Goal: Task Accomplishment & Management: Use online tool/utility

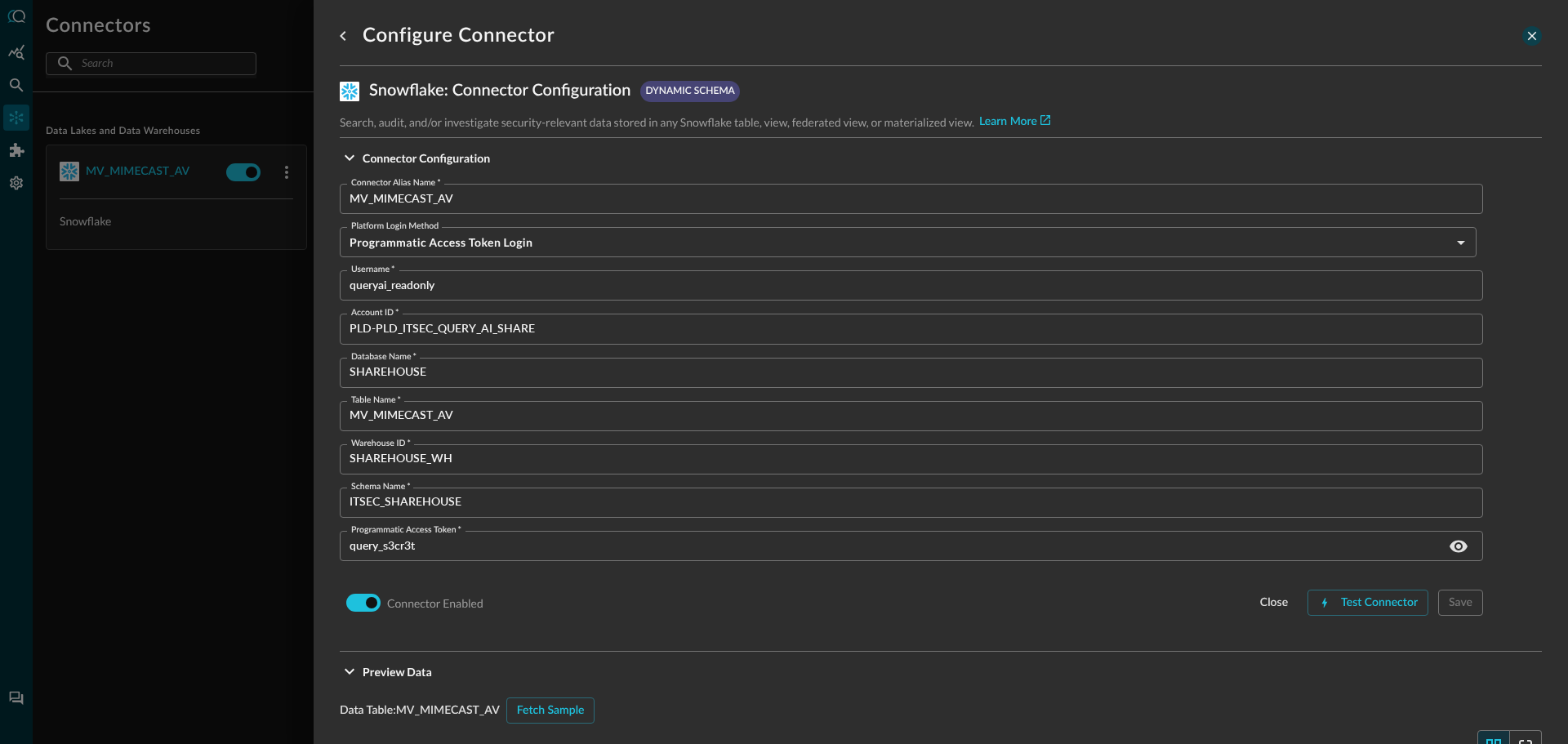
click at [1528, 39] on icon "close-drawer" at bounding box center [1532, 37] width 9 height 9
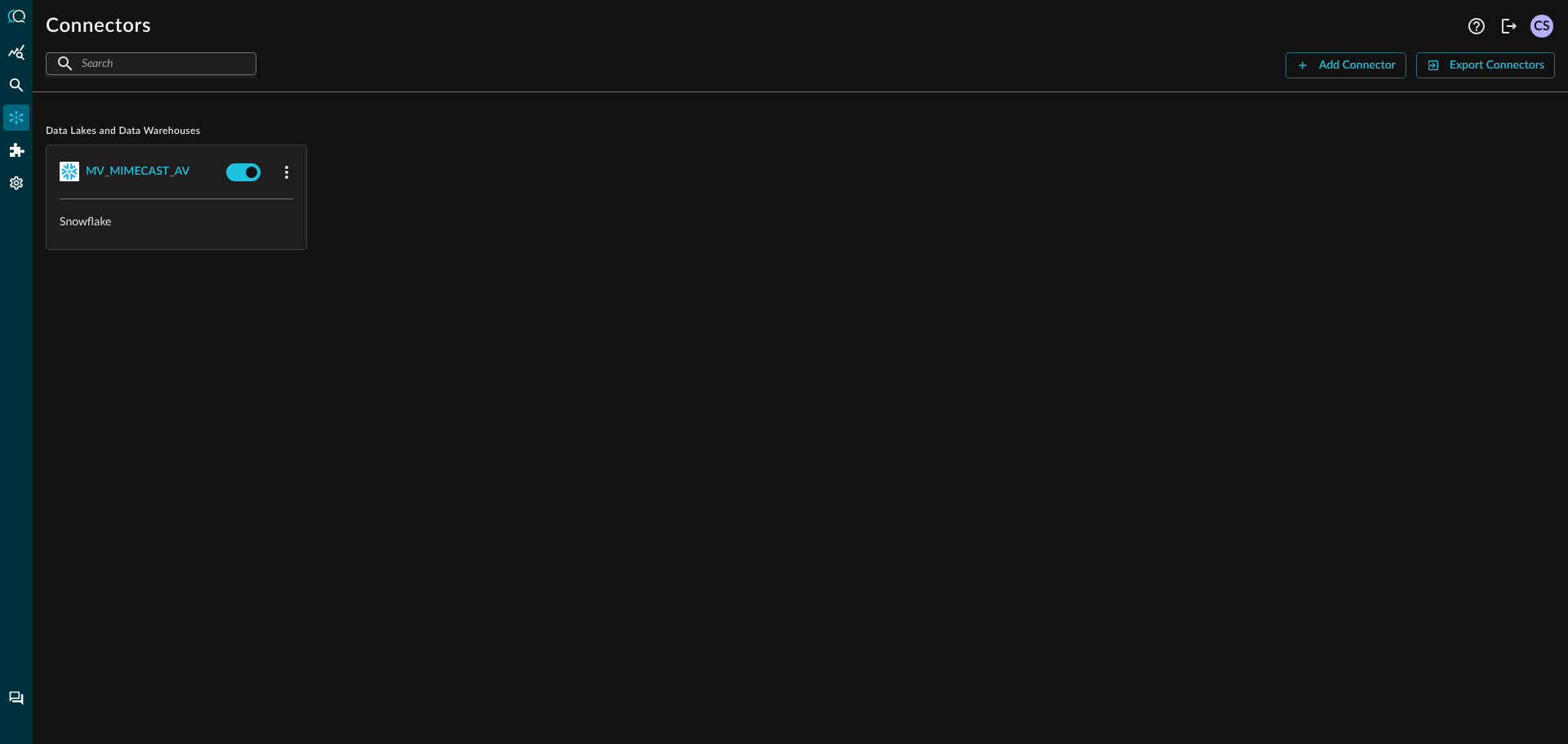
click at [143, 188] on div "MV_MIMECAST_AV" at bounding box center [177, 172] width 260 height 53
click at [130, 174] on div "MV_MIMECAST_AV" at bounding box center [137, 172] width 103 height 20
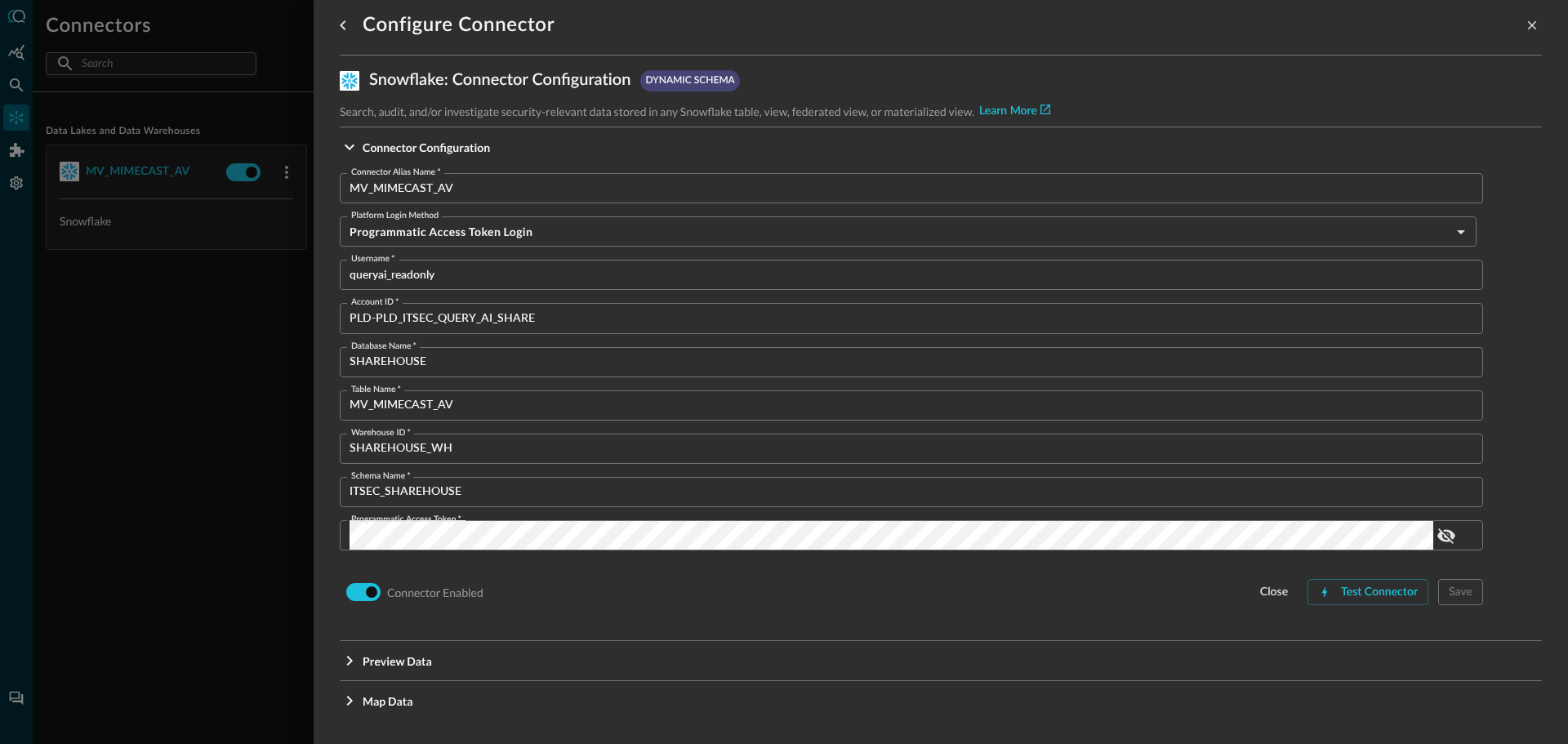
scroll to position [13, 0]
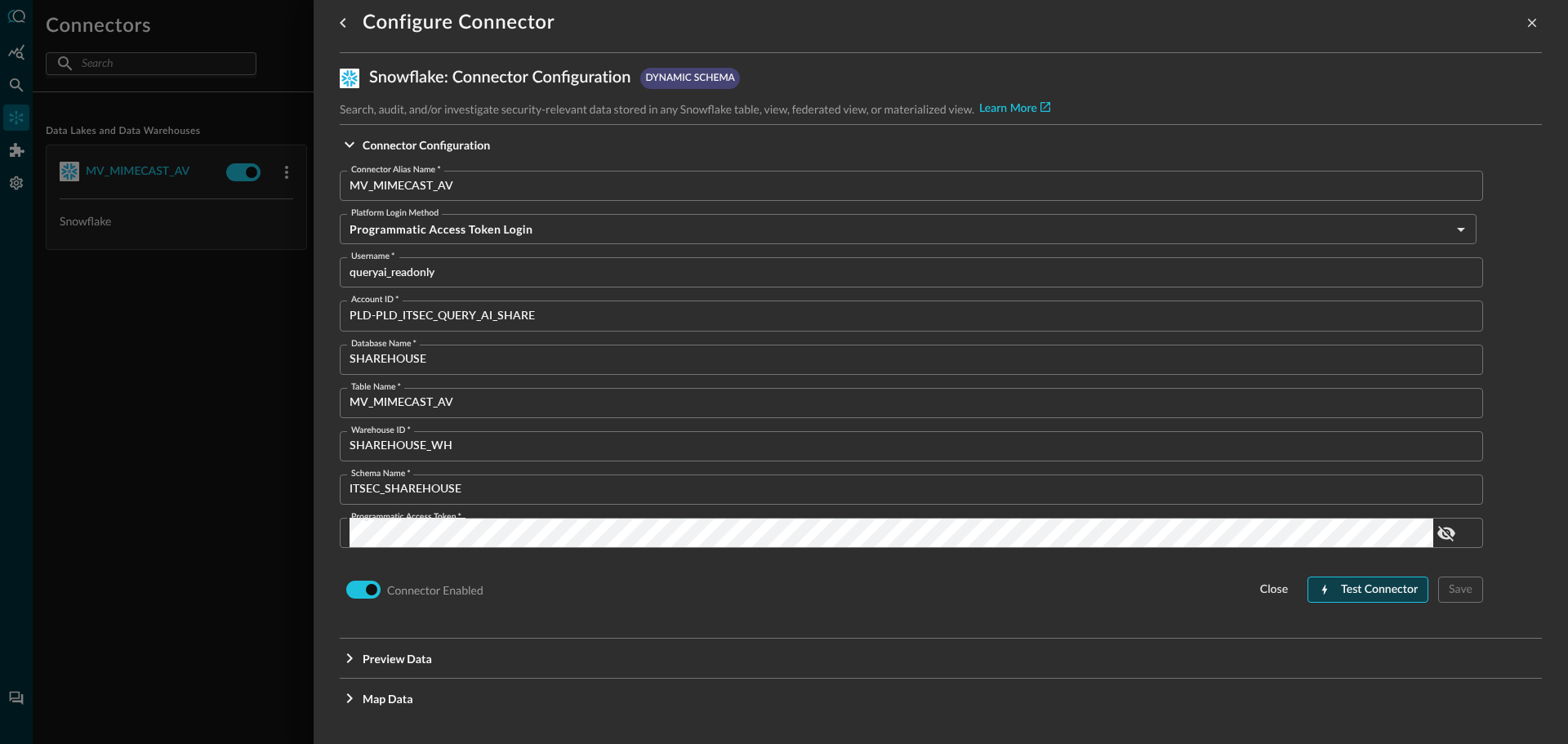
click at [1343, 588] on div "Test Connector" at bounding box center [1379, 589] width 77 height 20
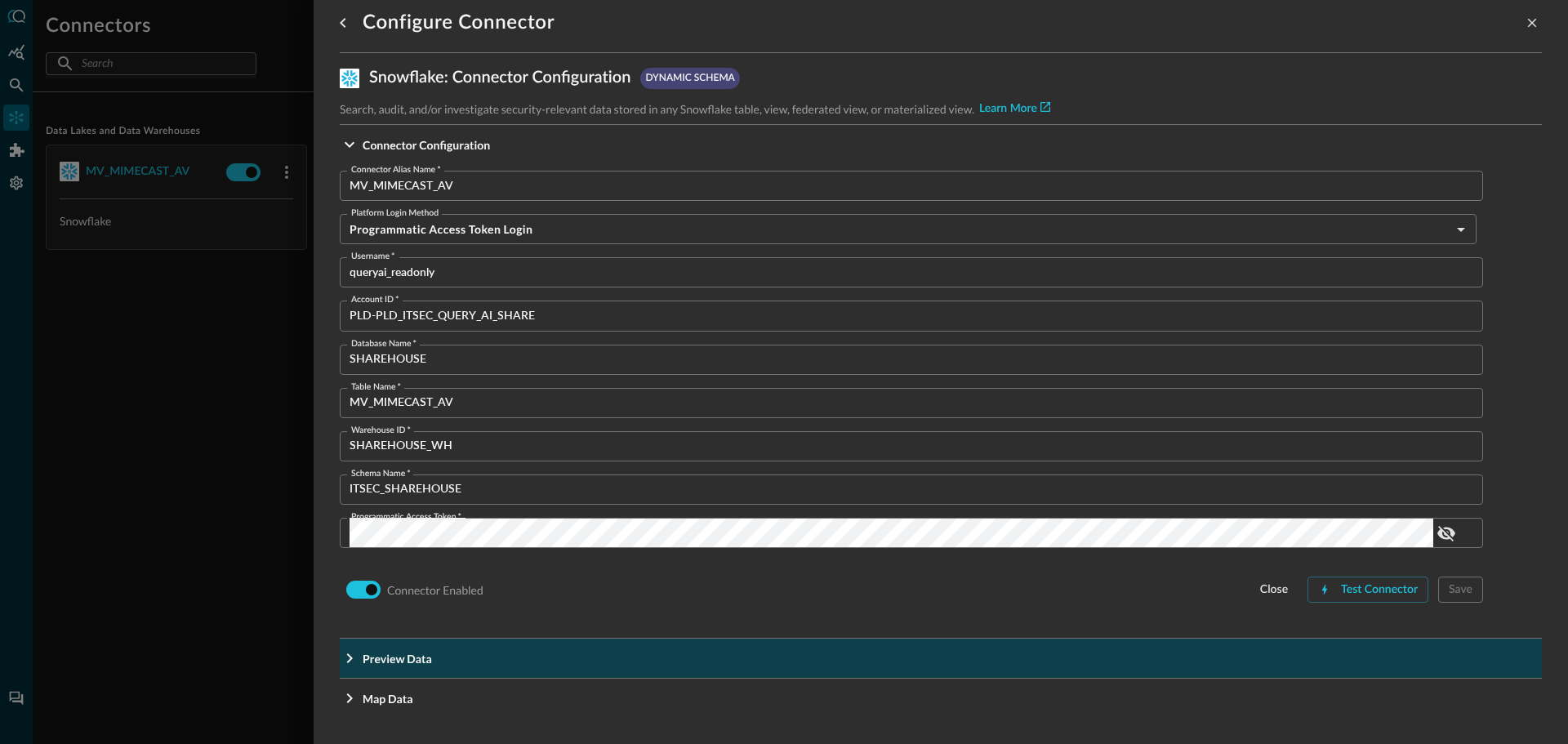
click at [344, 659] on icon "Expand More" at bounding box center [349, 657] width 19 height 19
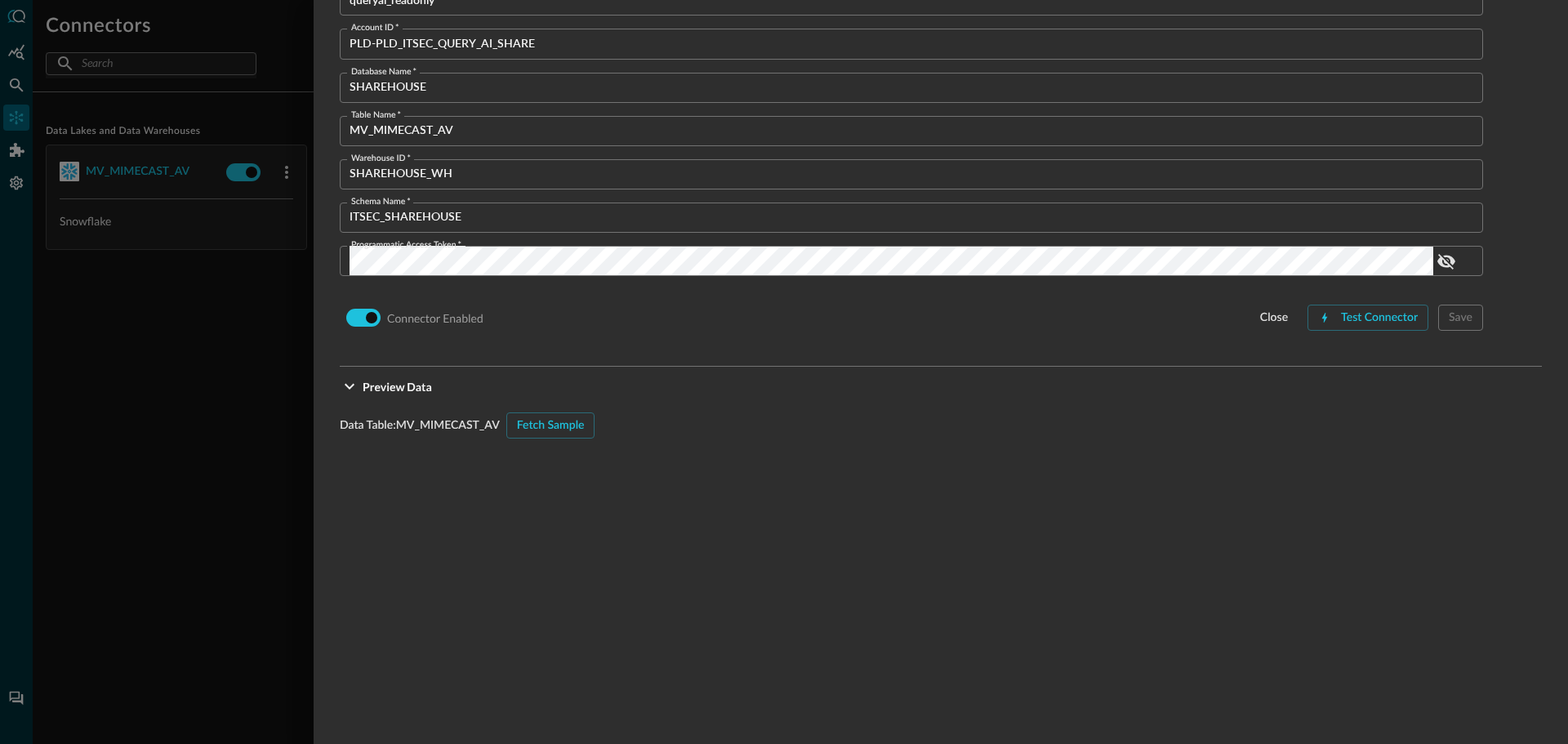
scroll to position [340, 0]
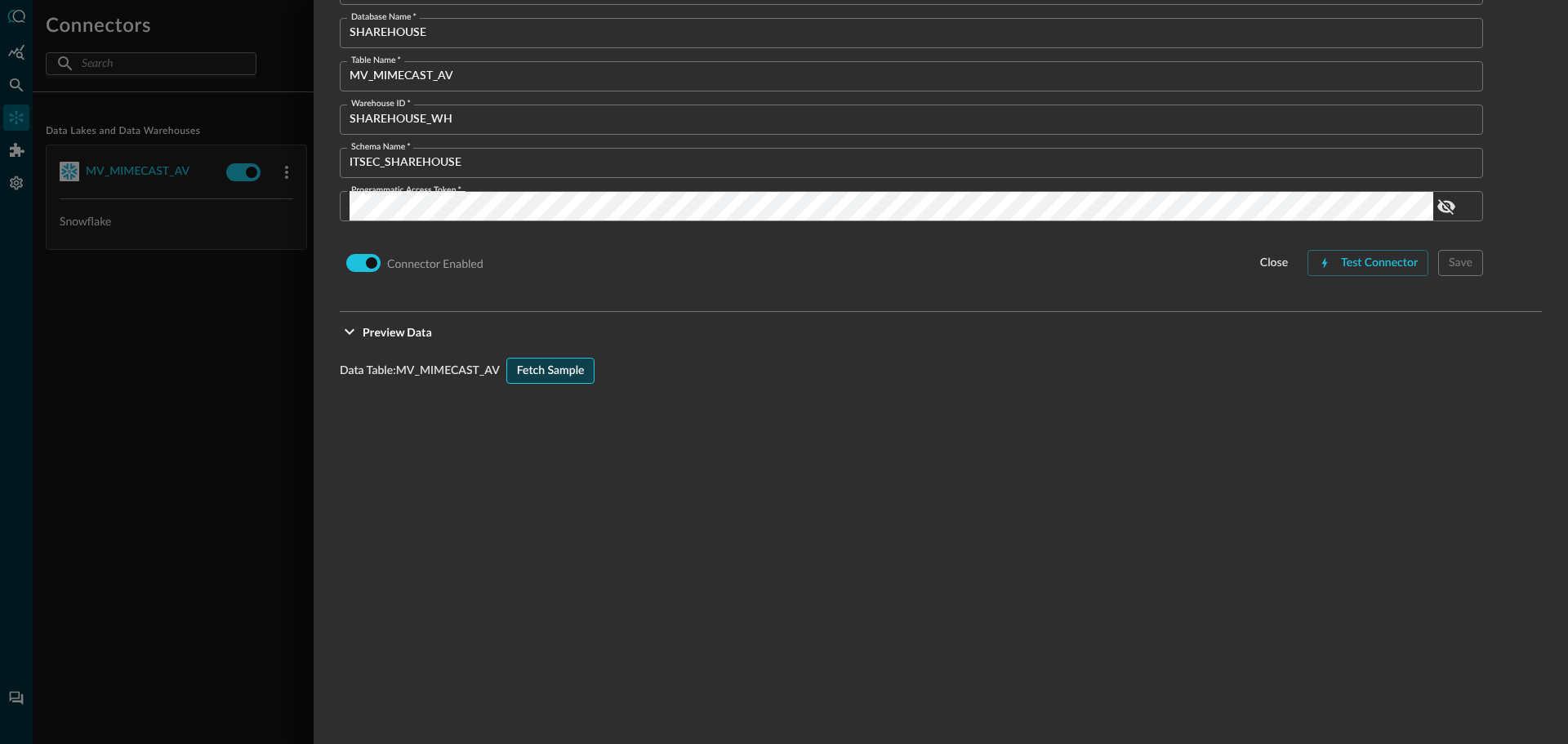
click at [553, 368] on div "Fetch Sample" at bounding box center [551, 371] width 68 height 20
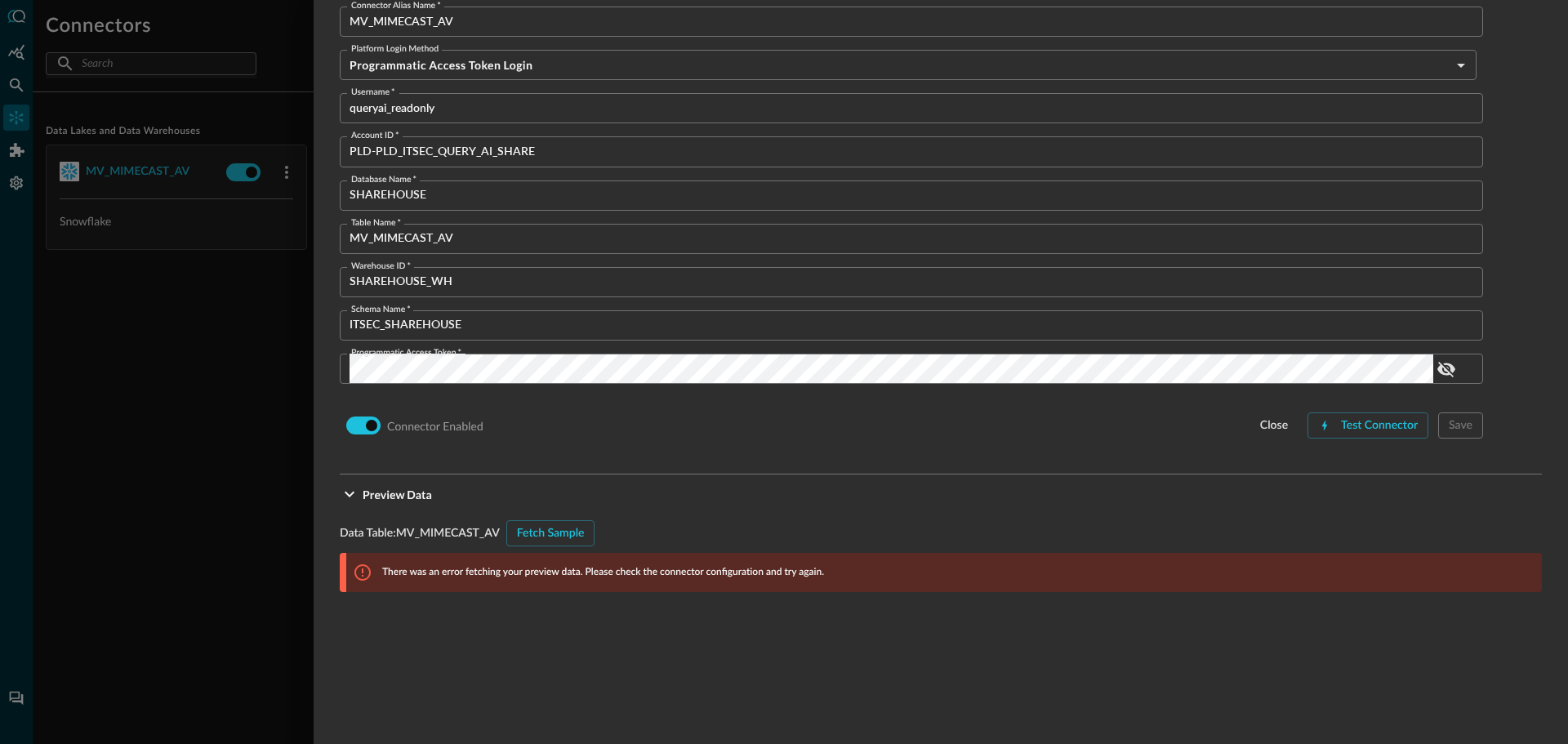
scroll to position [177, 0]
click at [1344, 424] on div "Test Connector" at bounding box center [1379, 426] width 77 height 20
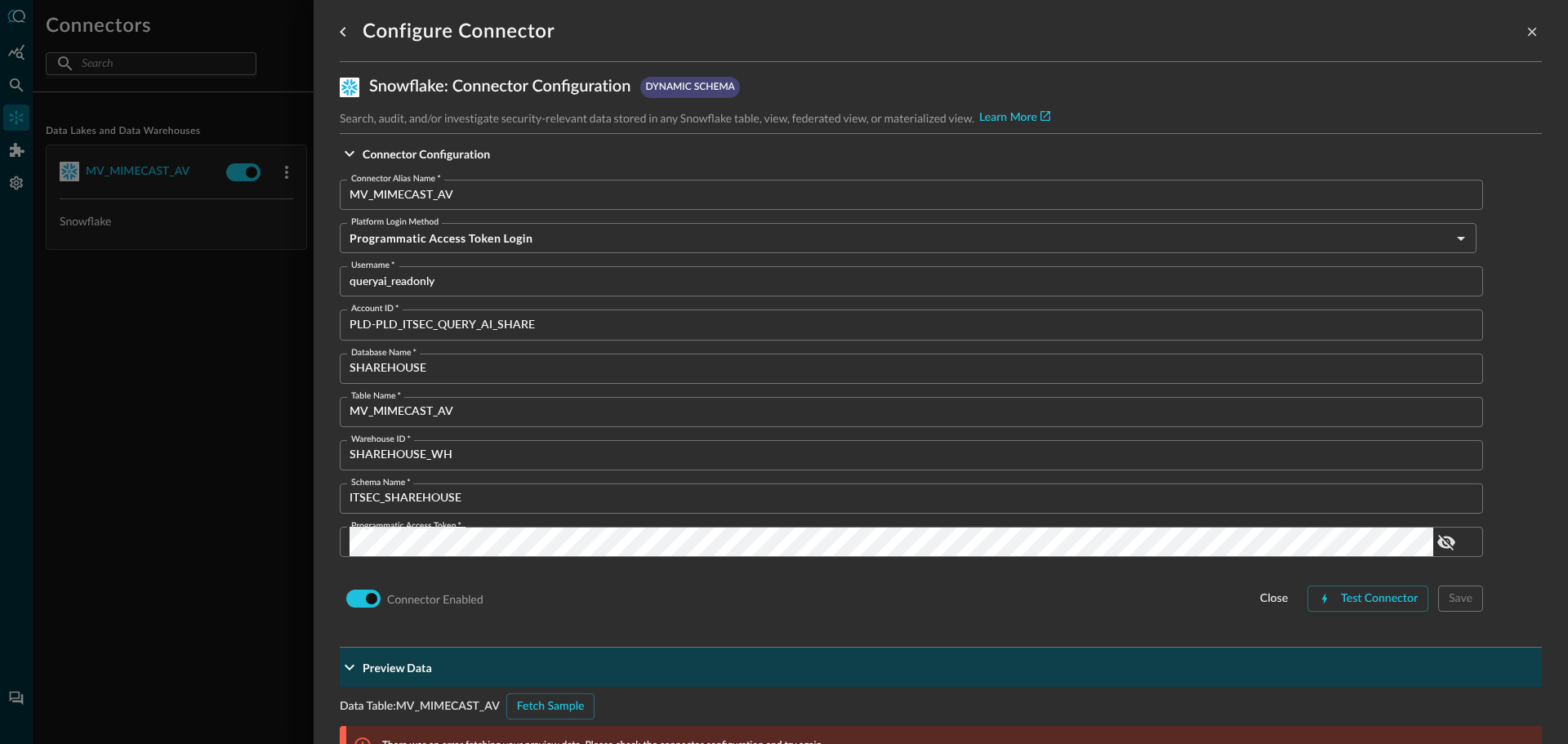
scroll to position [0, 0]
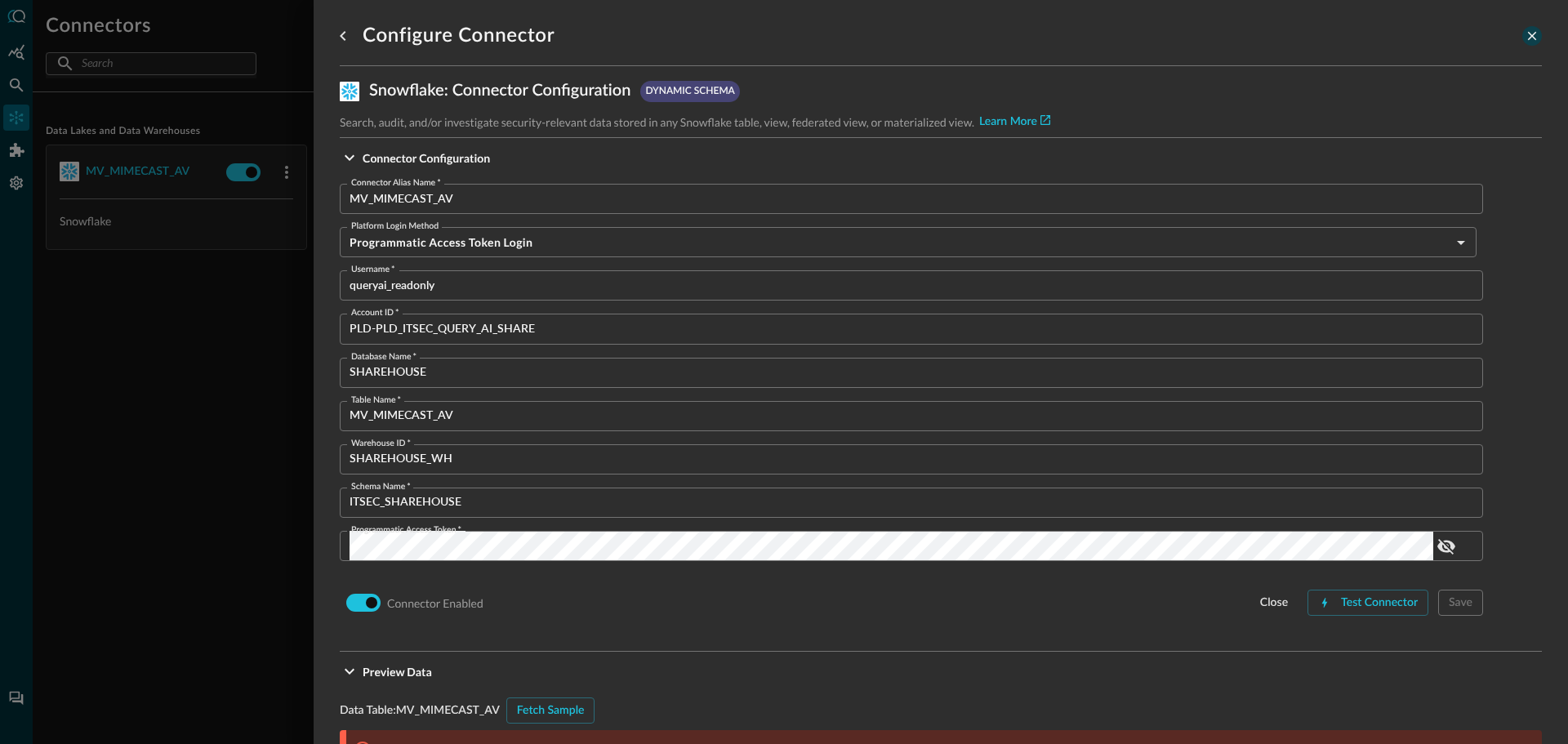
click at [1528, 39] on icon "close-drawer" at bounding box center [1532, 37] width 9 height 9
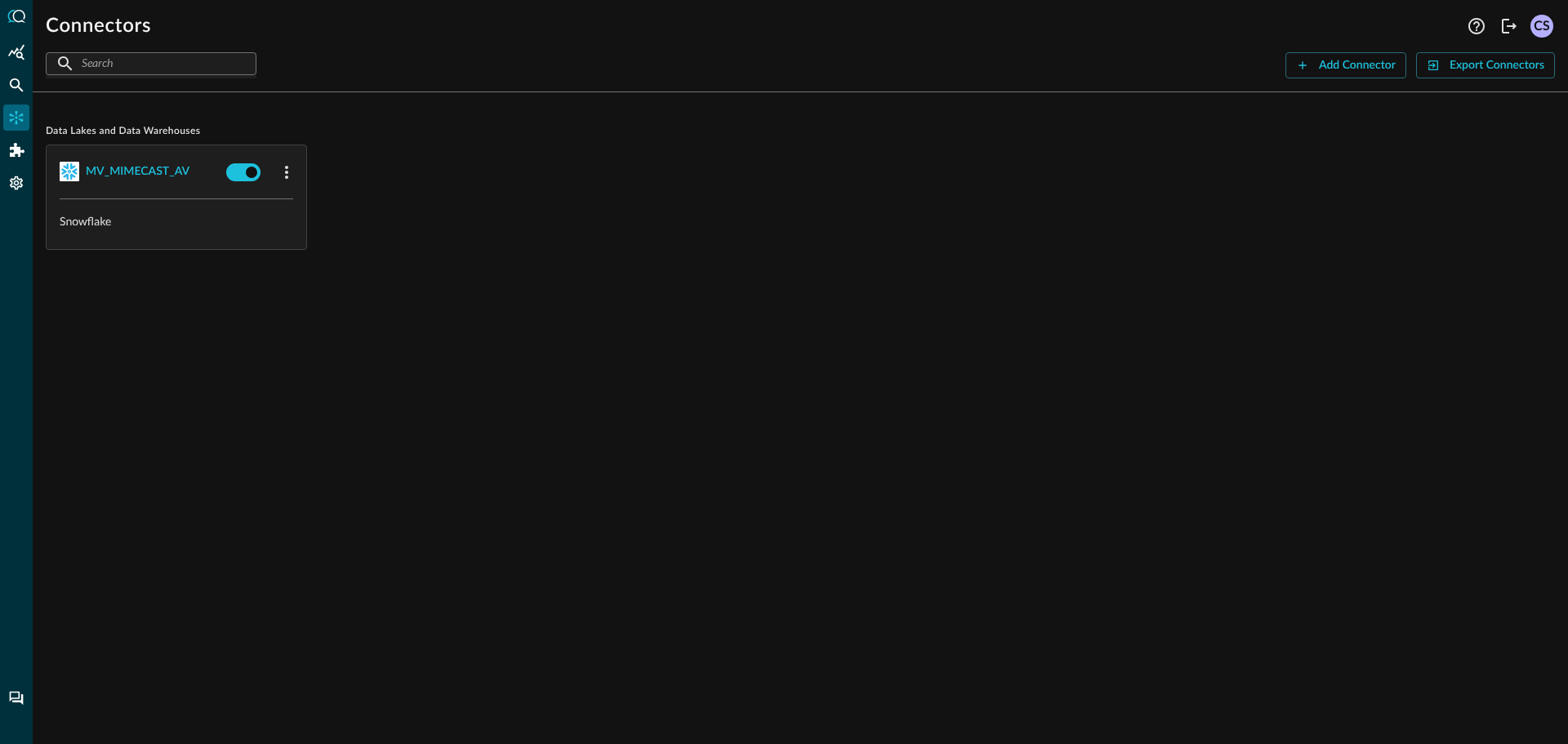
click at [164, 216] on p "Snowflake" at bounding box center [176, 221] width 233 height 17
click at [15, 113] on icon "Connectors" at bounding box center [16, 118] width 16 height 16
click at [1539, 19] on div "CS" at bounding box center [1541, 26] width 23 height 23
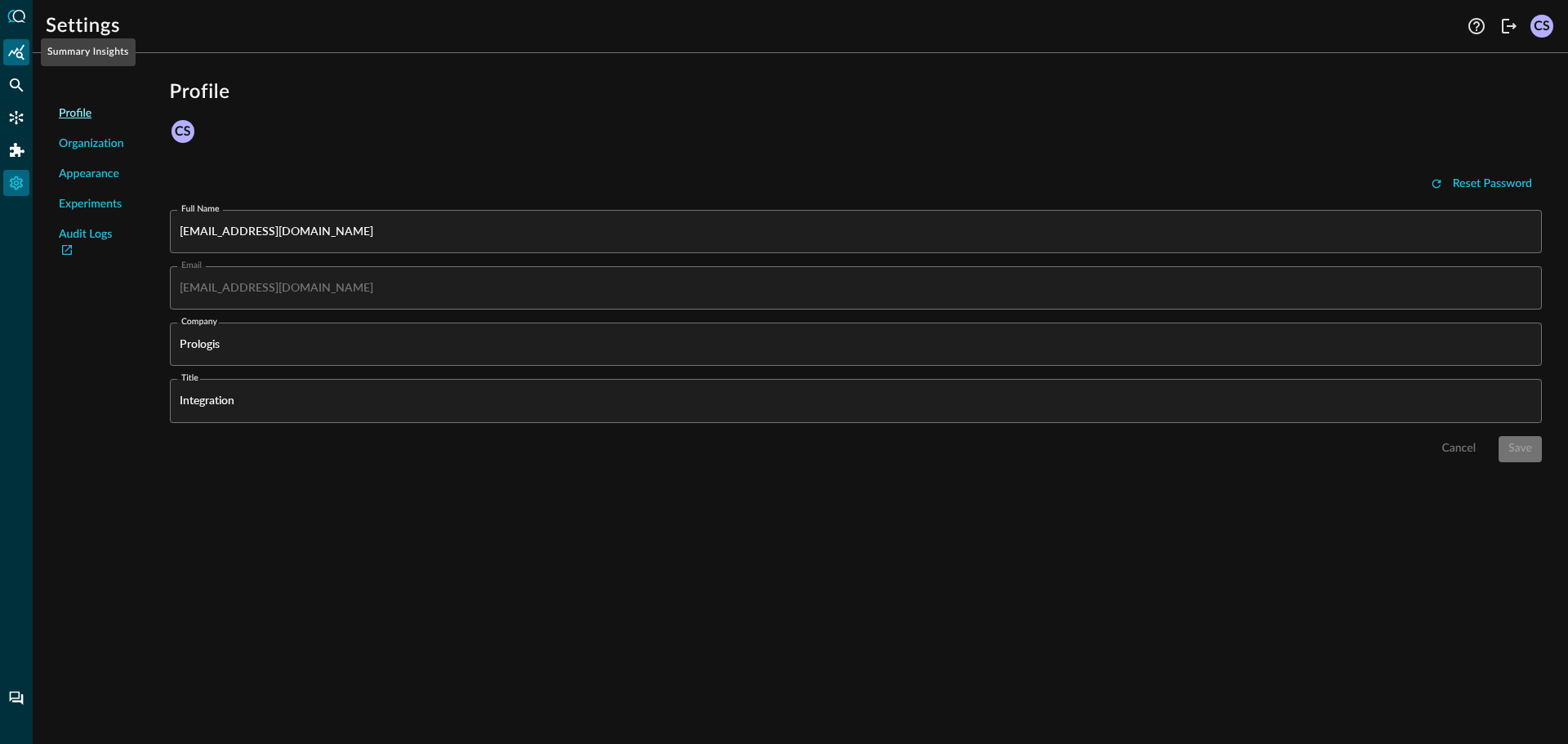
click at [16, 50] on icon "Summary Insights" at bounding box center [16, 51] width 16 height 16
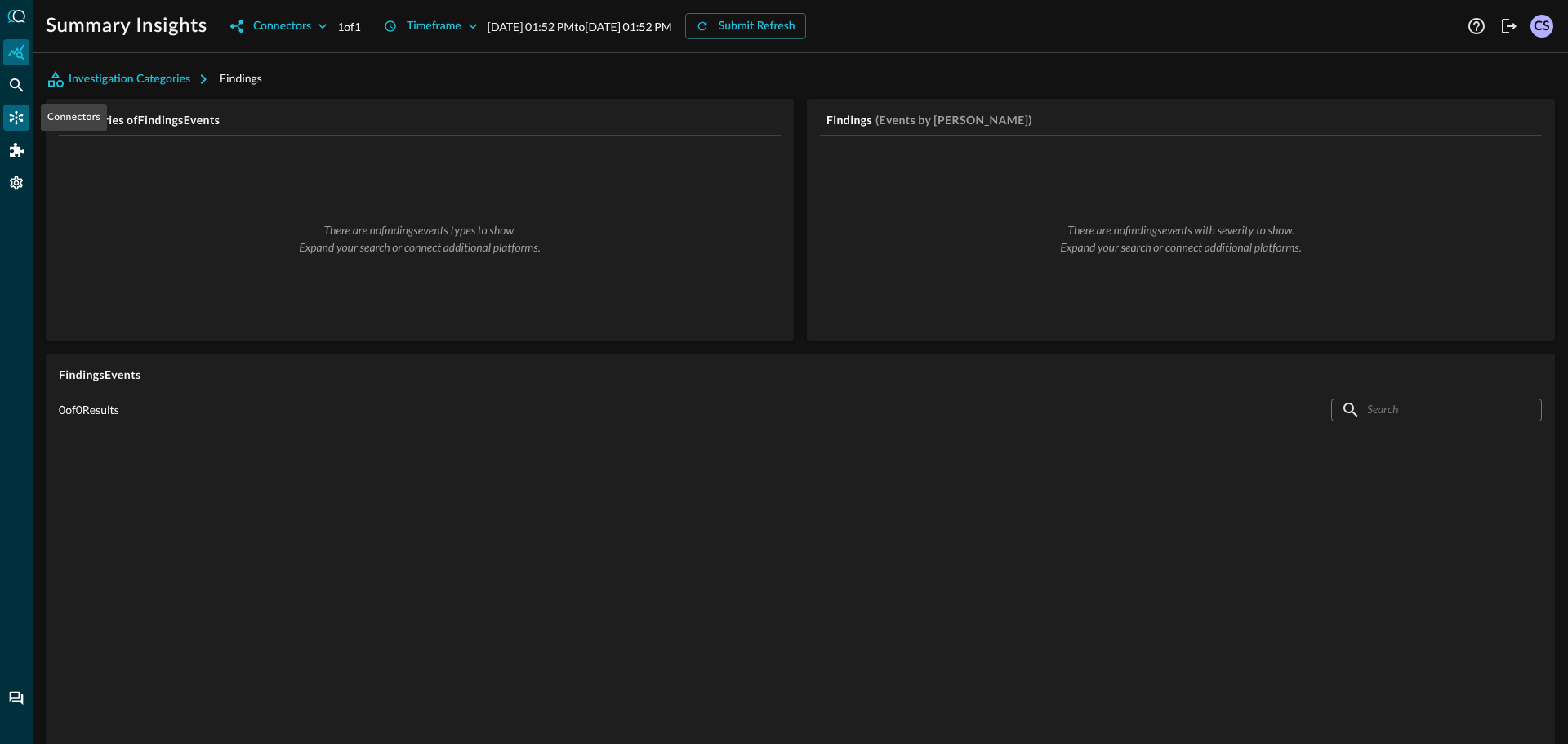
click at [18, 112] on icon "Connectors" at bounding box center [16, 118] width 16 height 16
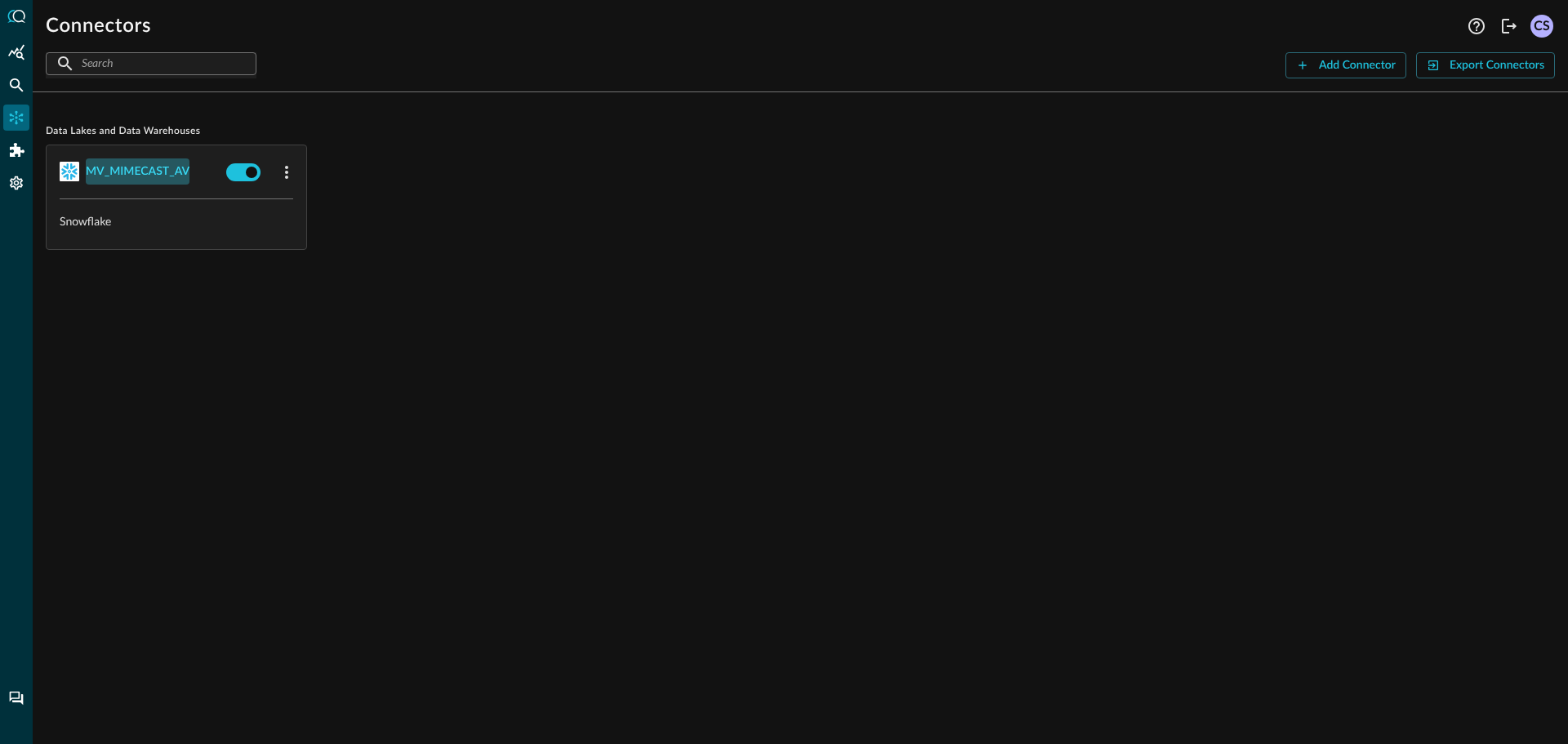
click at [140, 167] on div "MV_MIMECAST_AV" at bounding box center [137, 172] width 103 height 20
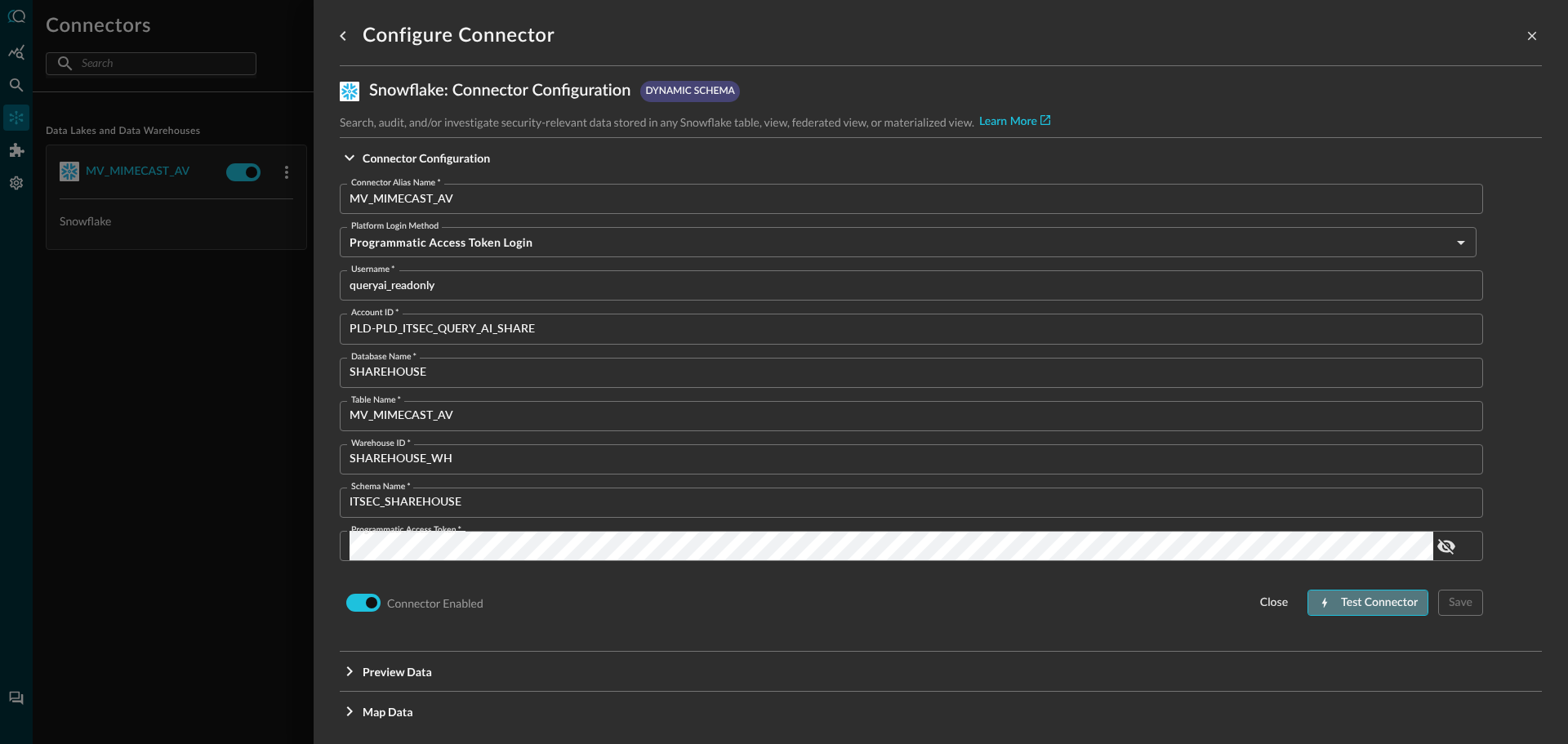
click at [1356, 602] on div "Test Connector" at bounding box center [1379, 603] width 77 height 20
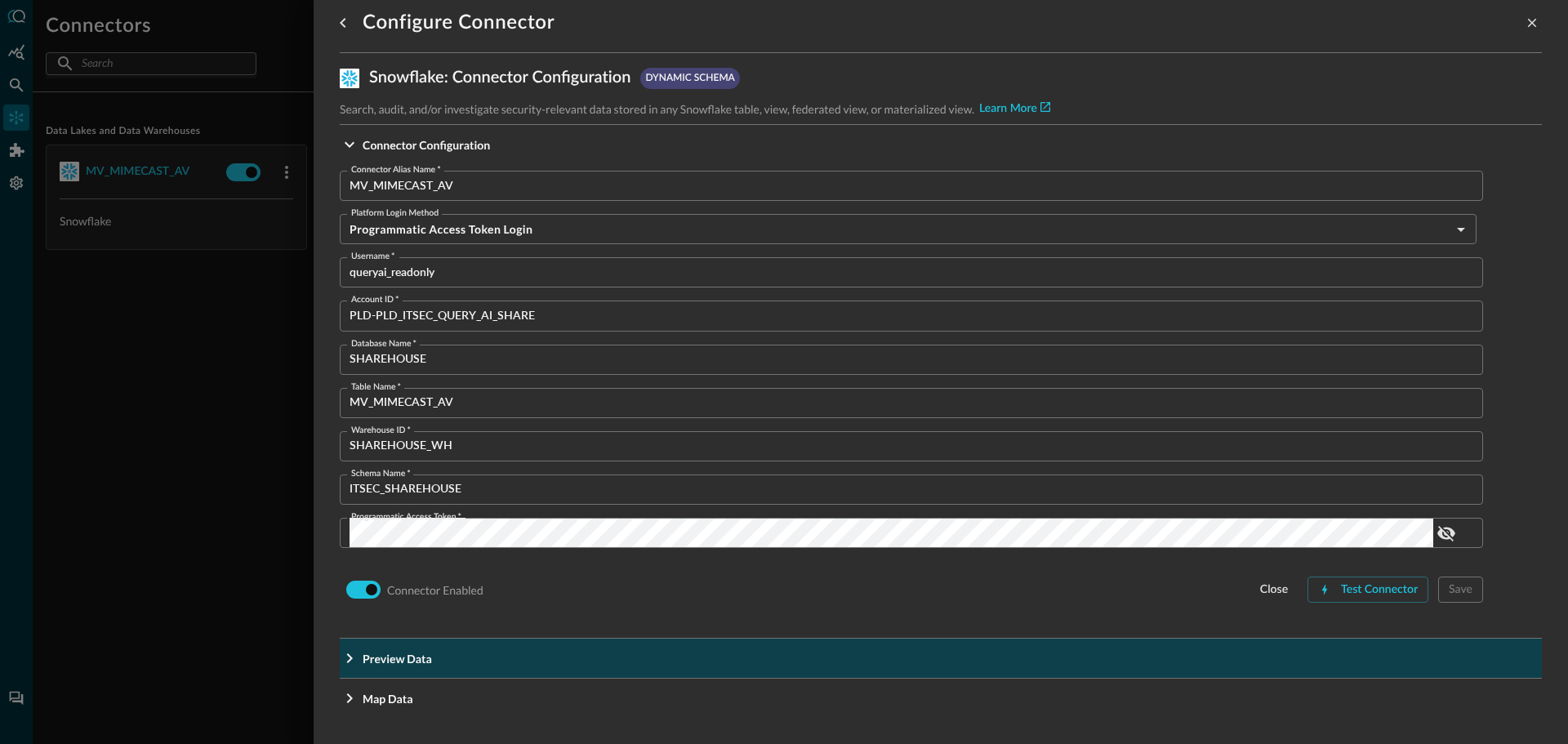
click at [346, 654] on icon "Expand More" at bounding box center [349, 657] width 19 height 19
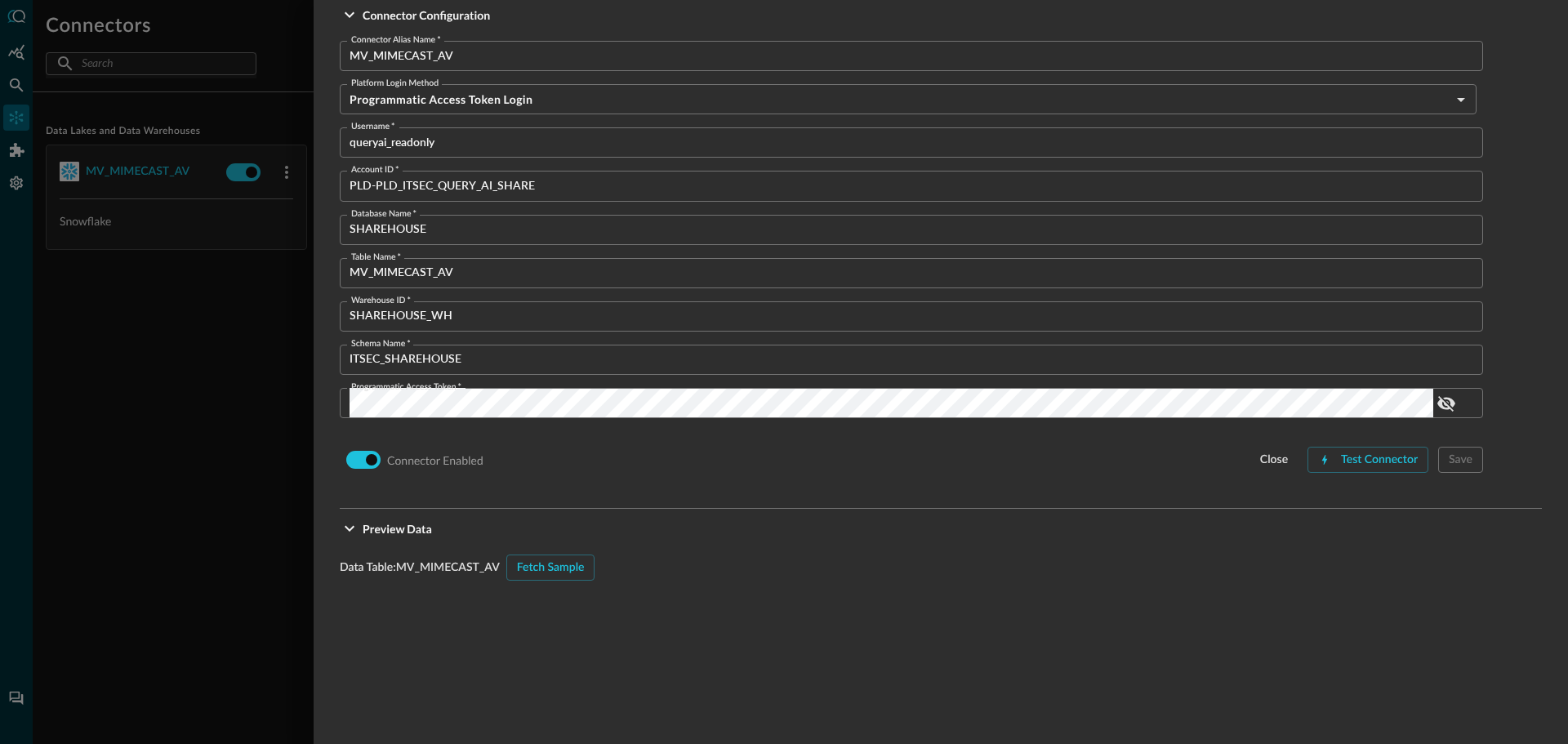
scroll to position [177, 0]
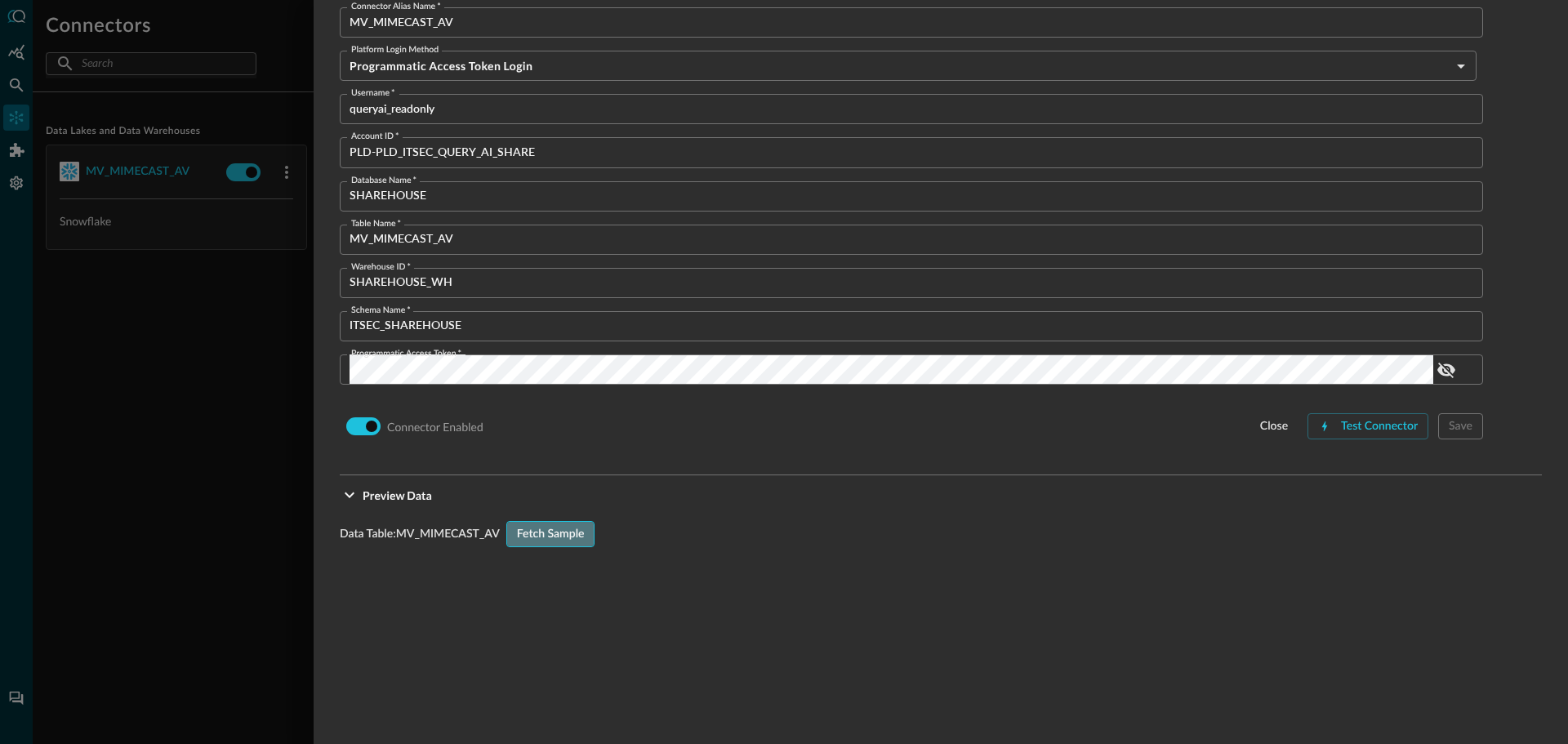
click at [571, 535] on div "Fetch Sample" at bounding box center [551, 534] width 68 height 20
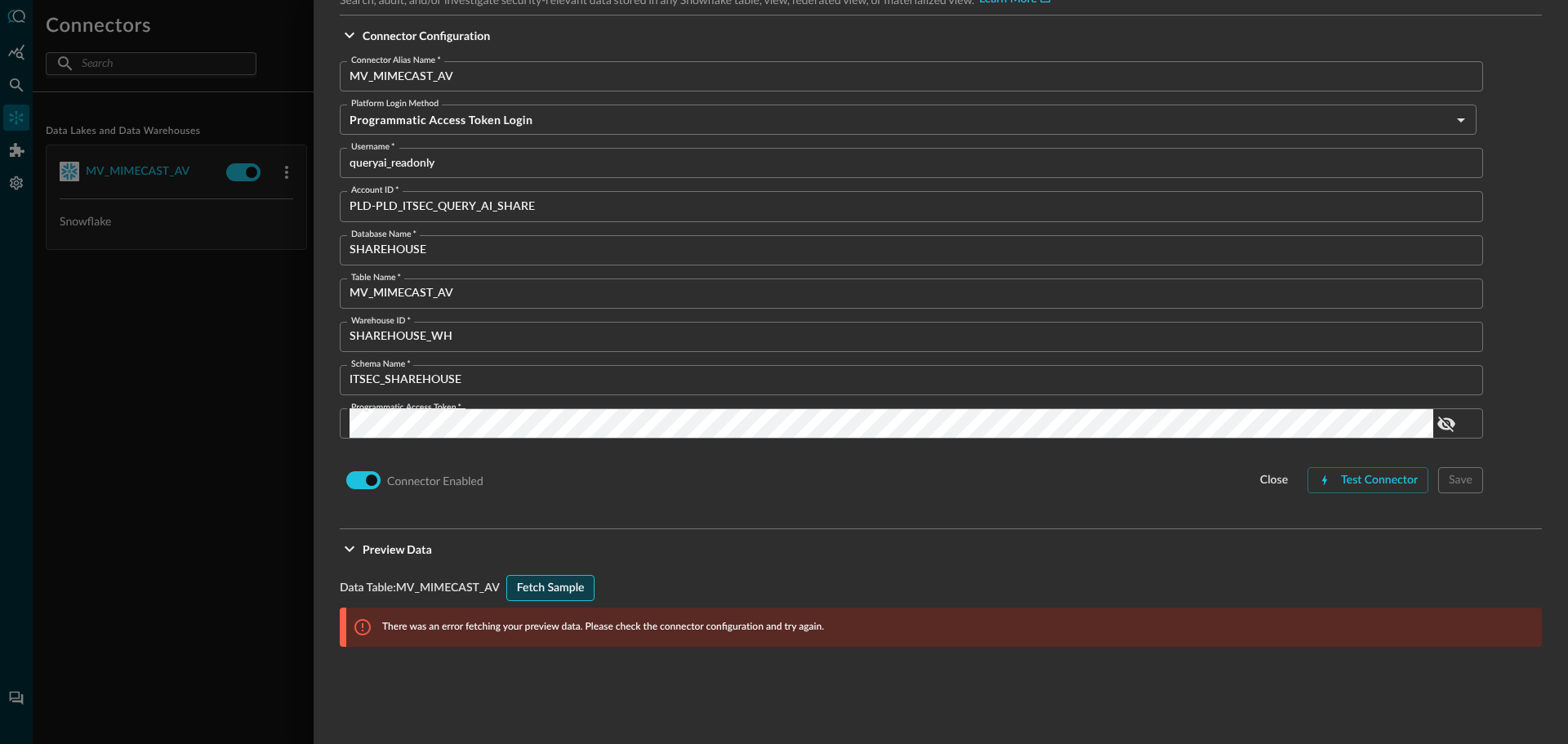
scroll to position [94, 0]
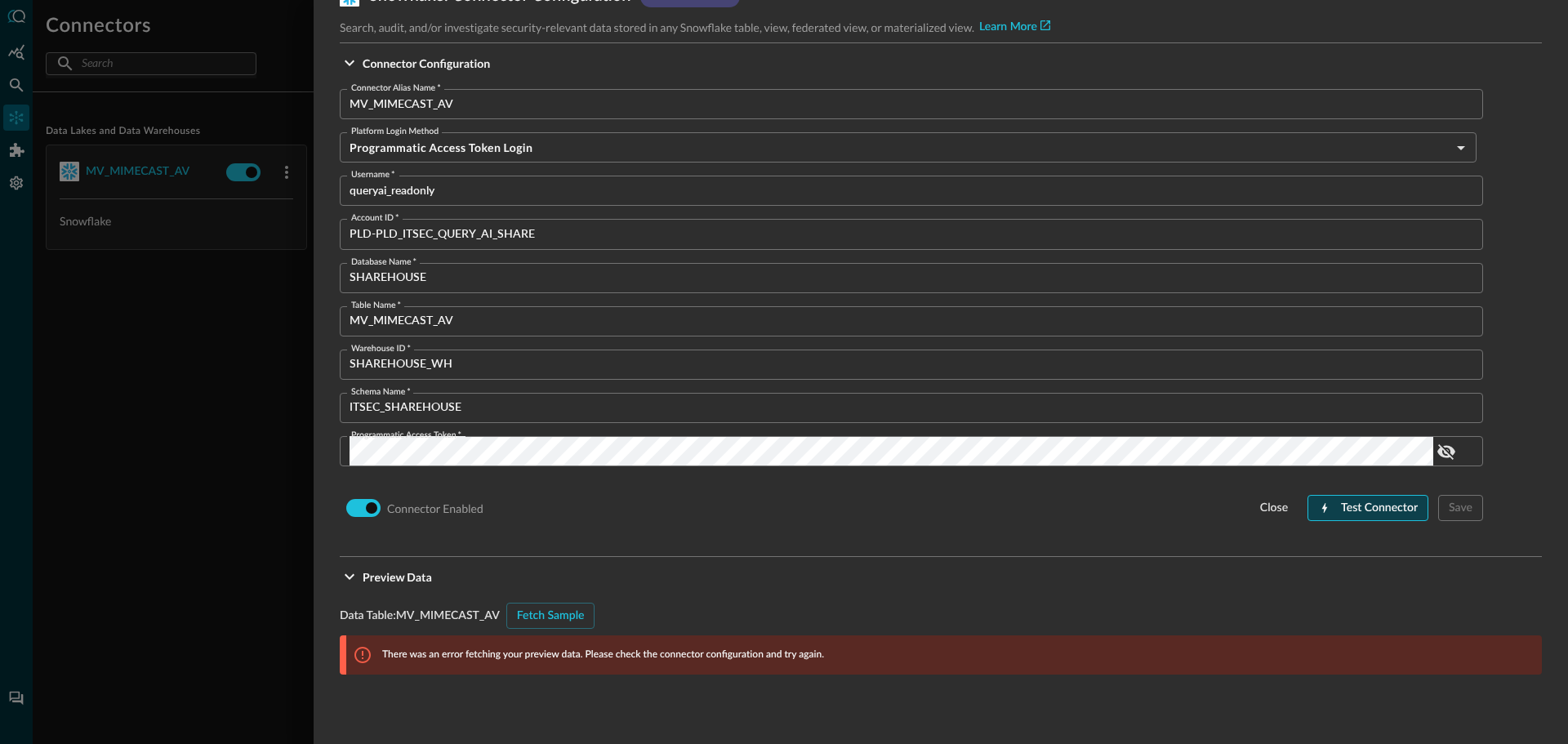
click at [1344, 514] on div "Test Connector" at bounding box center [1379, 508] width 77 height 20
click at [1344, 510] on div "Test Connector" at bounding box center [1379, 508] width 77 height 20
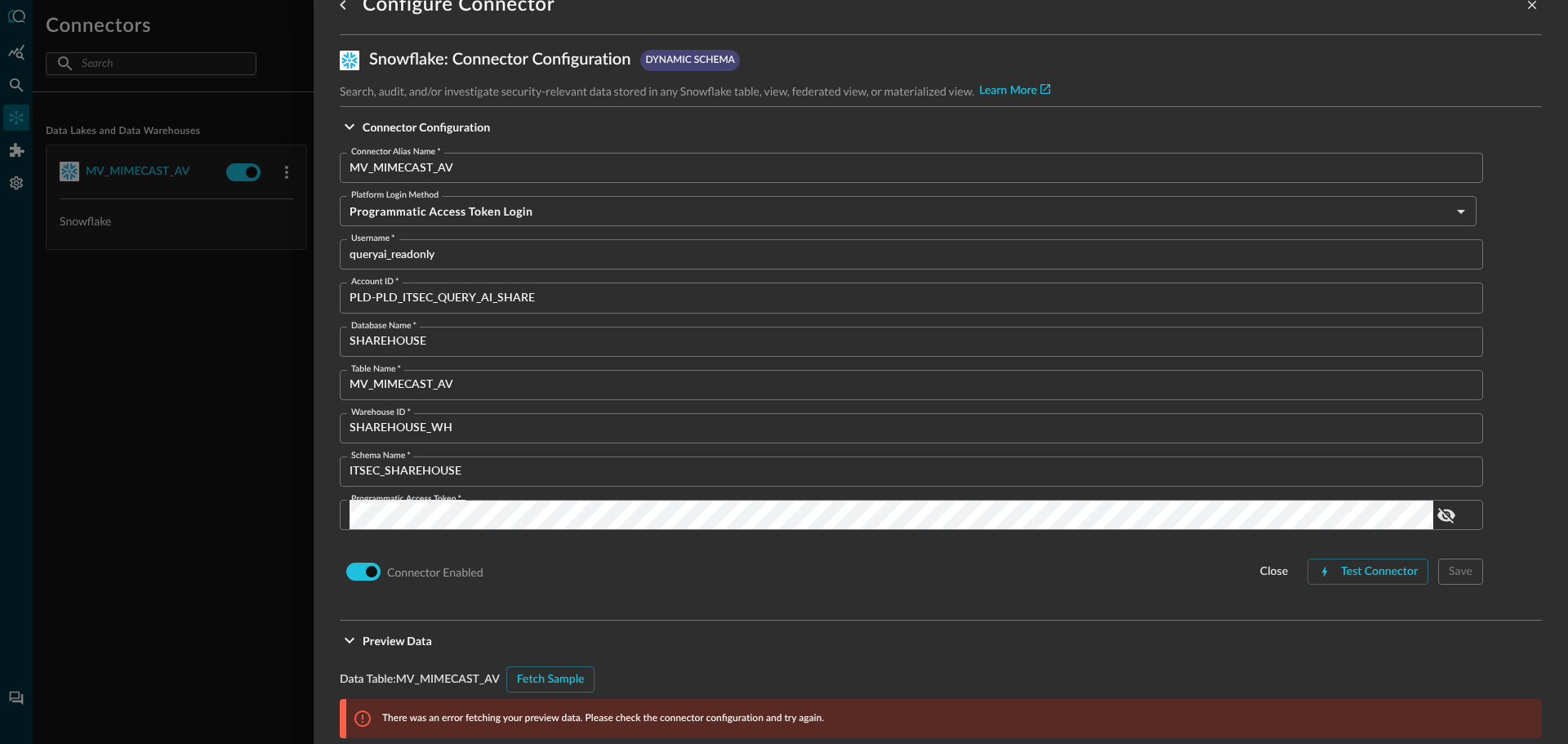
scroll to position [0, 0]
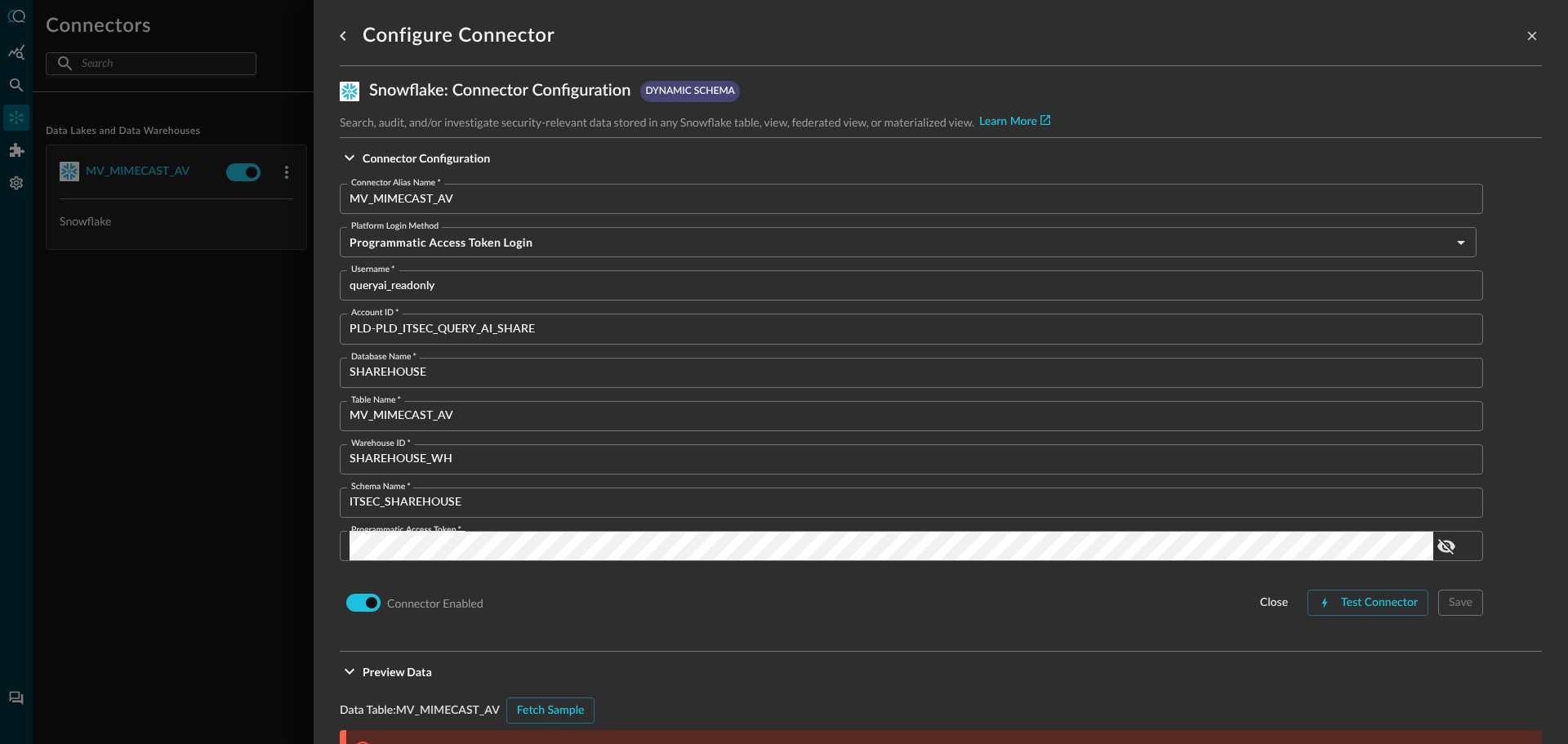
click at [1522, 24] on div at bounding box center [1531, 36] width 19 height 33
click at [1528, 35] on icon "close-drawer" at bounding box center [1532, 37] width 9 height 9
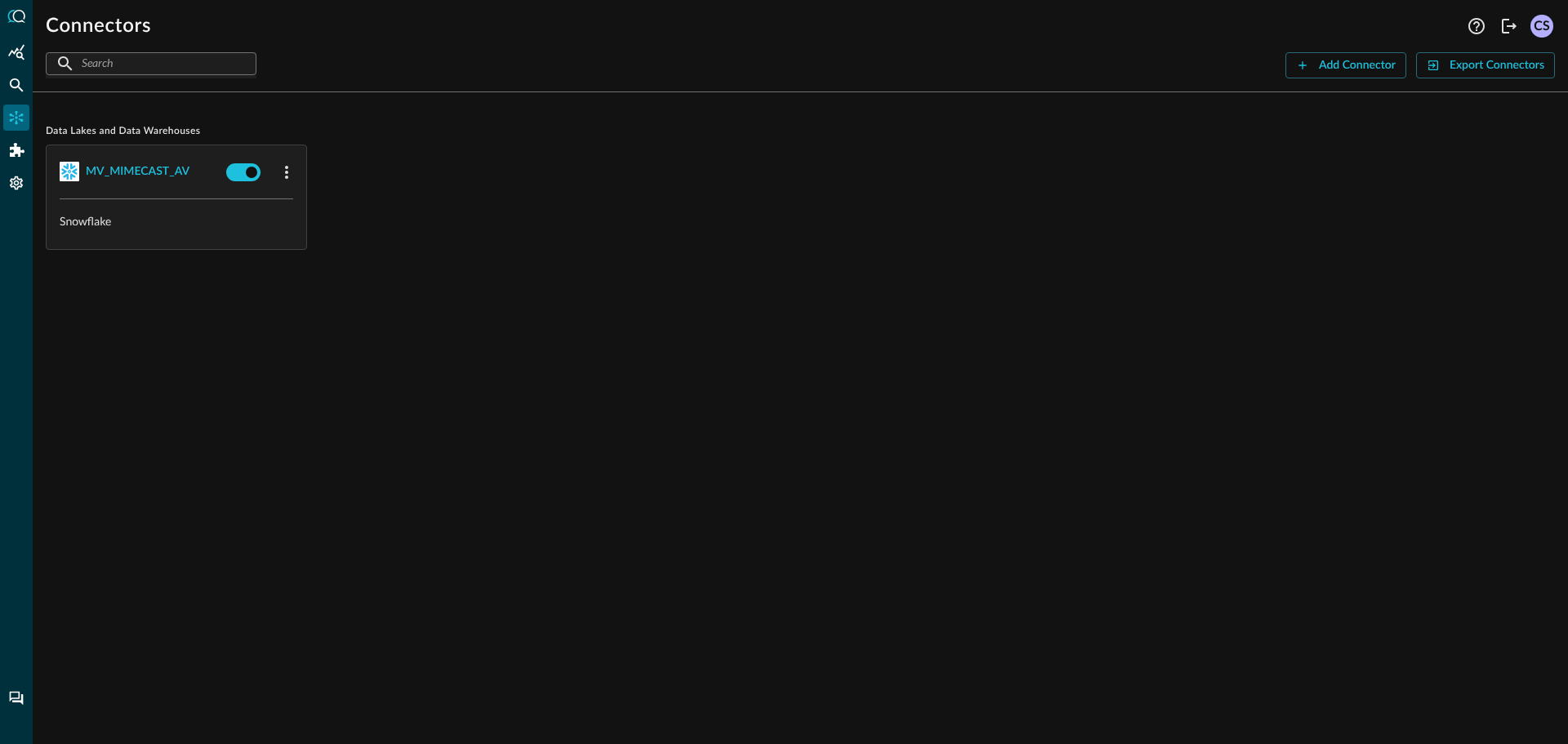
click at [1543, 23] on div "CS" at bounding box center [1541, 26] width 23 height 23
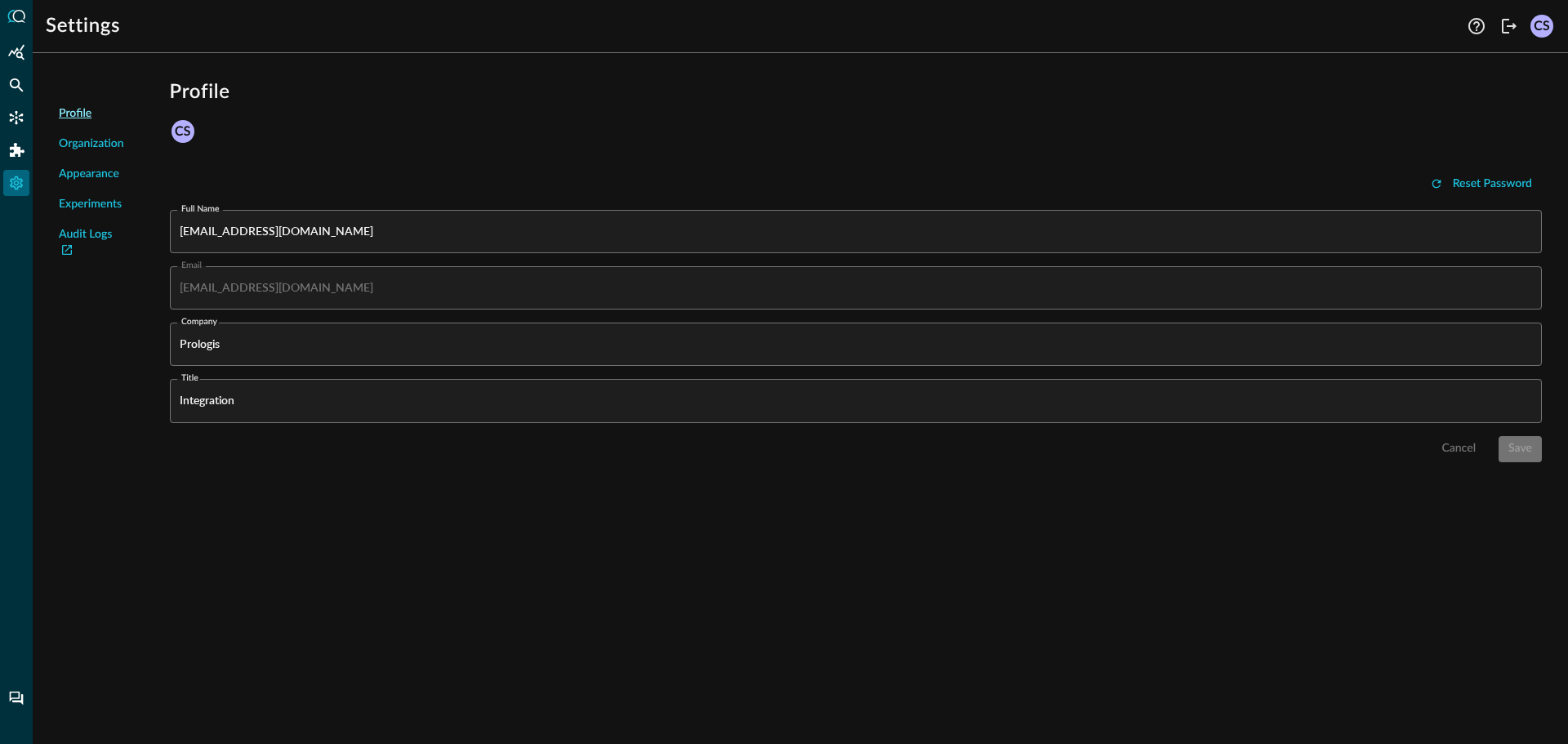
drag, startPoint x: 1438, startPoint y: 81, endPoint x: 1447, endPoint y: 73, distance: 12.0
click at [1438, 81] on h1 "Profile" at bounding box center [856, 92] width 1372 height 27
click at [1510, 26] on icon "Logout" at bounding box center [1509, 27] width 15 height 15
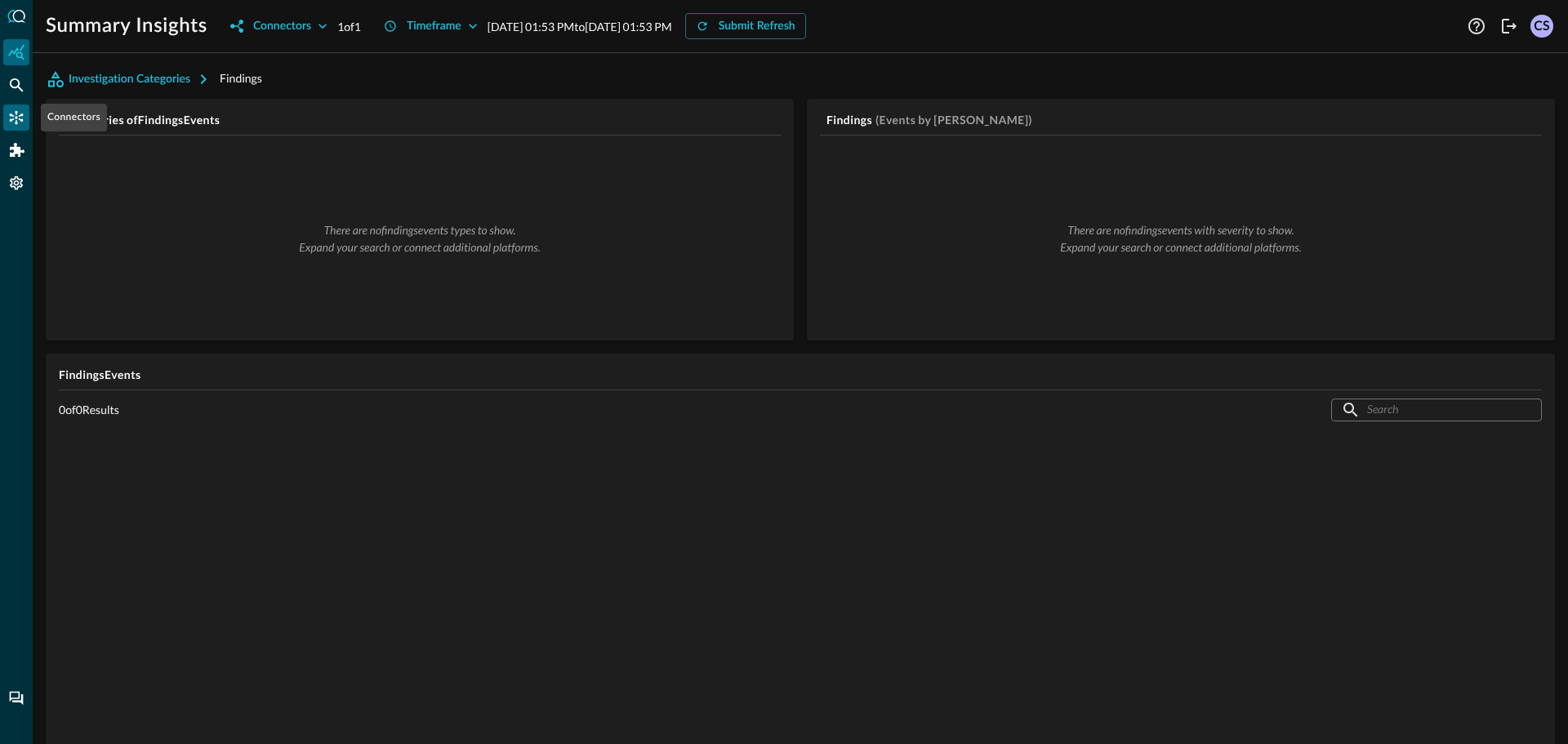
click at [9, 119] on icon "Connectors" at bounding box center [16, 118] width 16 height 16
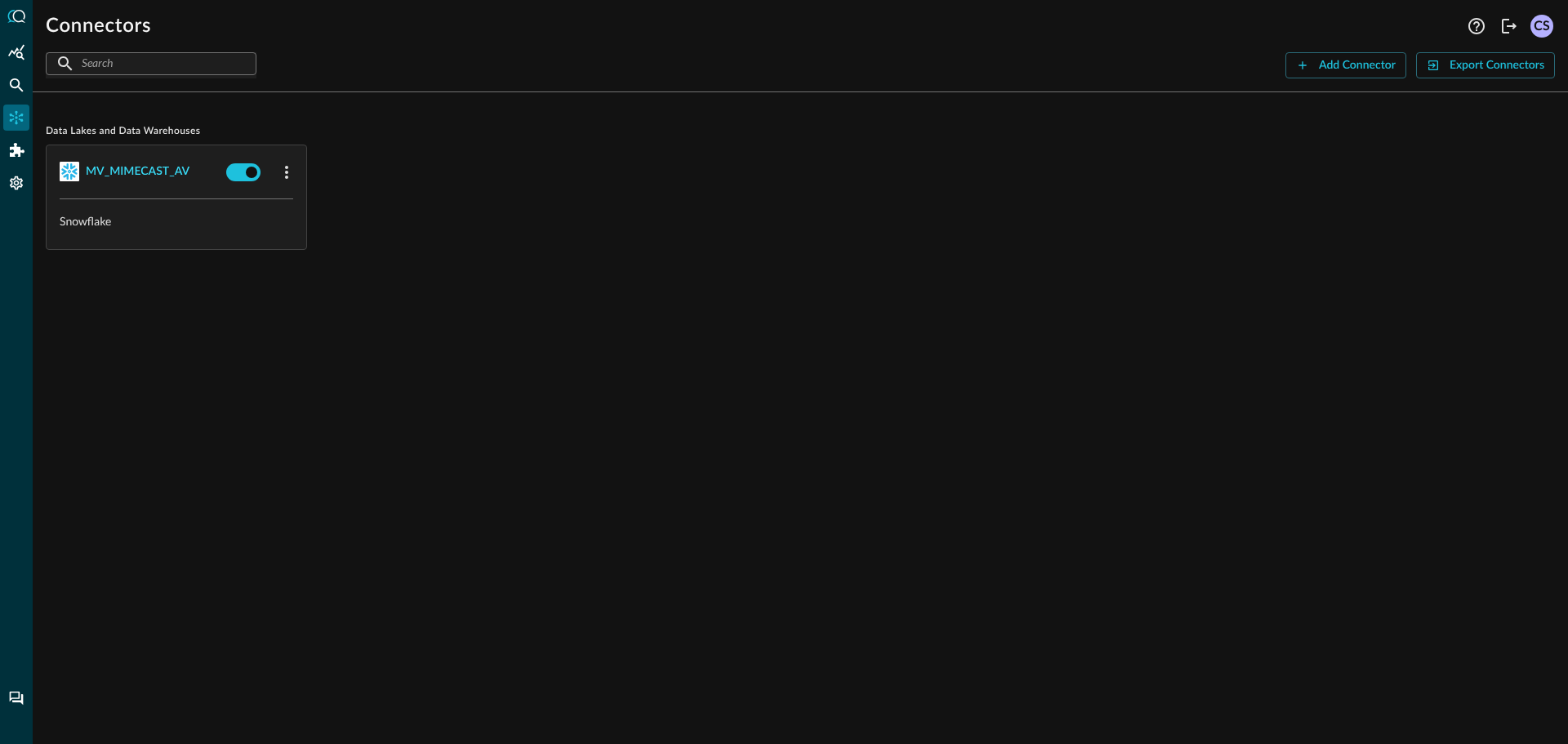
click at [160, 167] on div "MV_MIMECAST_AV" at bounding box center [137, 172] width 103 height 20
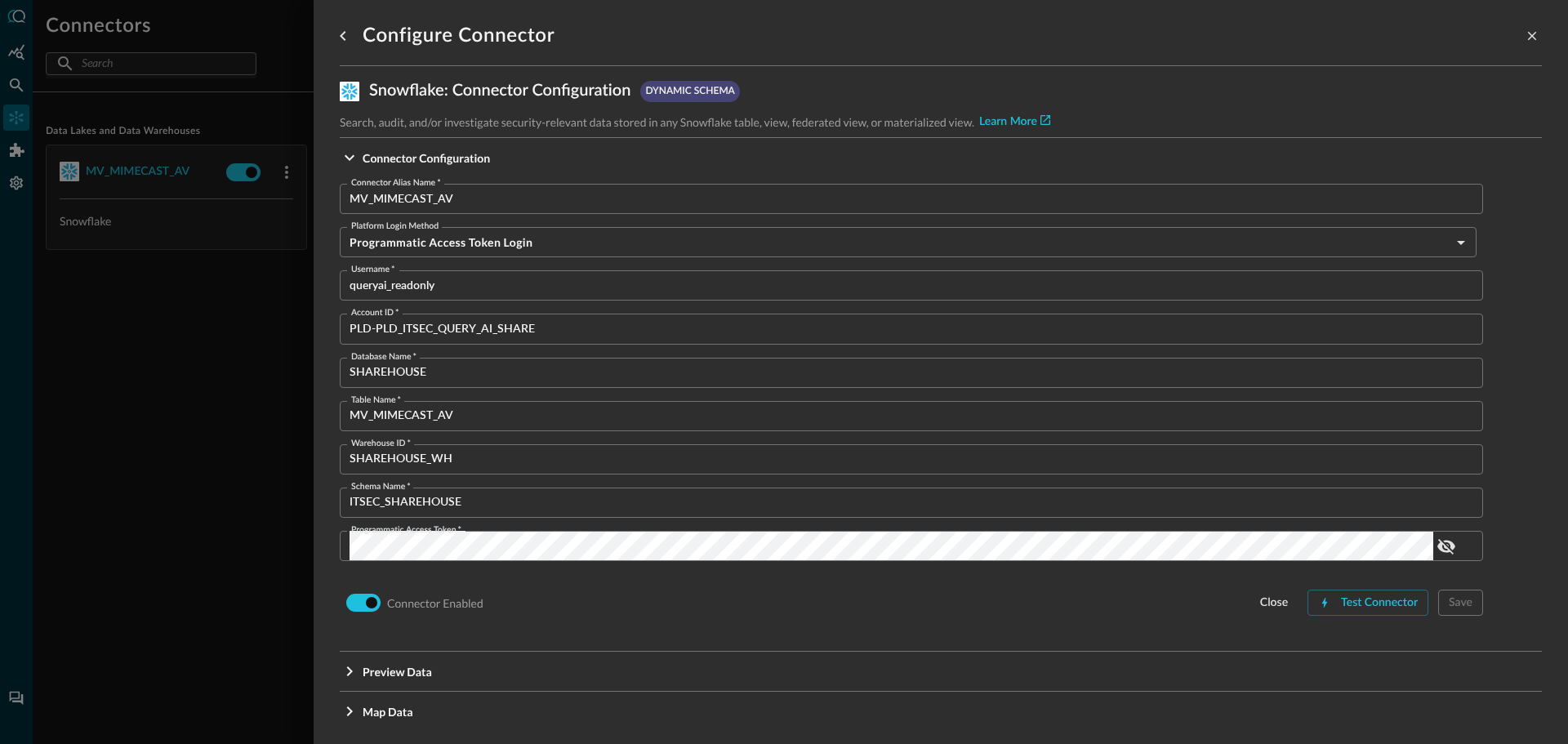
click at [1368, 602] on div "Test Connector" at bounding box center [1379, 603] width 77 height 20
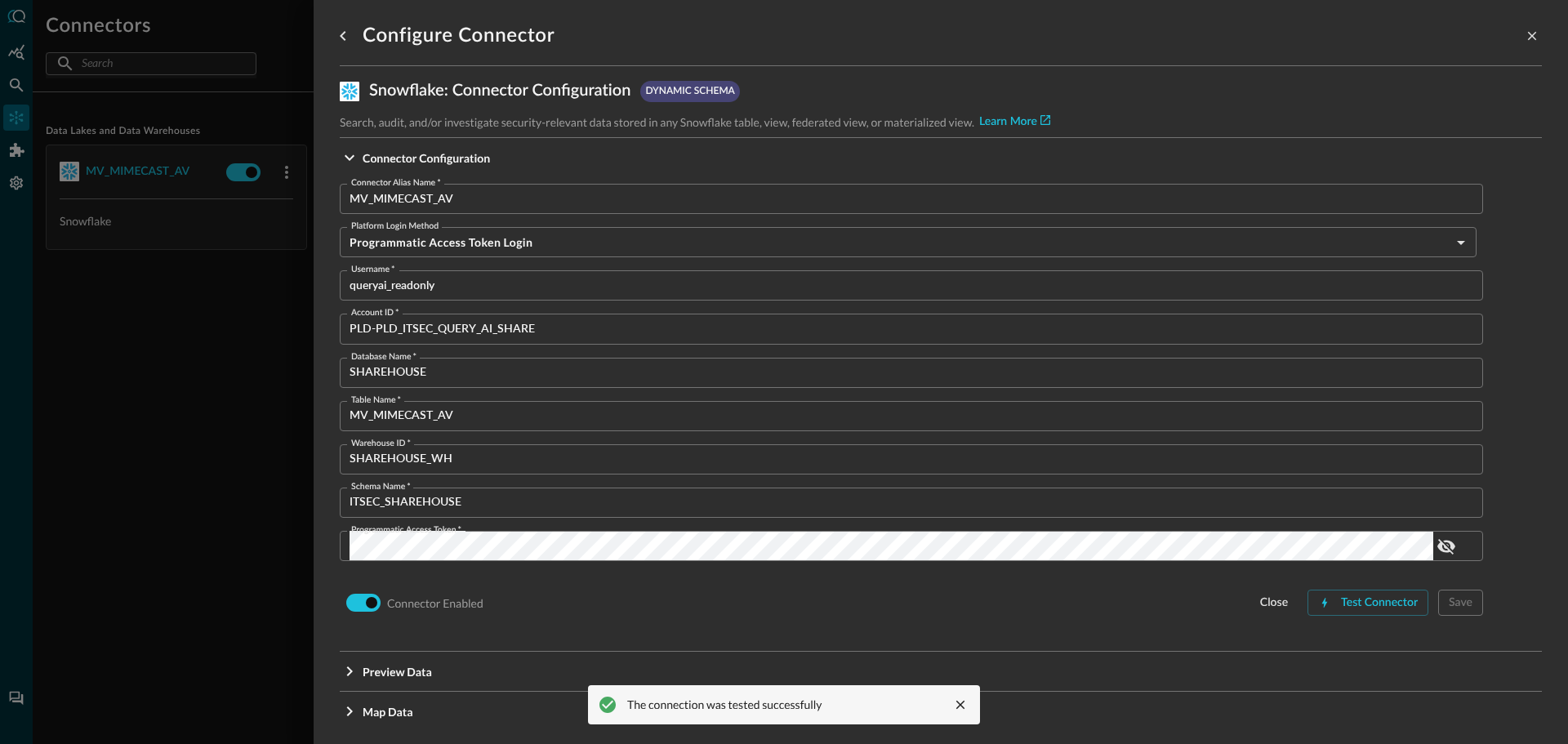
scroll to position [13, 0]
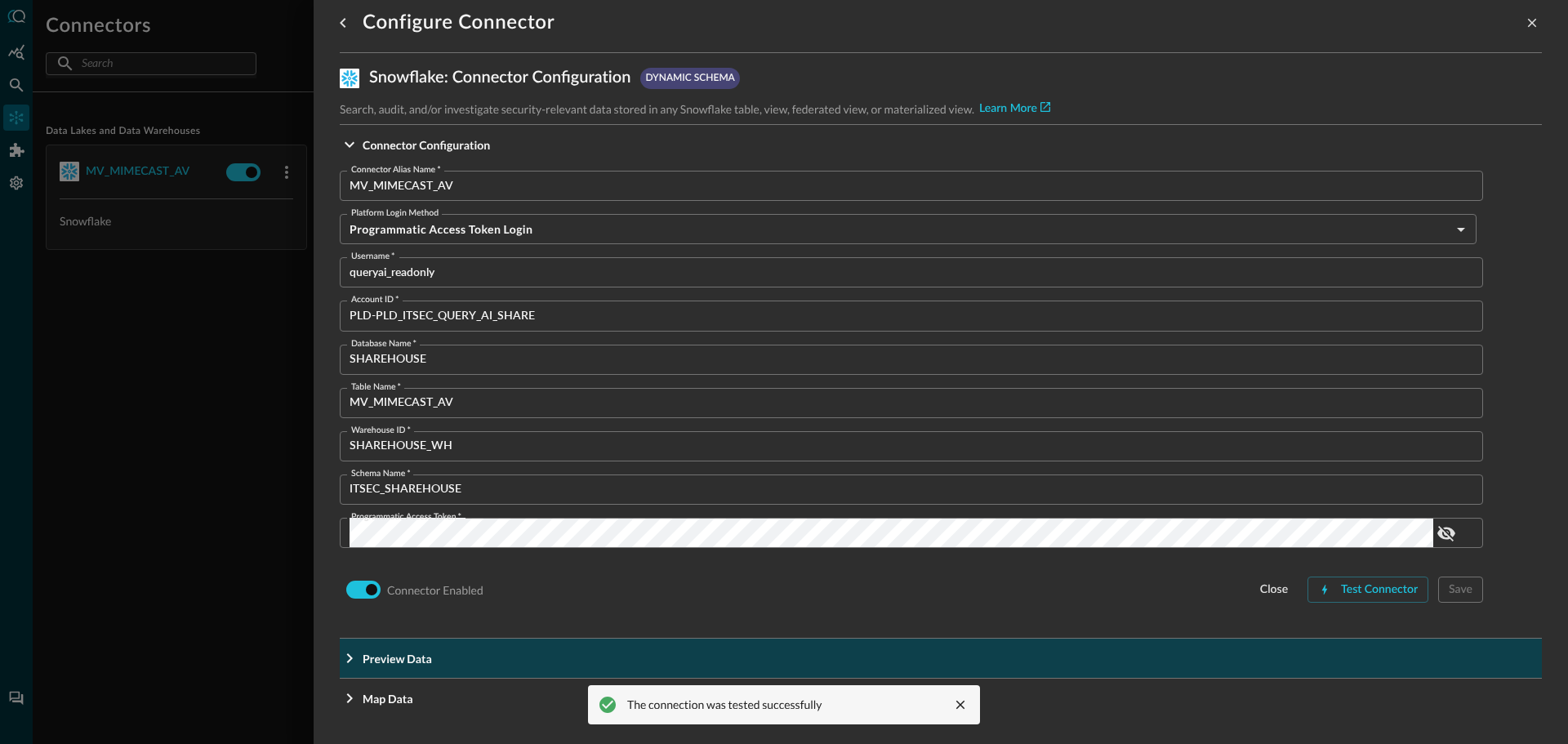
click at [369, 655] on p "Preview Data" at bounding box center [397, 658] width 70 height 17
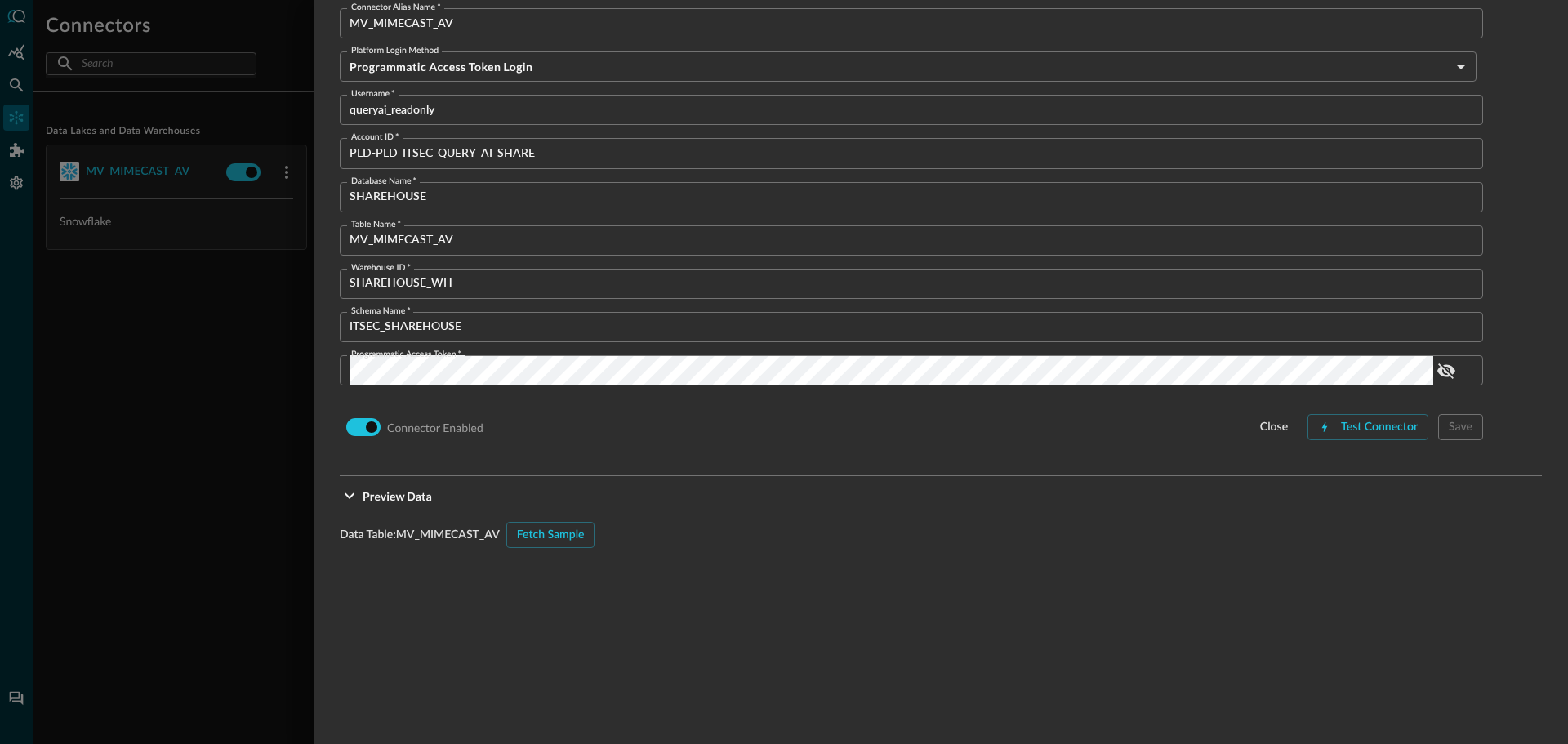
scroll to position [177, 0]
click at [552, 537] on div "Fetch Sample" at bounding box center [551, 534] width 68 height 20
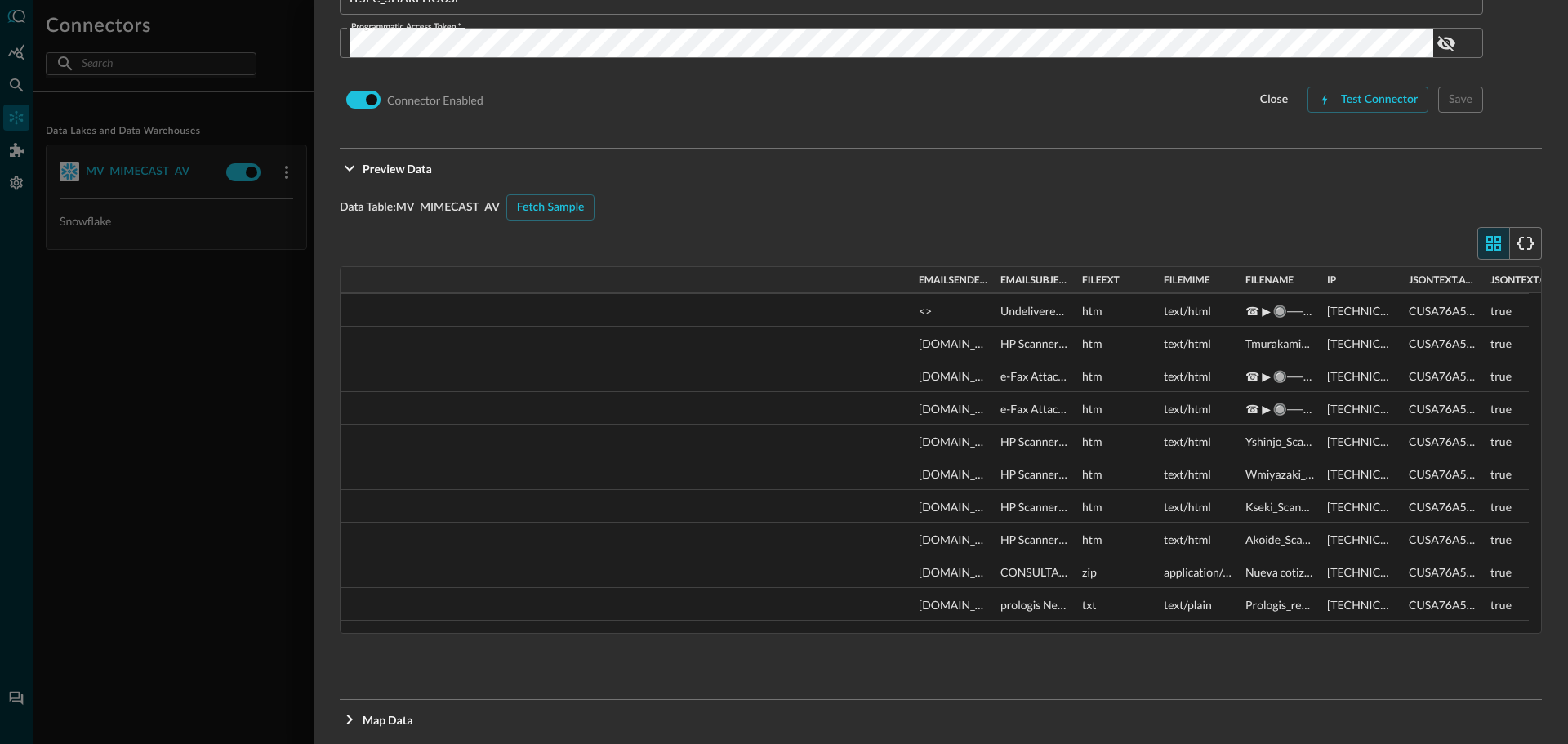
scroll to position [0, 1107]
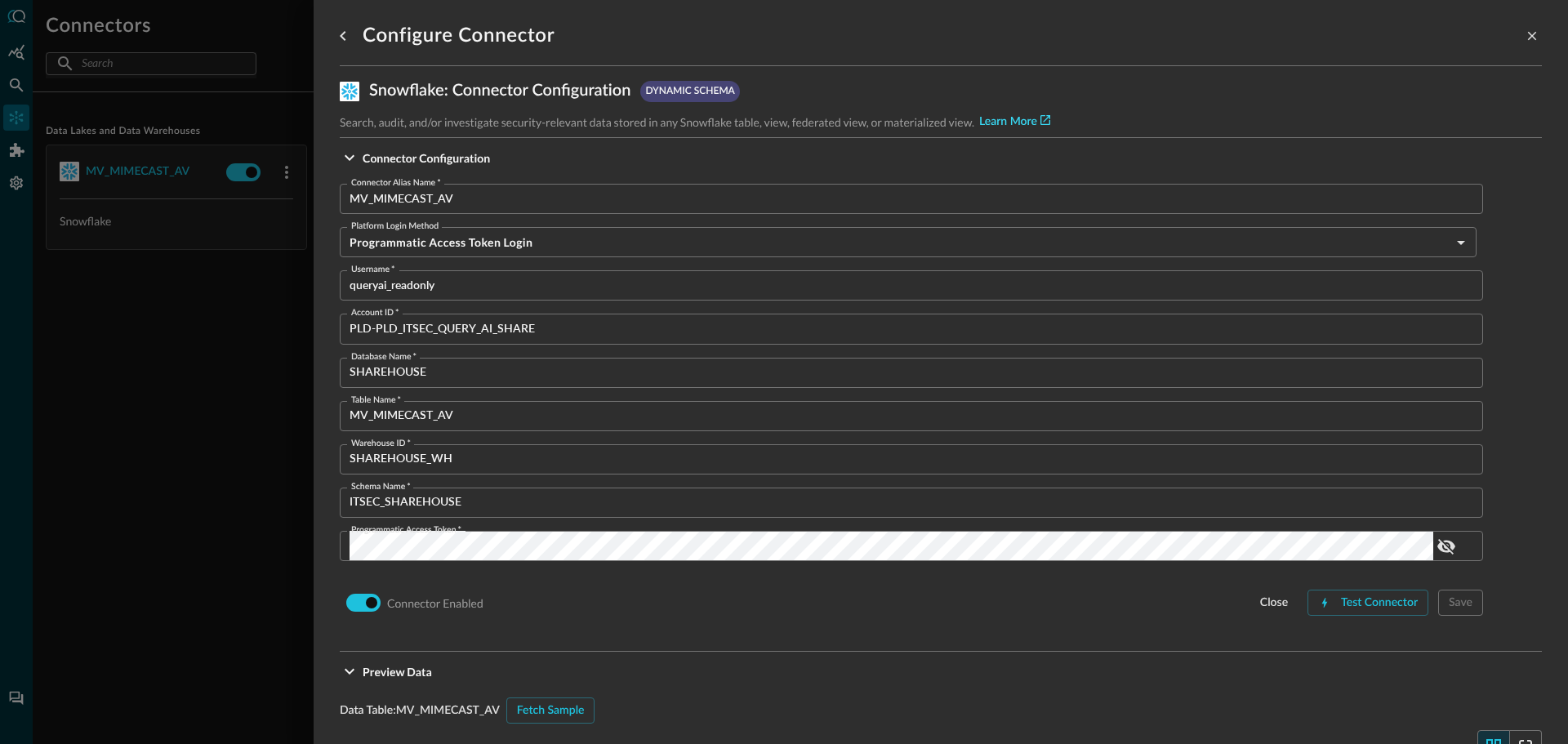
click at [1007, 121] on link "Learn More" at bounding box center [1015, 122] width 71 height 17
click at [64, 395] on div at bounding box center [784, 372] width 1568 height 744
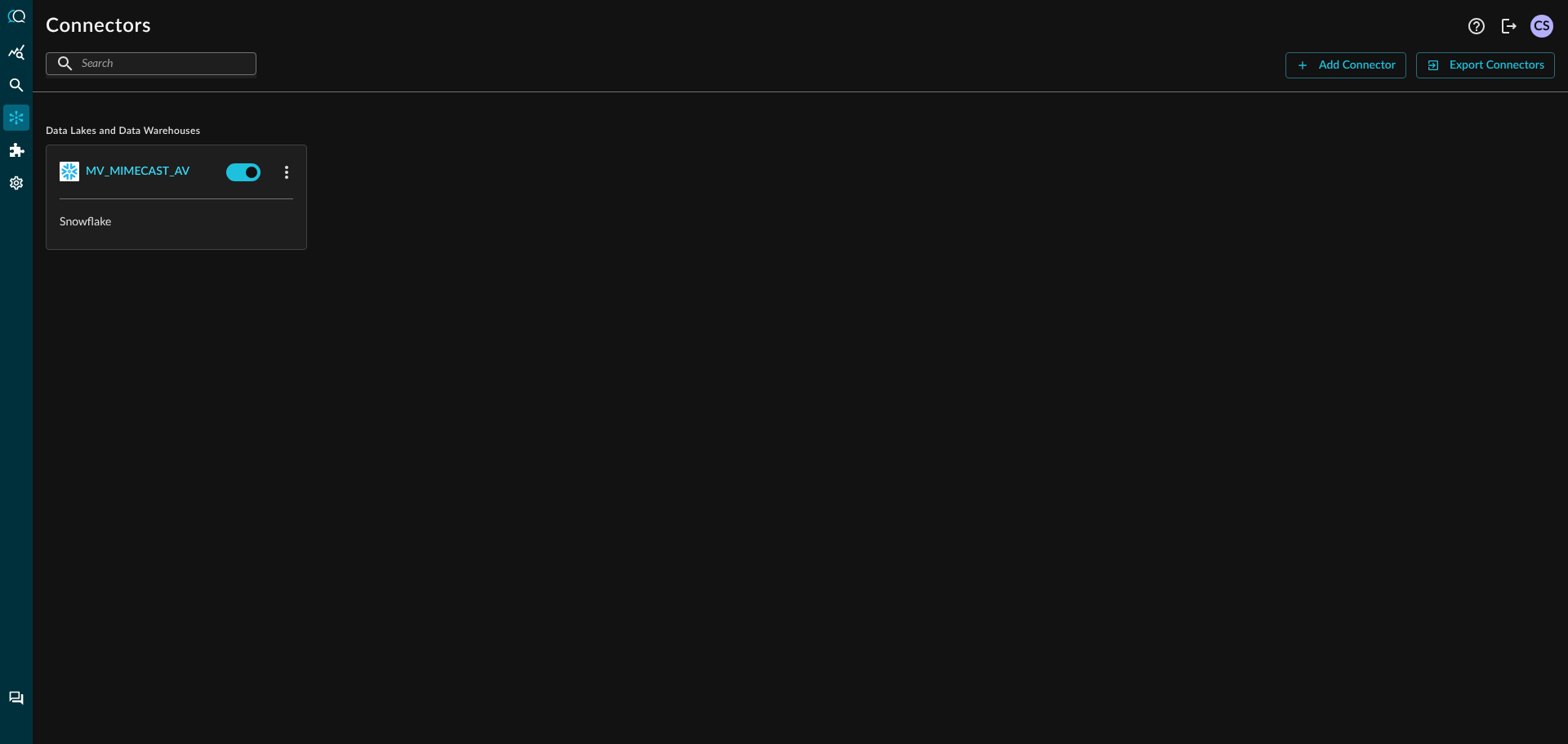
click at [135, 167] on div "MV_MIMECAST_AV" at bounding box center [137, 172] width 103 height 20
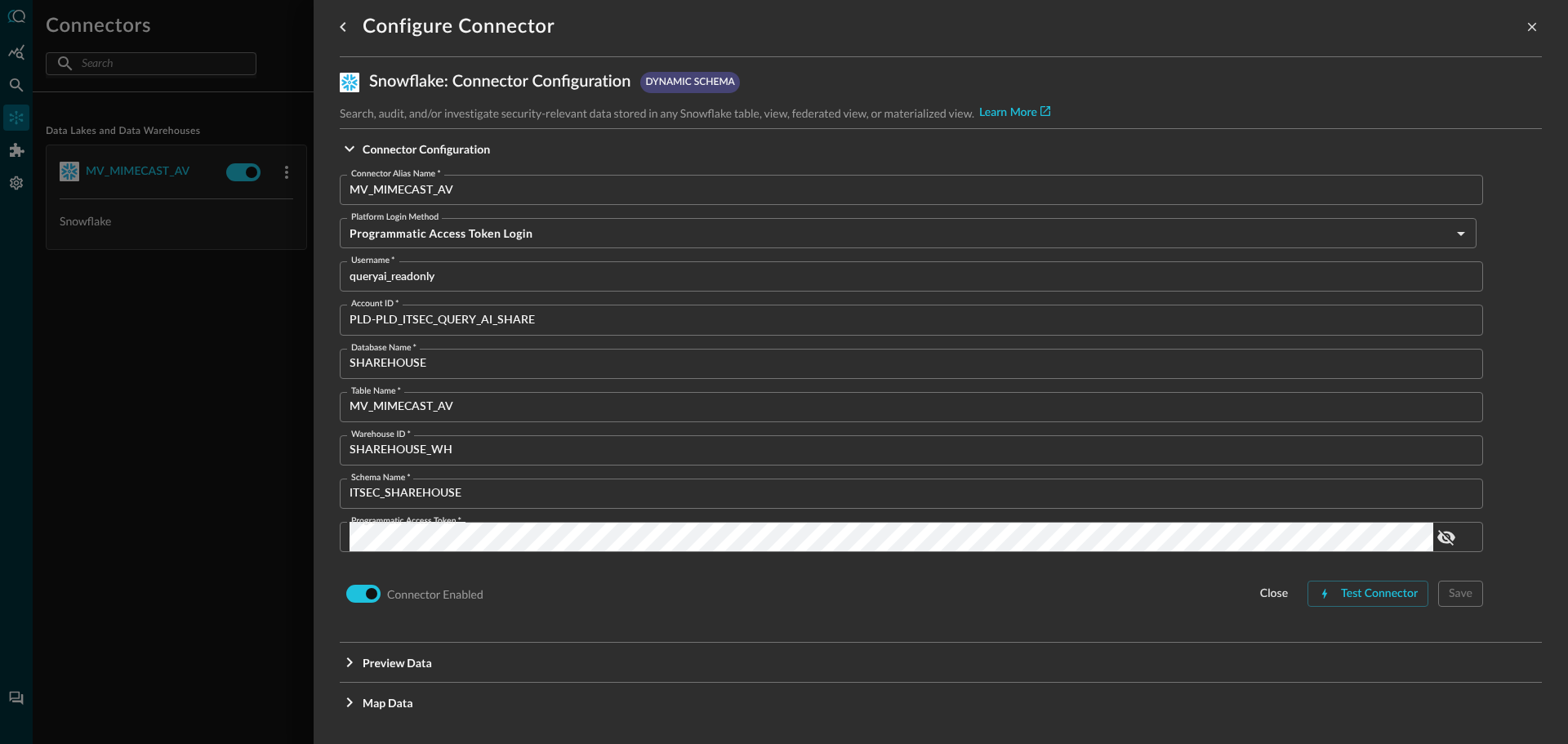
scroll to position [13, 0]
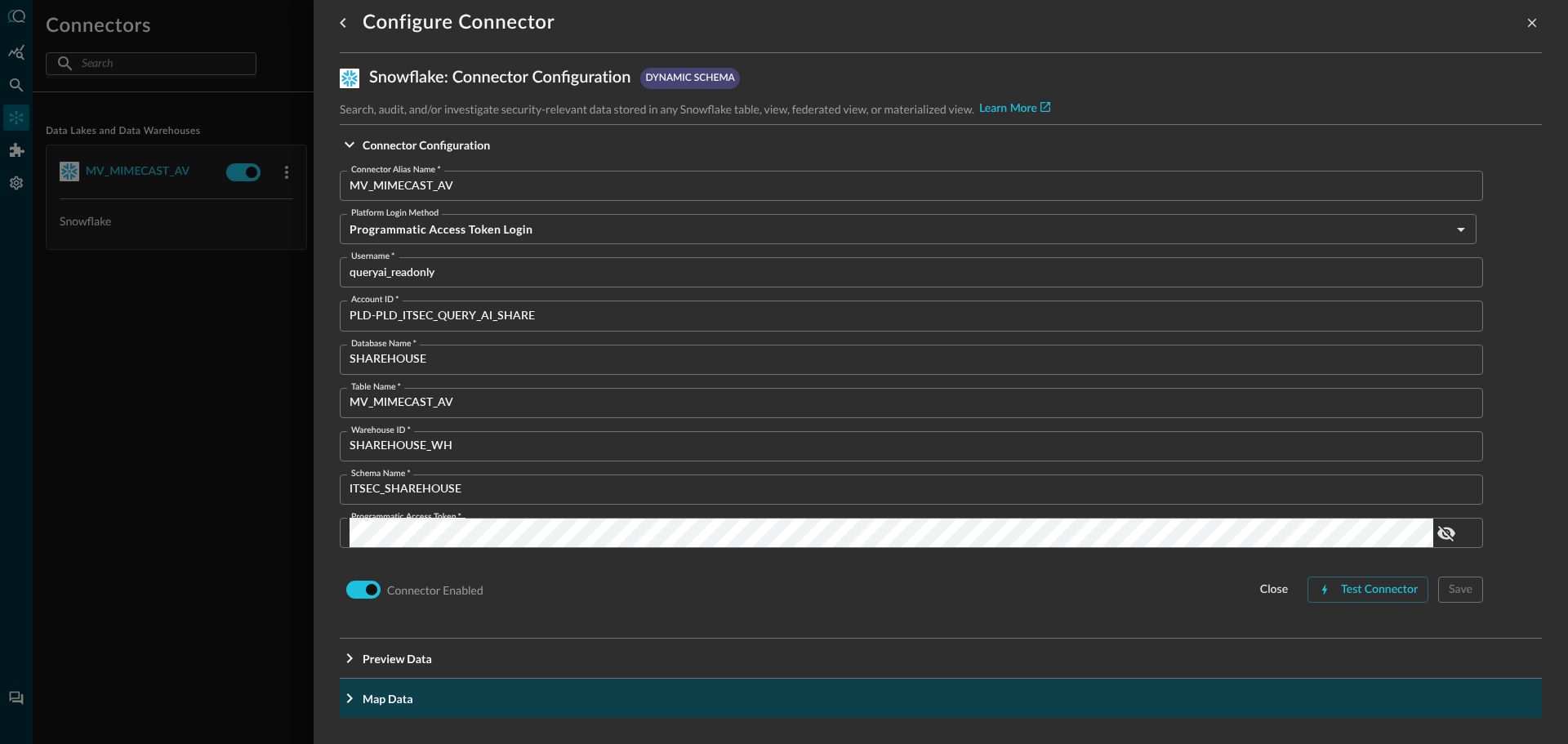
click at [344, 700] on icon "Expand More" at bounding box center [349, 697] width 19 height 19
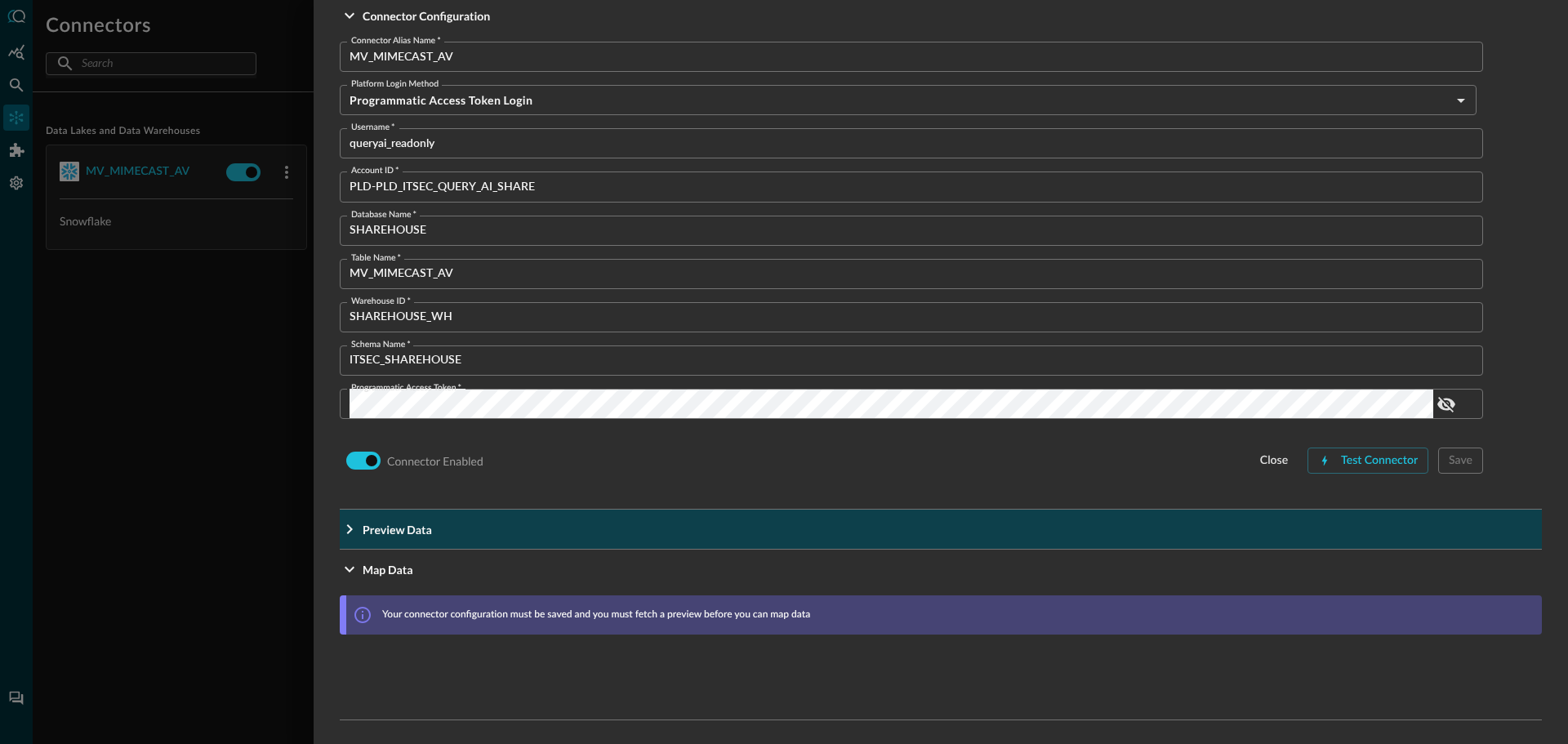
scroll to position [145, 0]
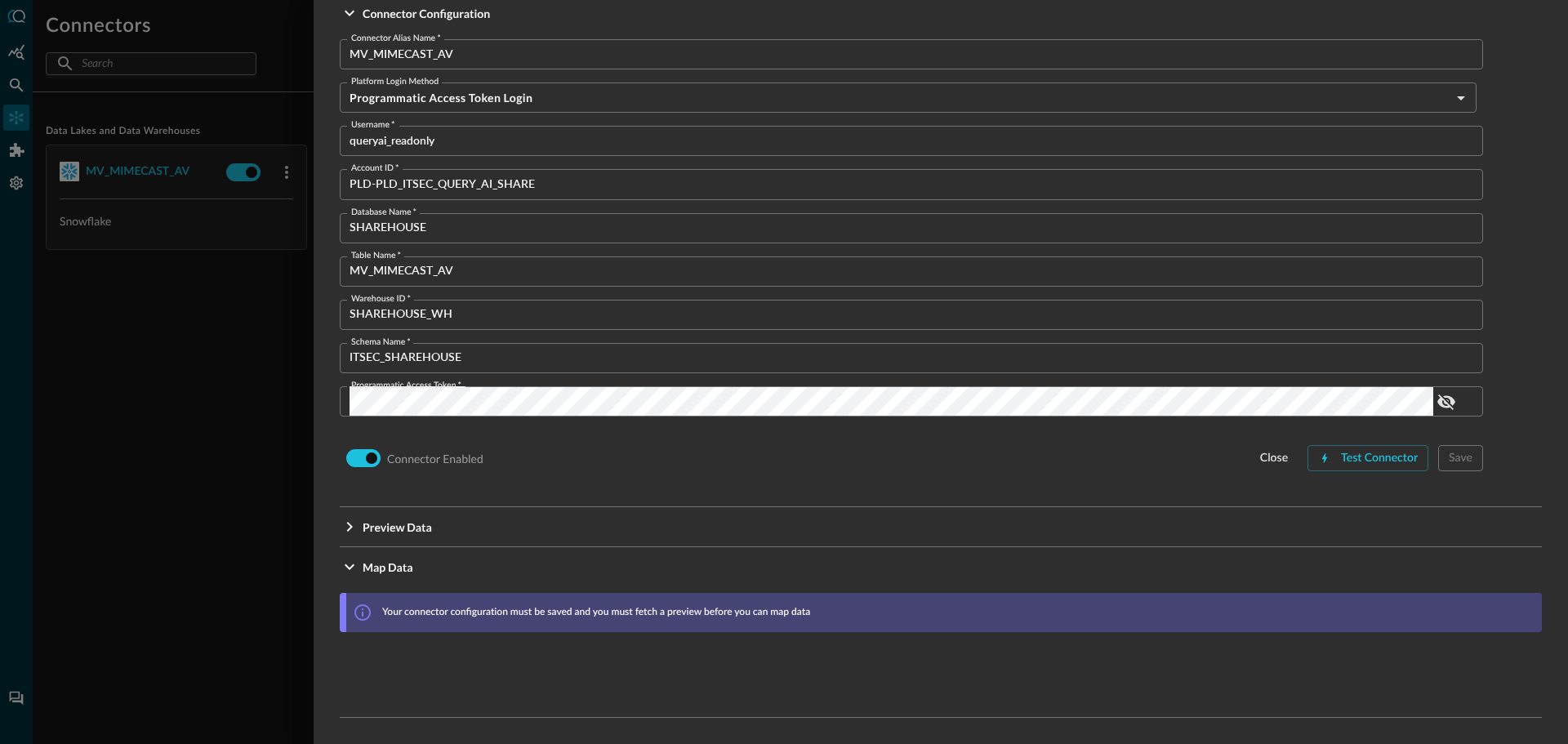
click at [1457, 458] on div "close Test Connector Save" at bounding box center [1367, 458] width 232 height 27
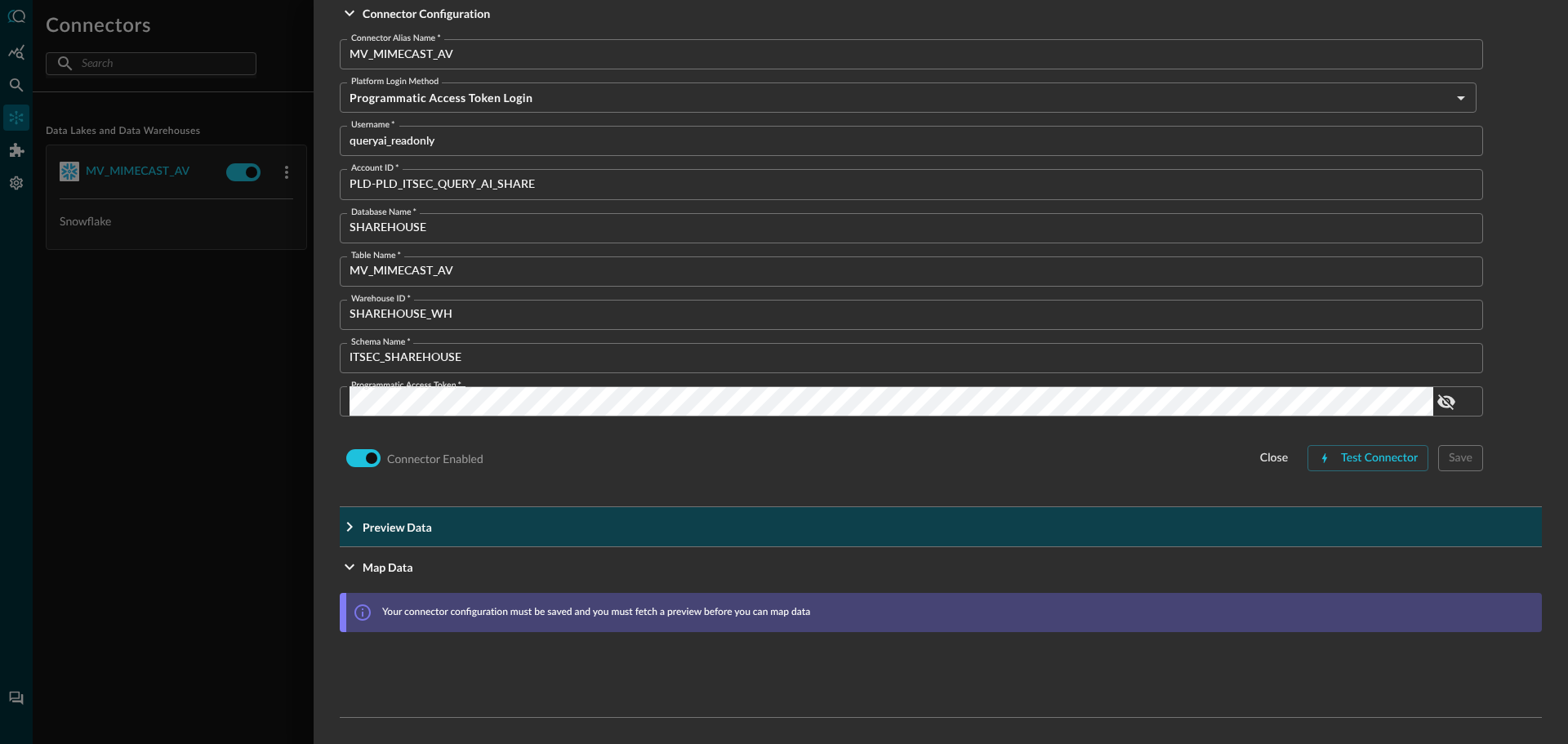
click at [352, 535] on icon "Expand More" at bounding box center [349, 526] width 19 height 19
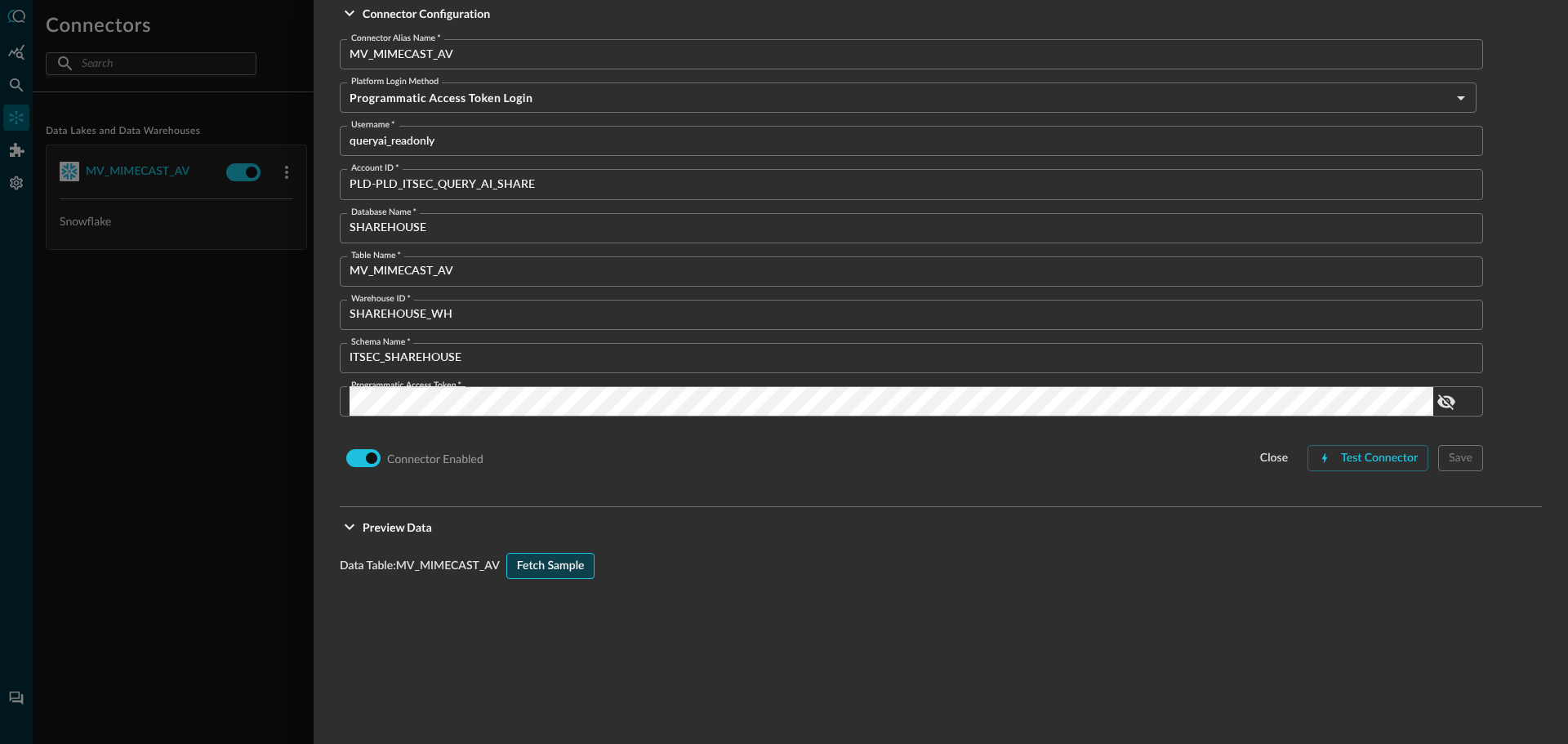
click at [549, 566] on div "Fetch Sample" at bounding box center [551, 566] width 68 height 20
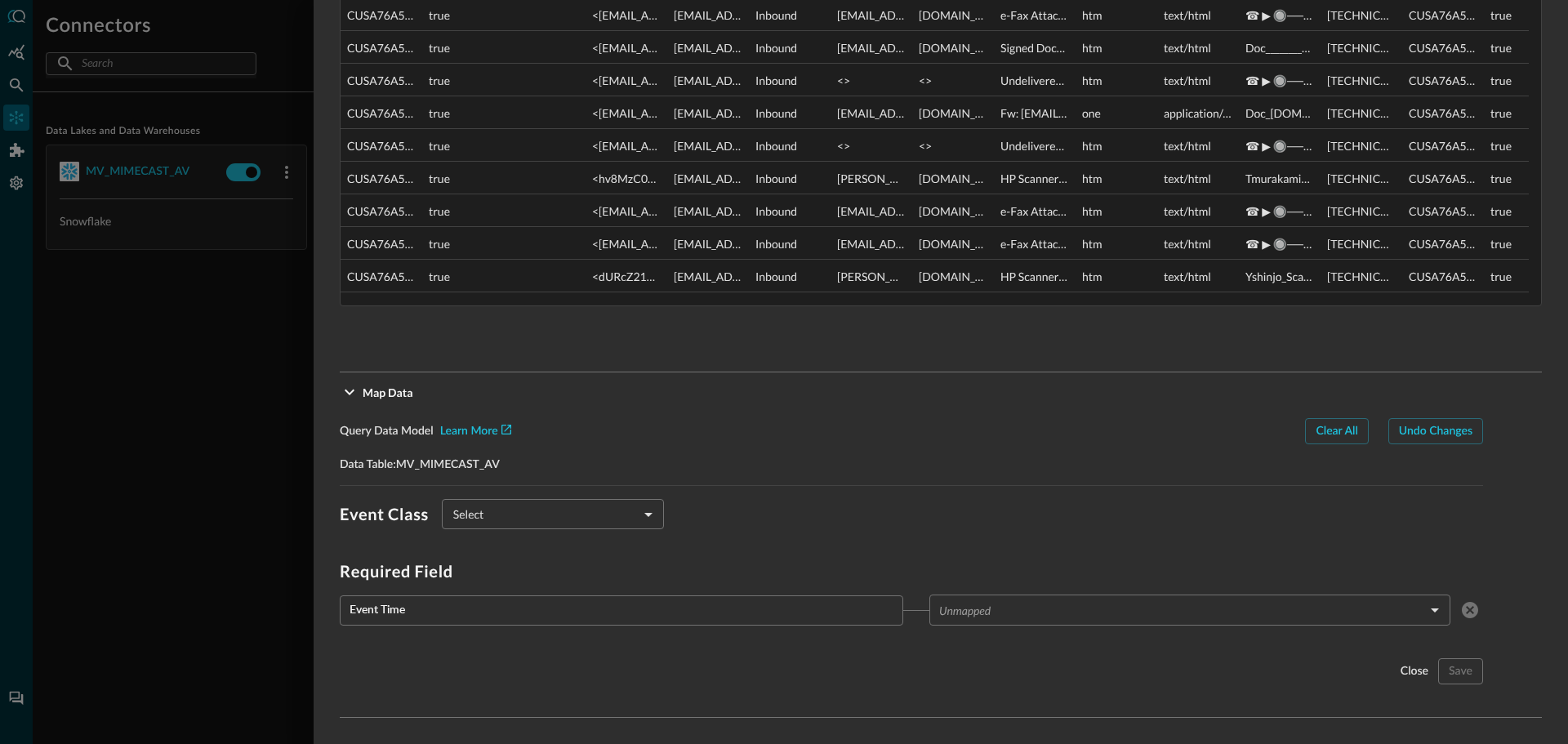
scroll to position [830, 0]
click at [533, 505] on body "Connectors Help Logout CS ​ ​ Add Connector Export Connectors Data Lakes and Da…" at bounding box center [784, 372] width 1568 height 744
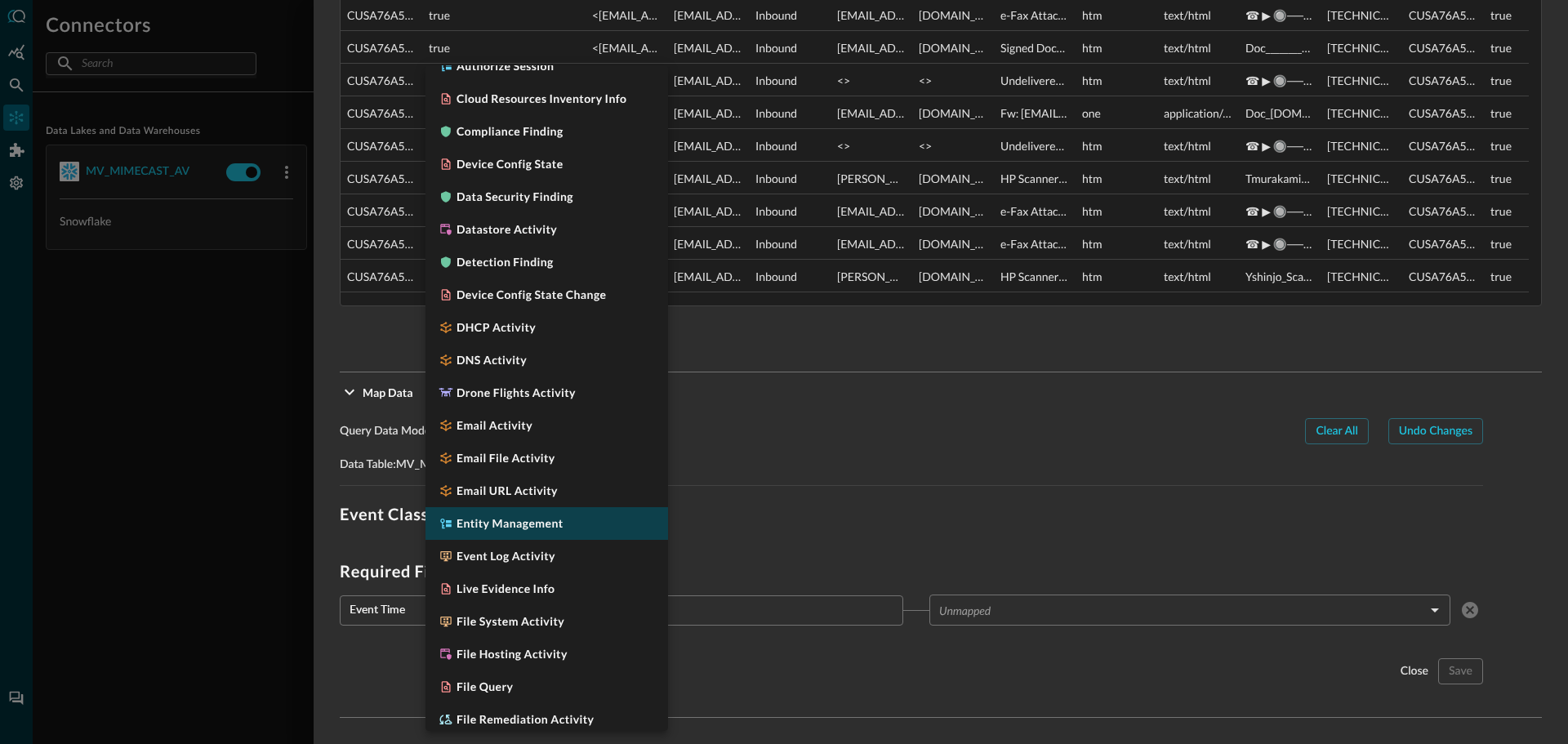
scroll to position [327, 0]
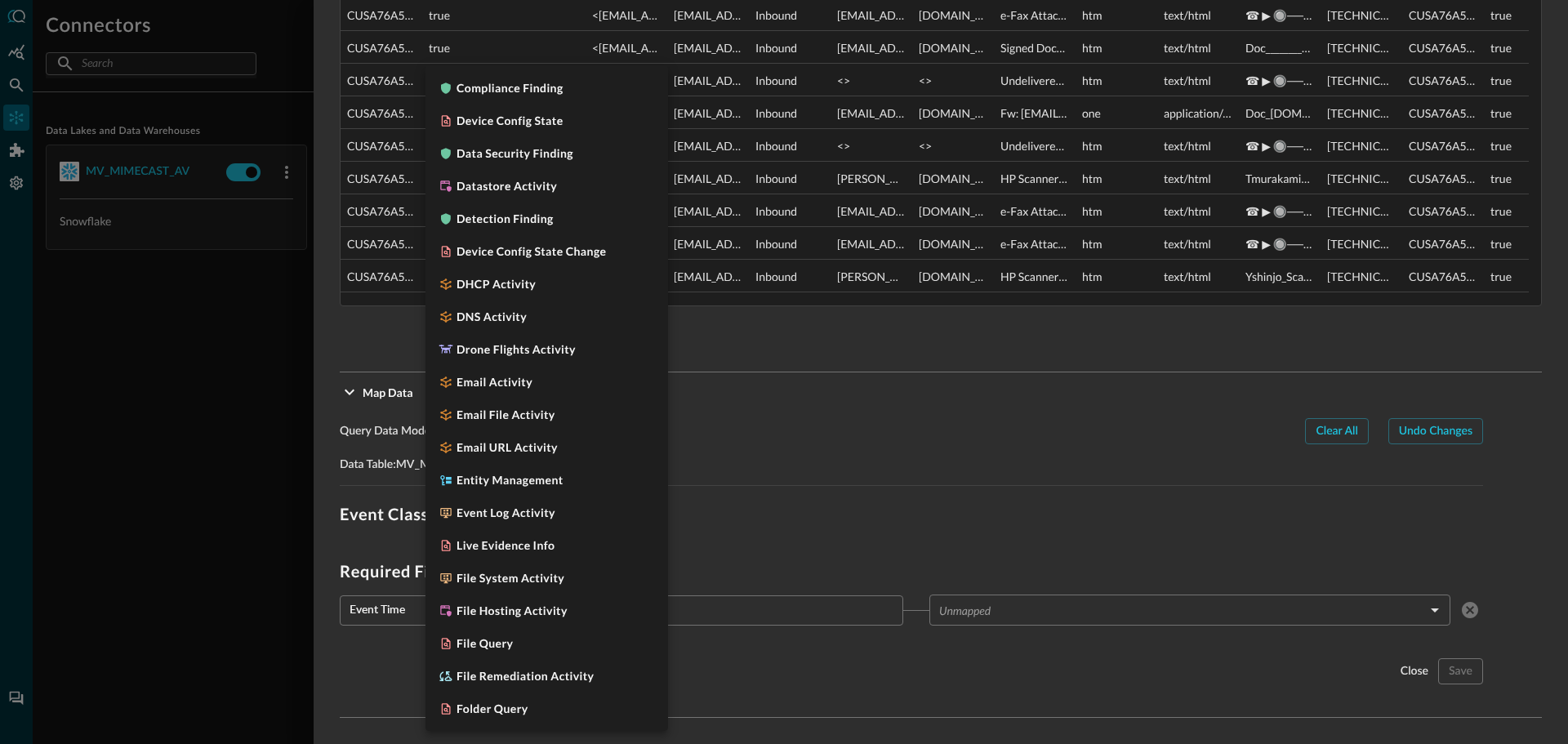
click at [864, 496] on div at bounding box center [784, 372] width 1568 height 744
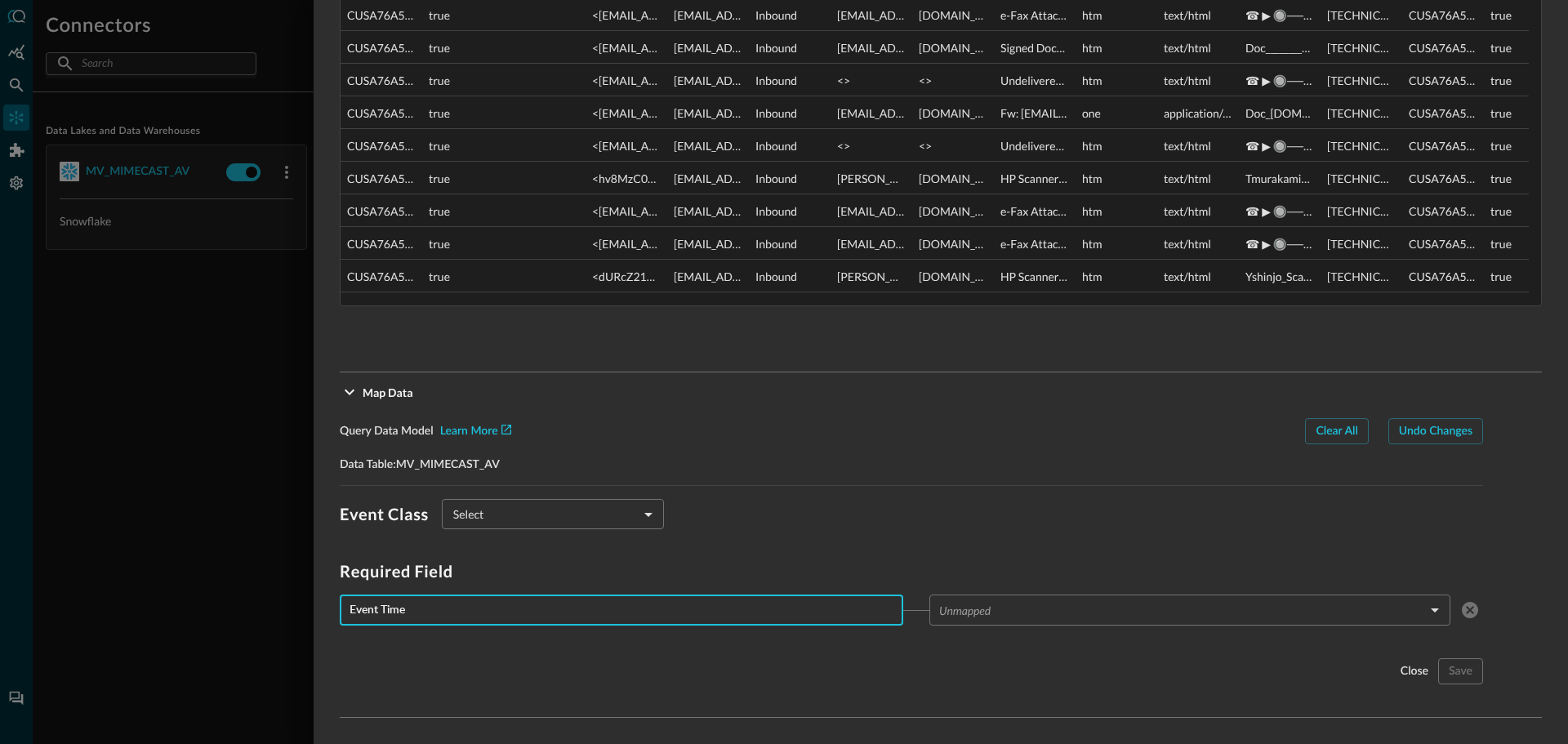
click at [474, 620] on input "Event Time" at bounding box center [626, 609] width 554 height 30
click at [1262, 602] on body "Connectors Help Logout CS ​ ​ Add Connector Export Connectors Data Lakes and Da…" at bounding box center [784, 372] width 1568 height 744
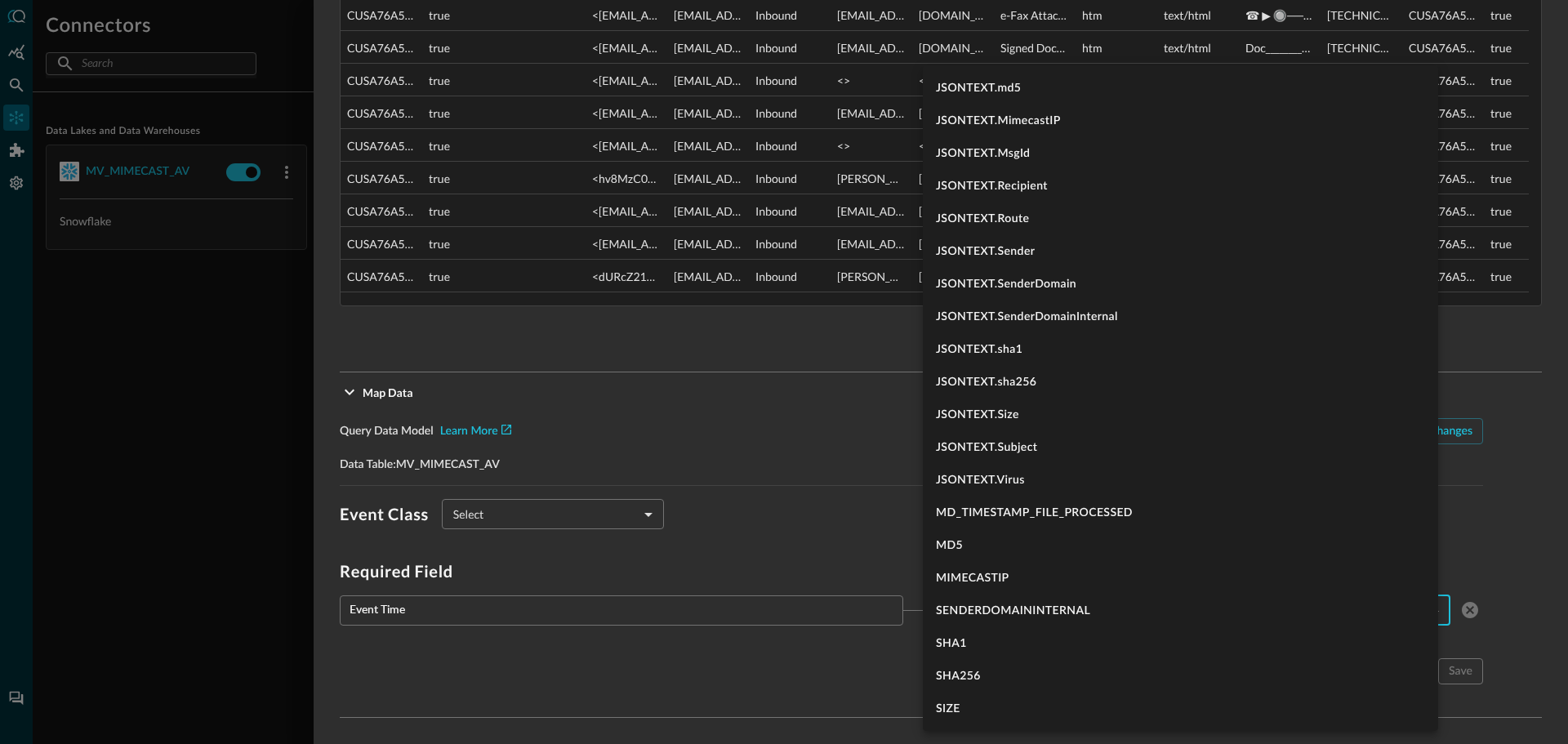
scroll to position [686, 0]
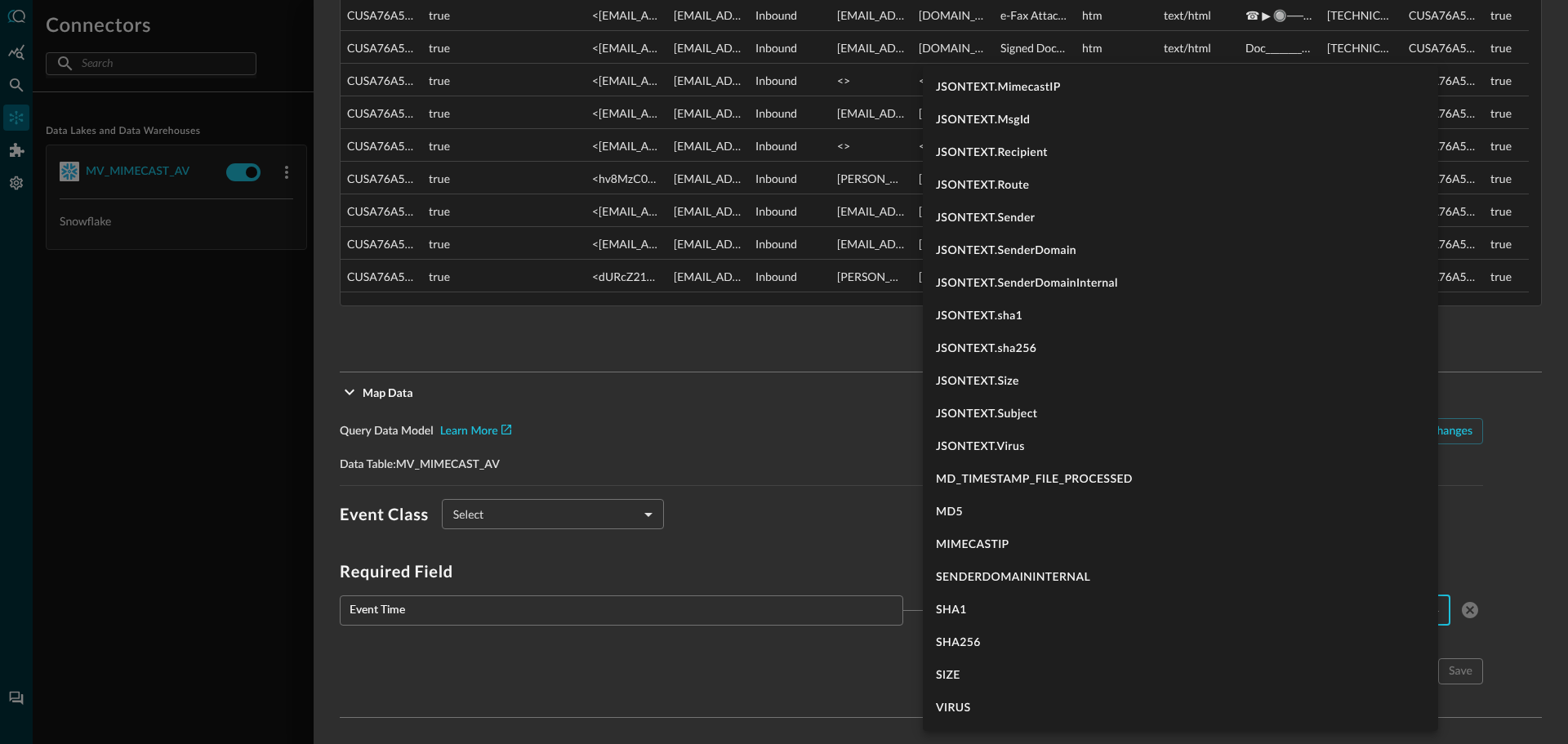
click at [692, 299] on div at bounding box center [784, 372] width 1568 height 744
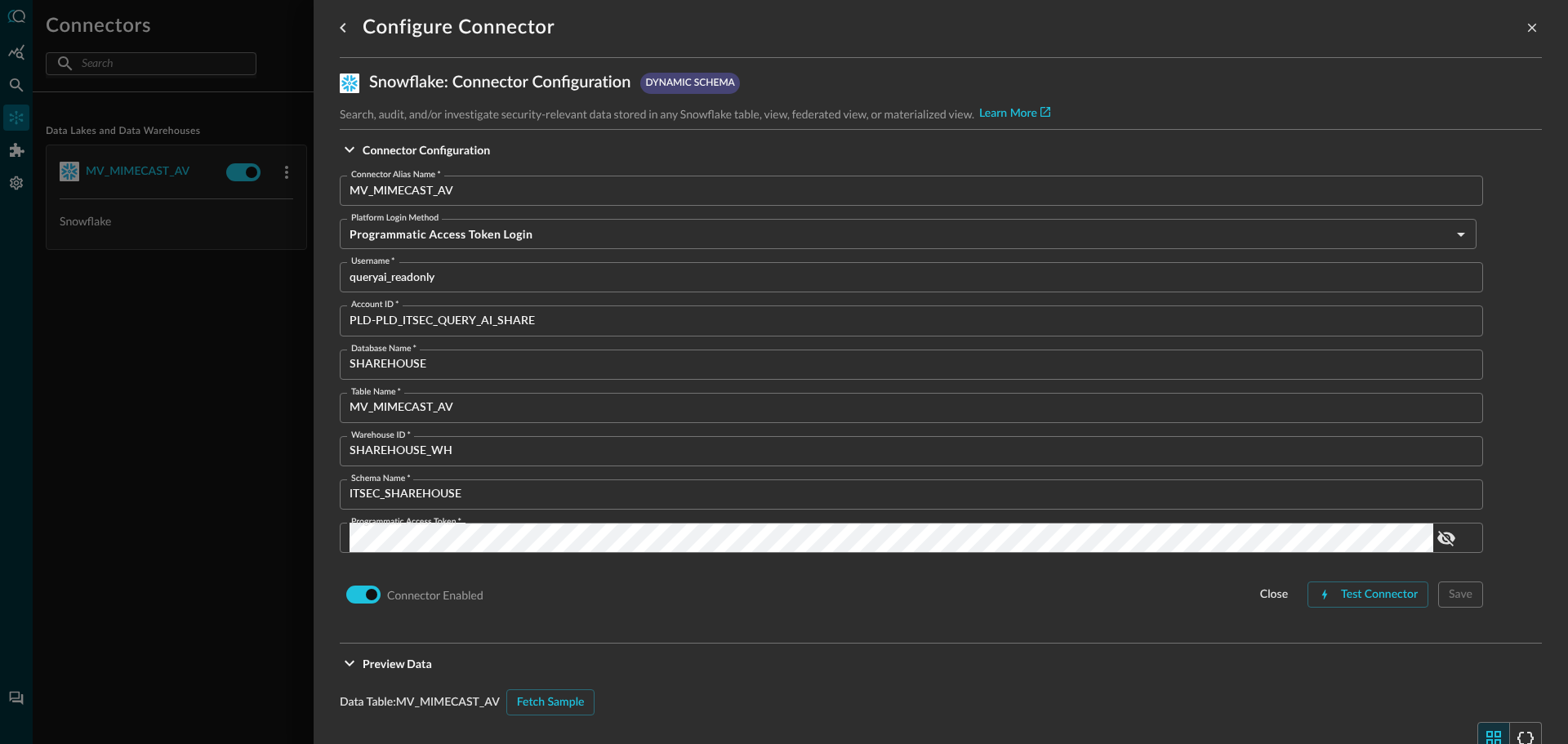
scroll to position [0, 0]
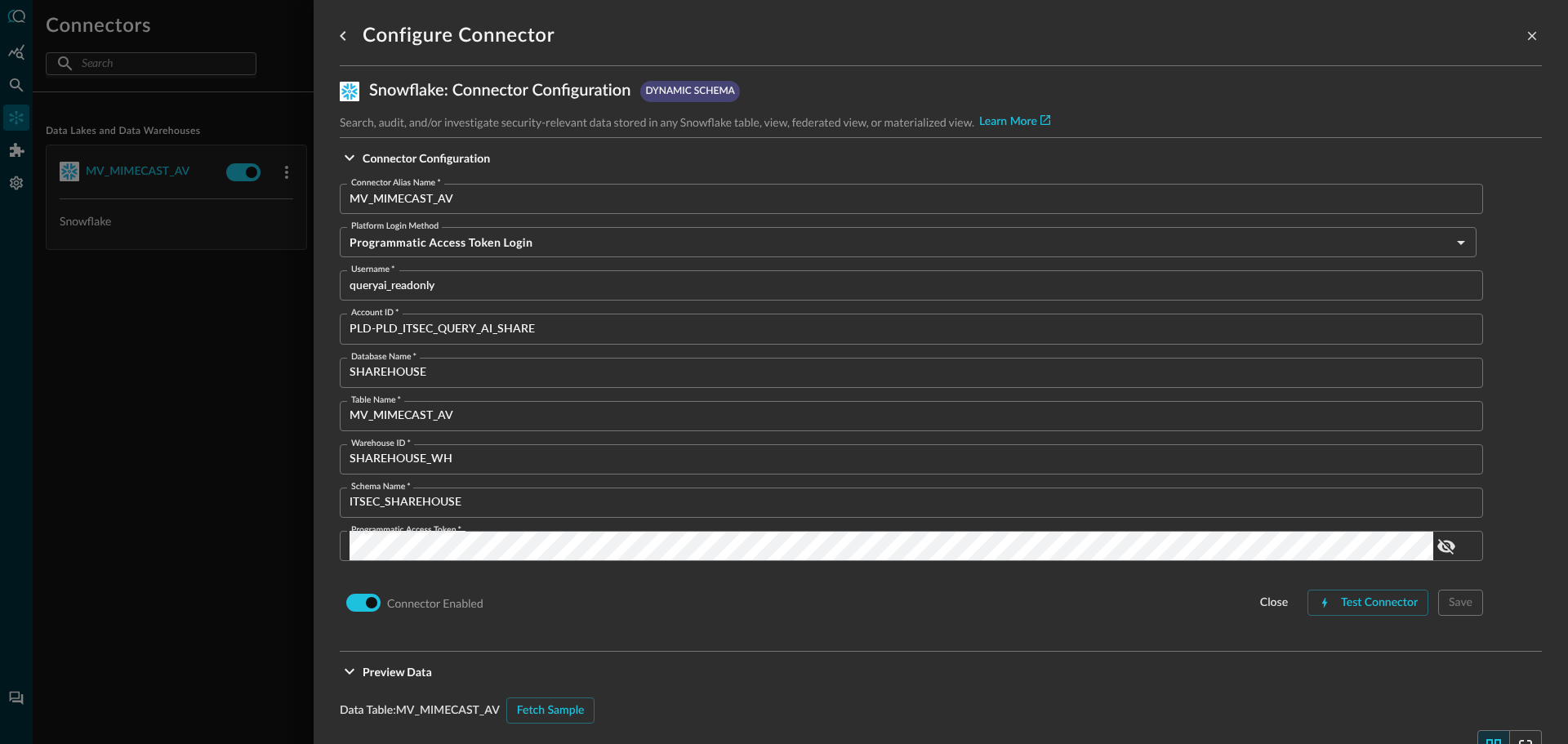
click at [100, 392] on div at bounding box center [784, 372] width 1568 height 744
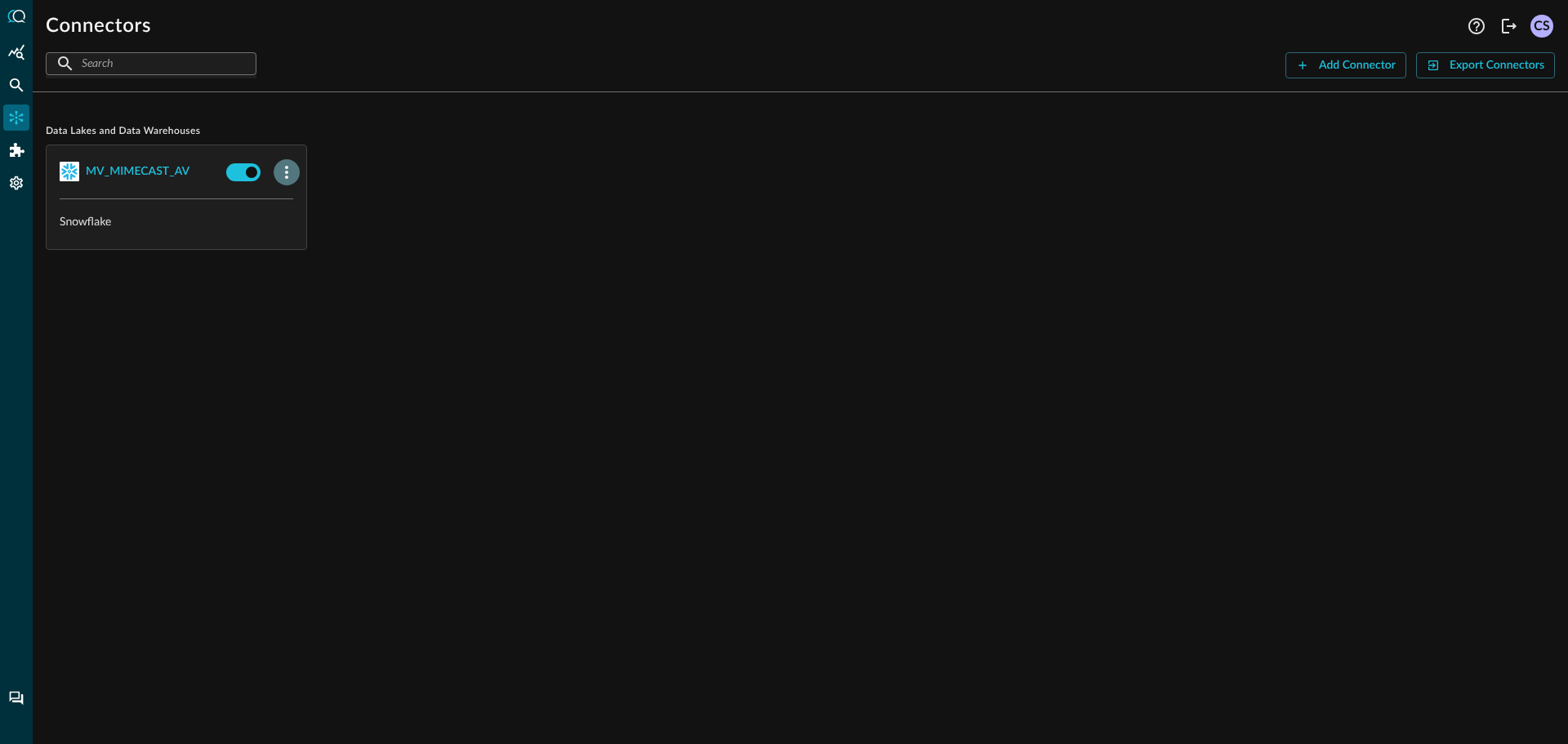
click at [290, 170] on icon "button" at bounding box center [286, 172] width 19 height 19
click at [988, 223] on div at bounding box center [784, 372] width 1568 height 744
click at [110, 174] on div "MV_MIMECAST_AV" at bounding box center [137, 172] width 103 height 20
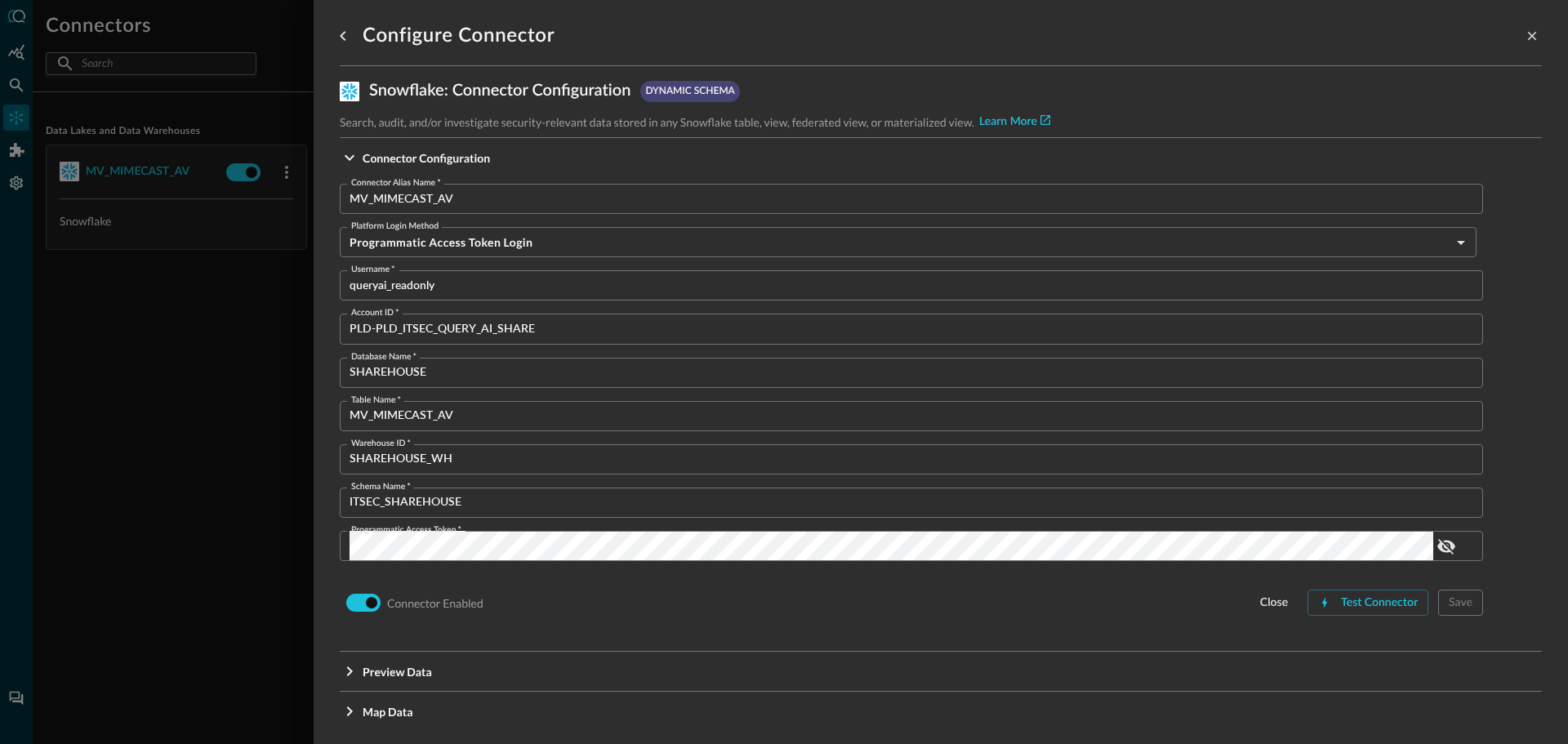
scroll to position [13, 0]
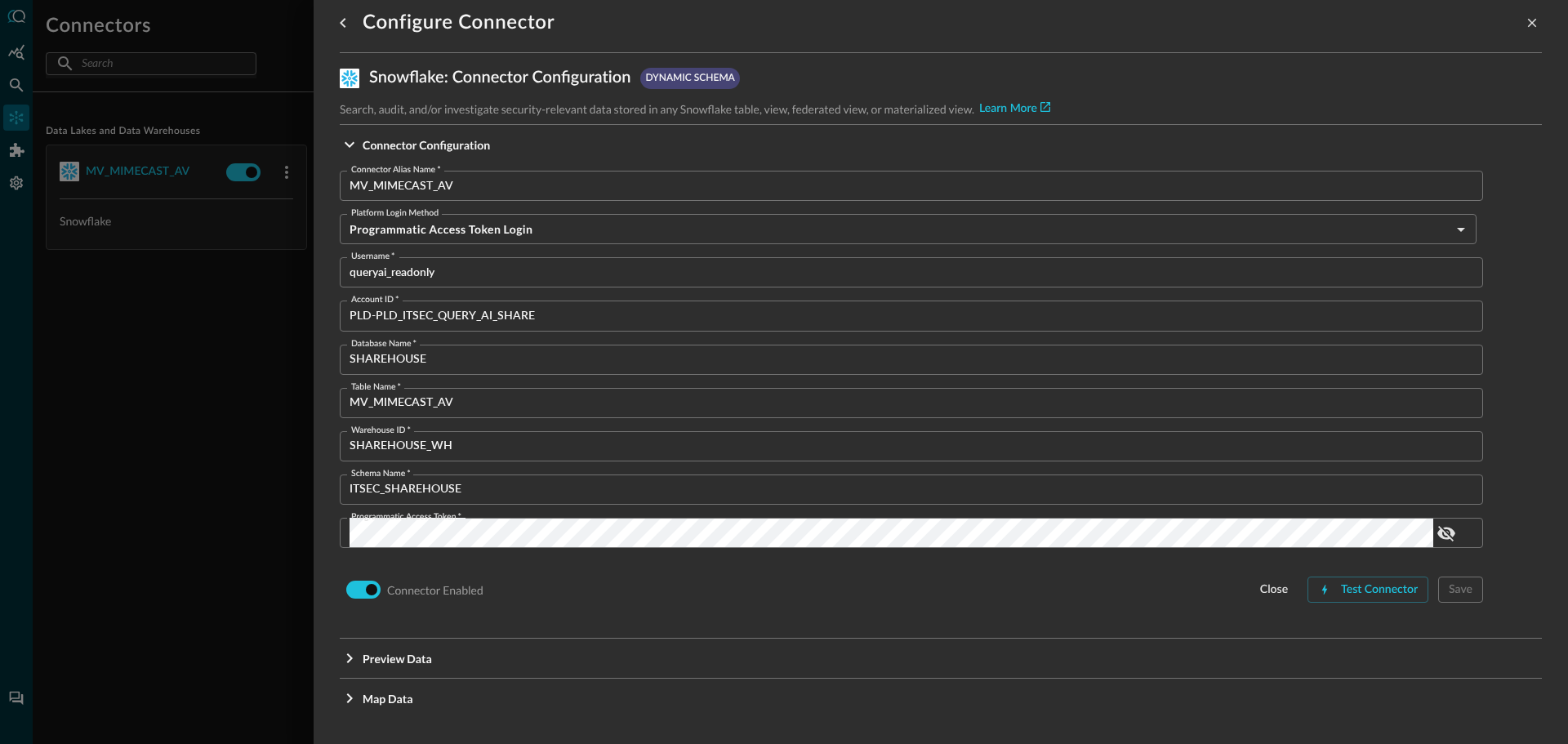
click at [337, 659] on div "Configure Connector Snowflake : Connector Configuration dynamic schema Search, …" at bounding box center [941, 372] width 1254 height 744
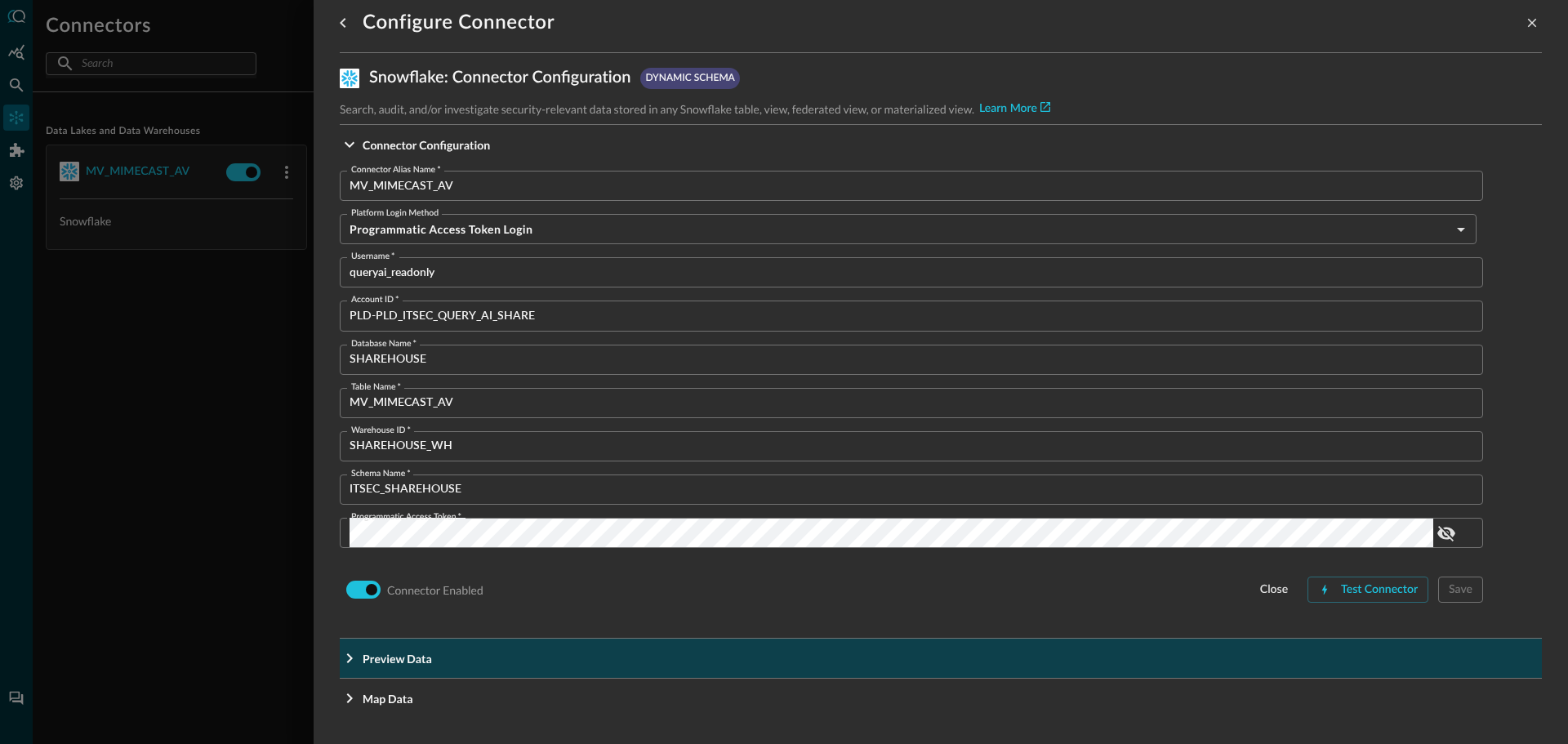
click at [350, 654] on icon "Expand More" at bounding box center [350, 658] width 5 height 10
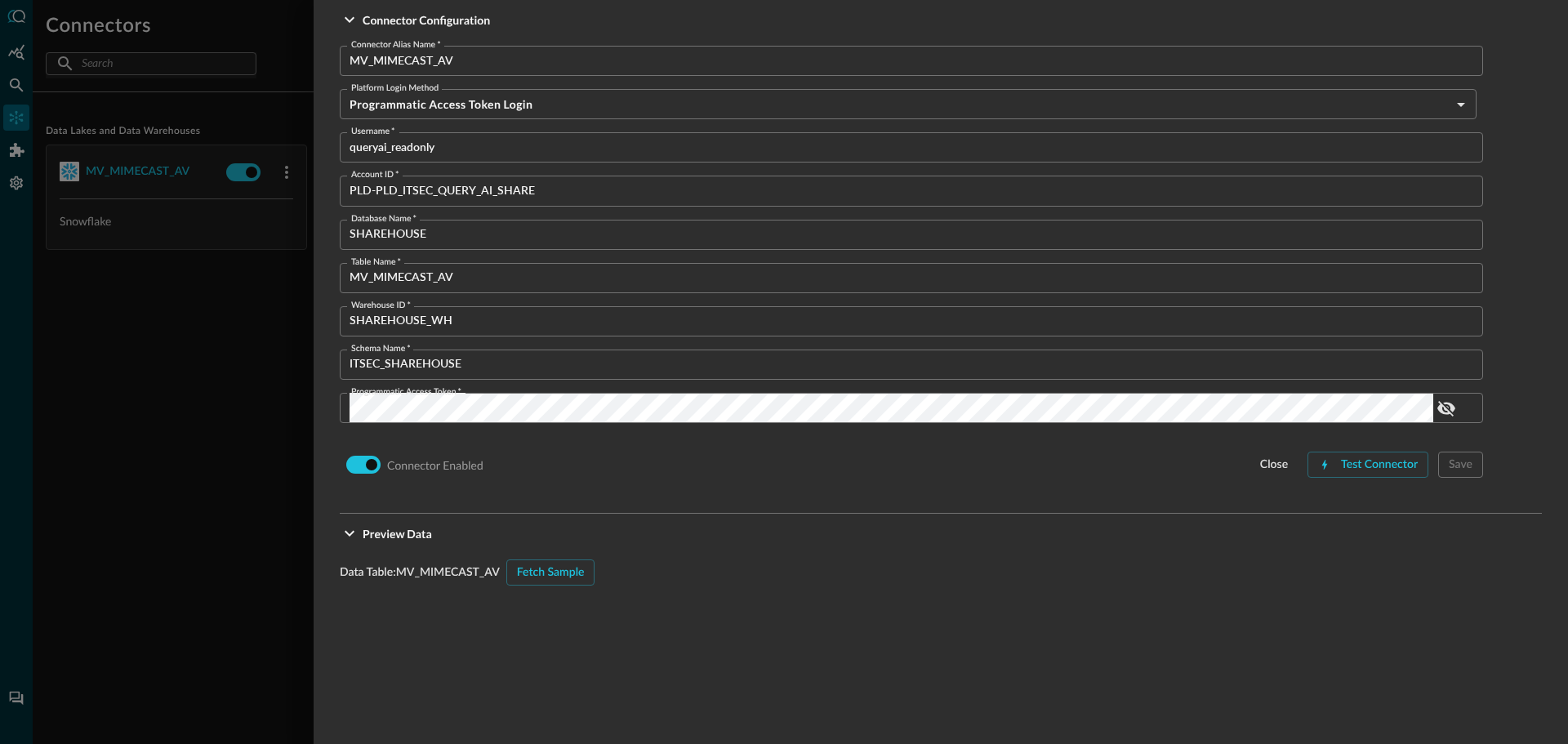
scroll to position [258, 0]
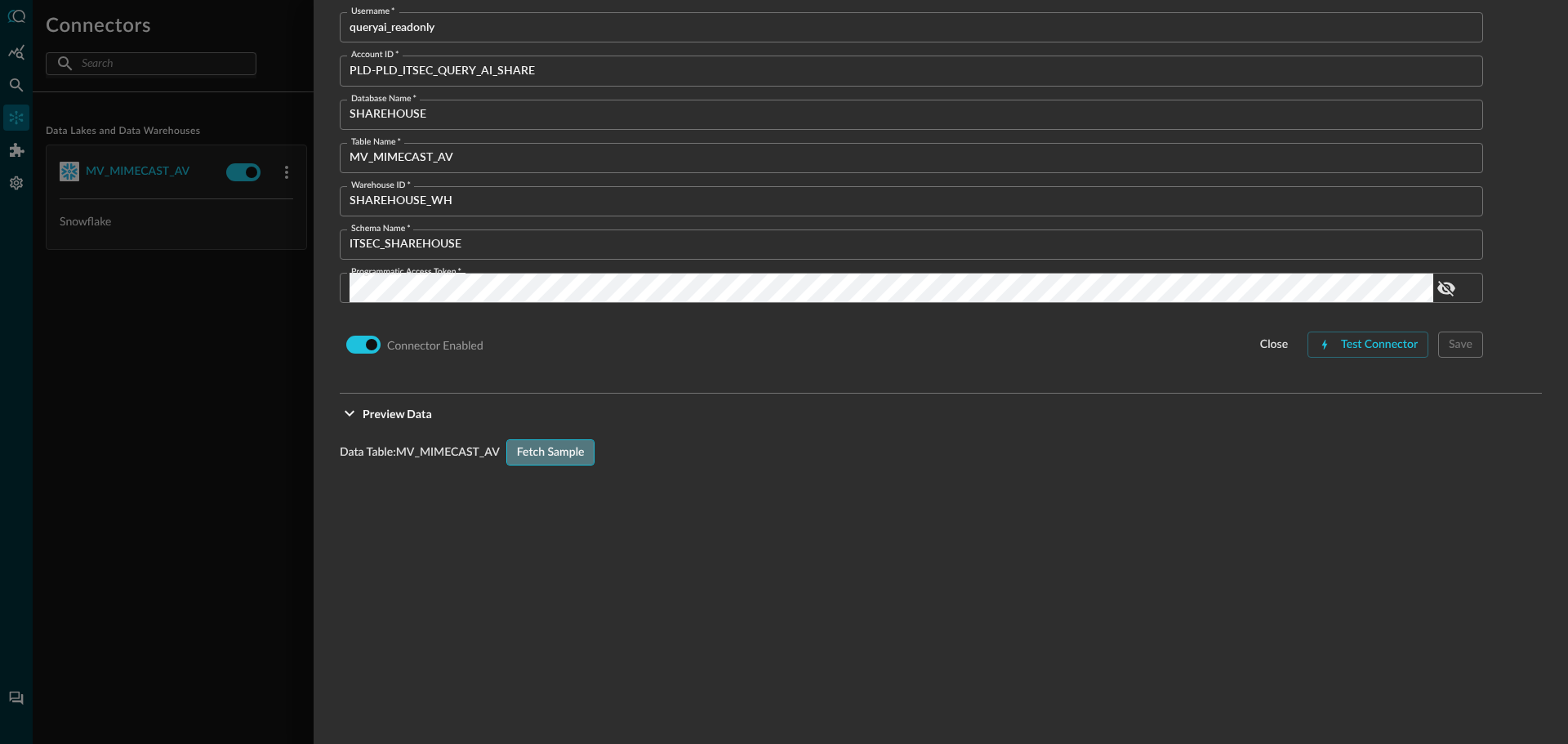
click at [556, 450] on div "Fetch Sample" at bounding box center [551, 453] width 68 height 20
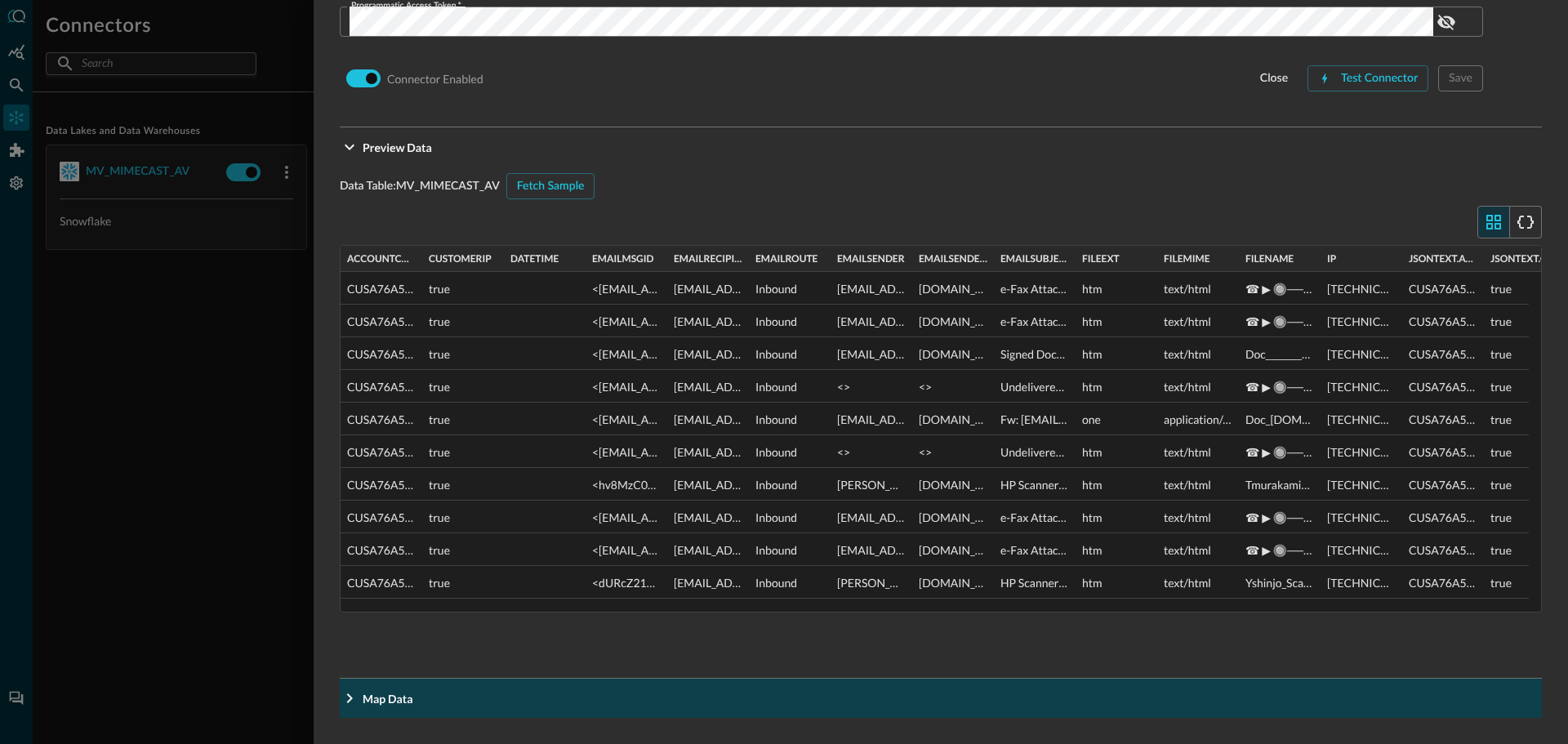
scroll to position [163, 0]
click at [351, 689] on icon "Expand More" at bounding box center [349, 697] width 19 height 19
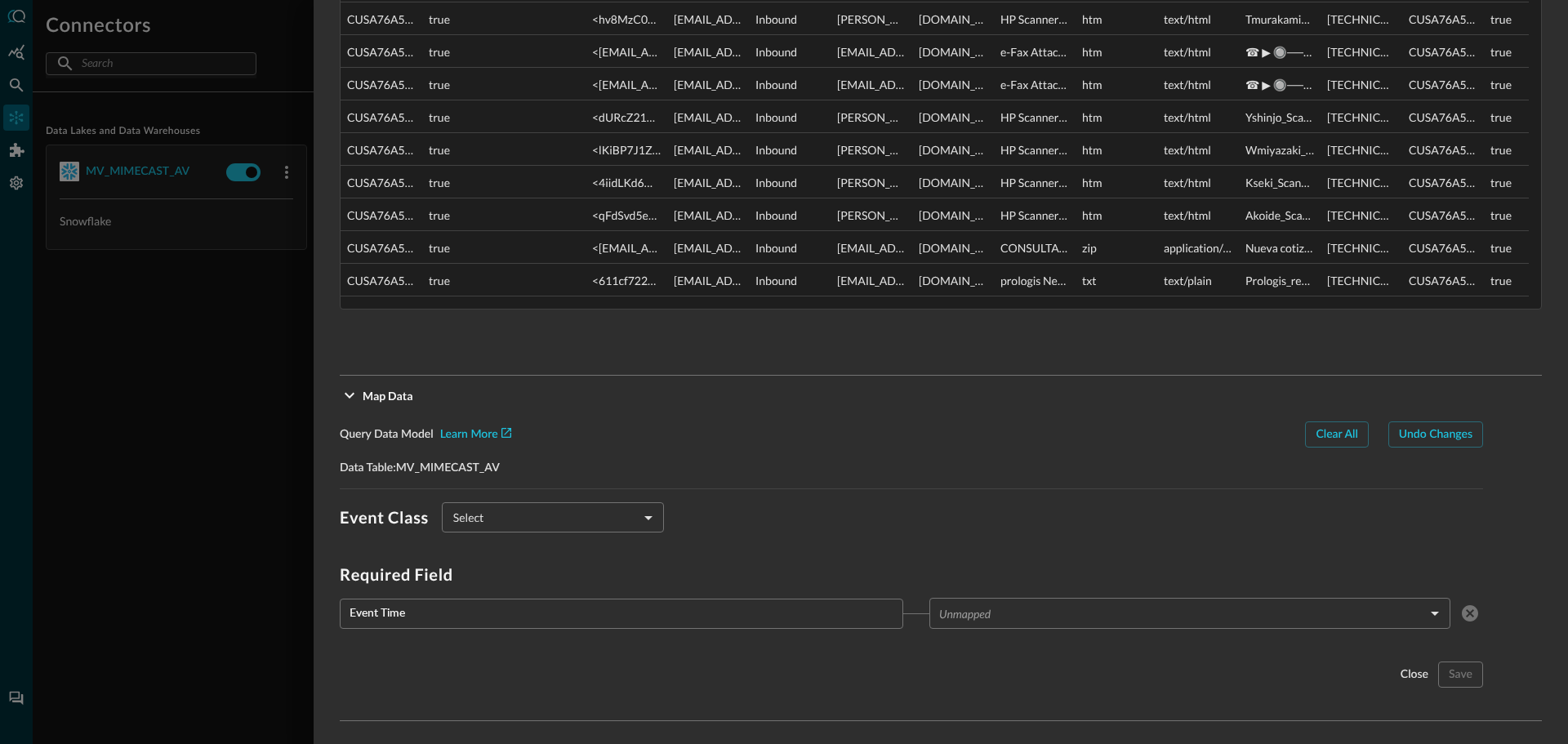
scroll to position [830, 0]
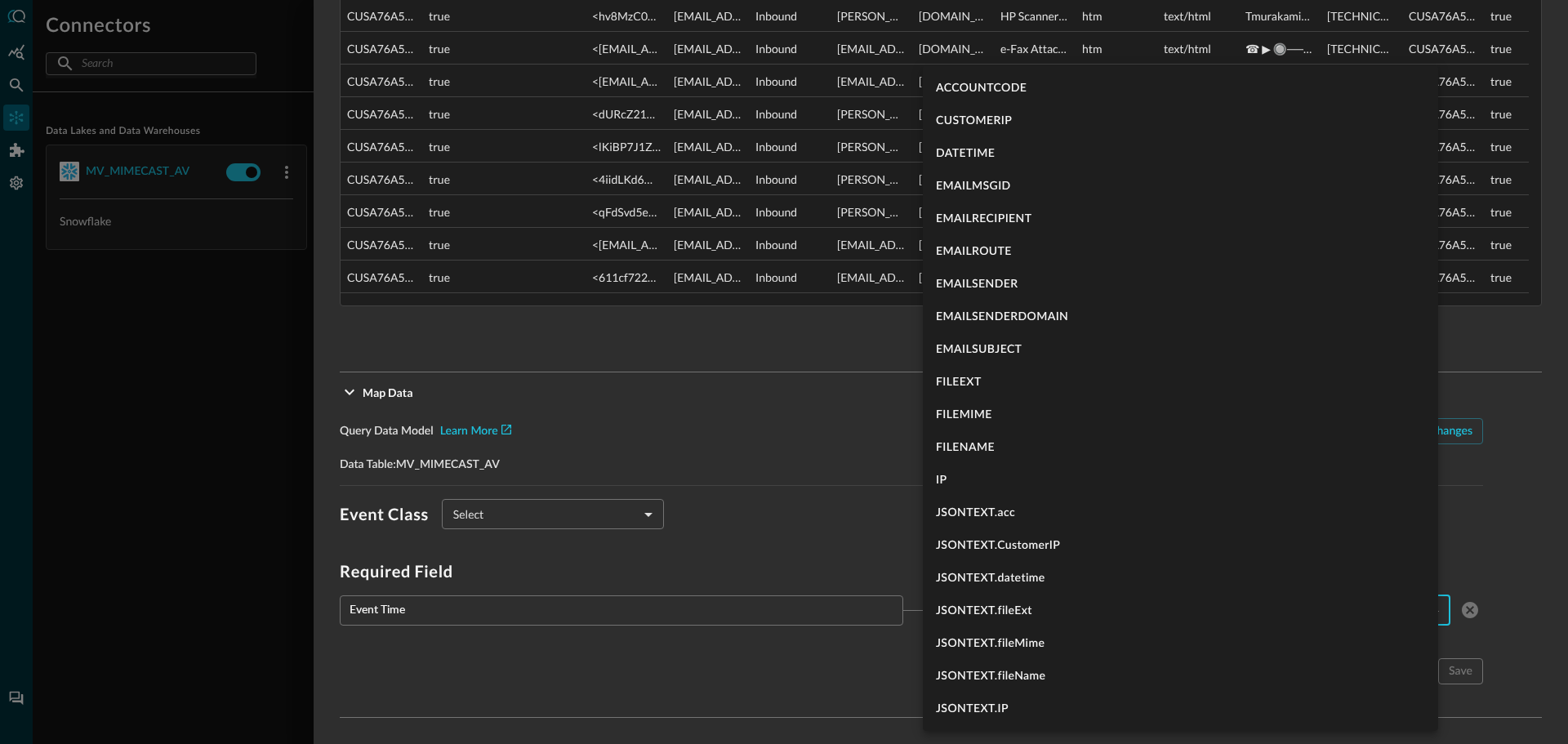
click at [1051, 612] on body "Connectors Help Logout CS ​ ​ Add Connector Export Connectors Data Lakes and Da…" at bounding box center [784, 372] width 1568 height 744
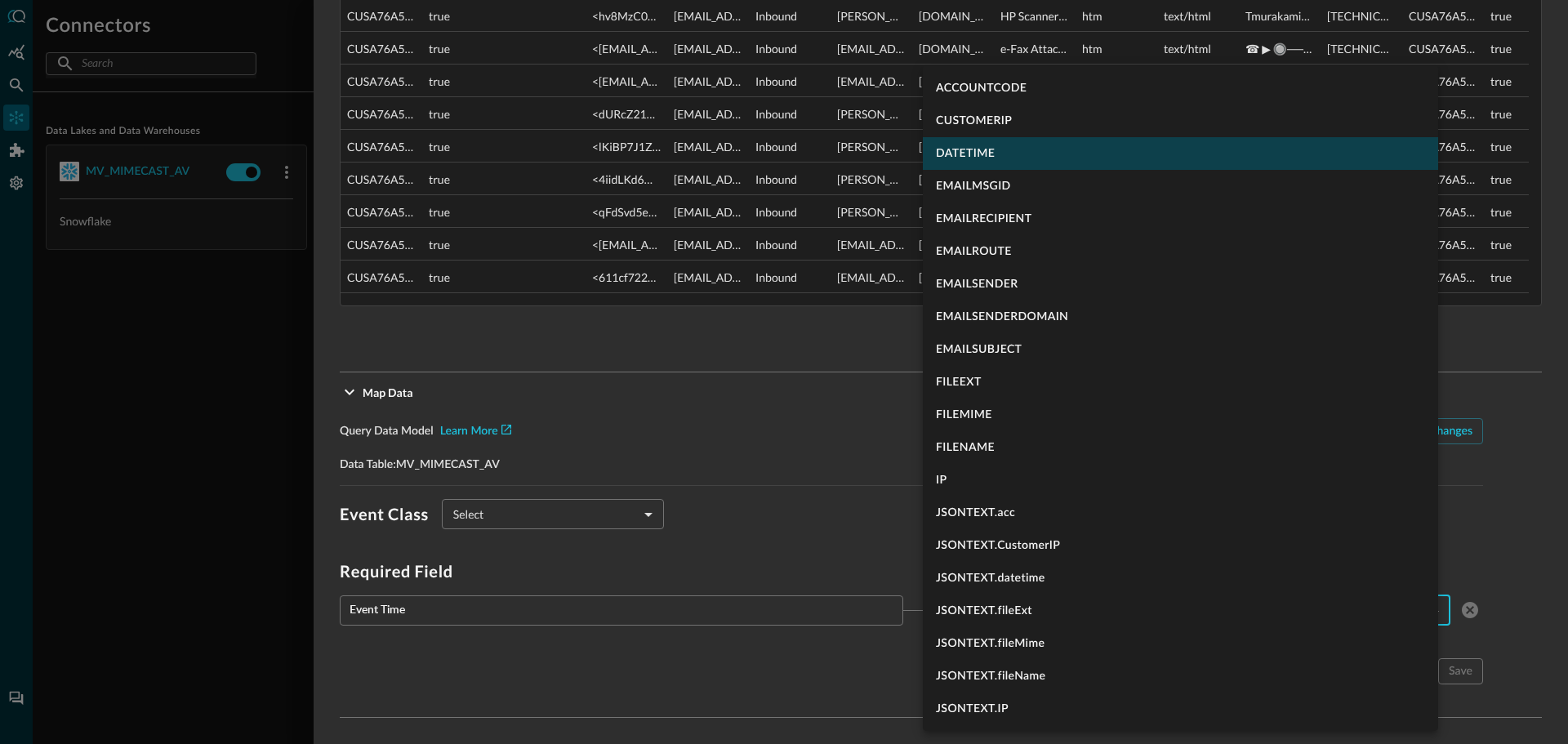
click at [964, 156] on li "DATETIME" at bounding box center [1180, 154] width 515 height 33
type input "DATETIME"
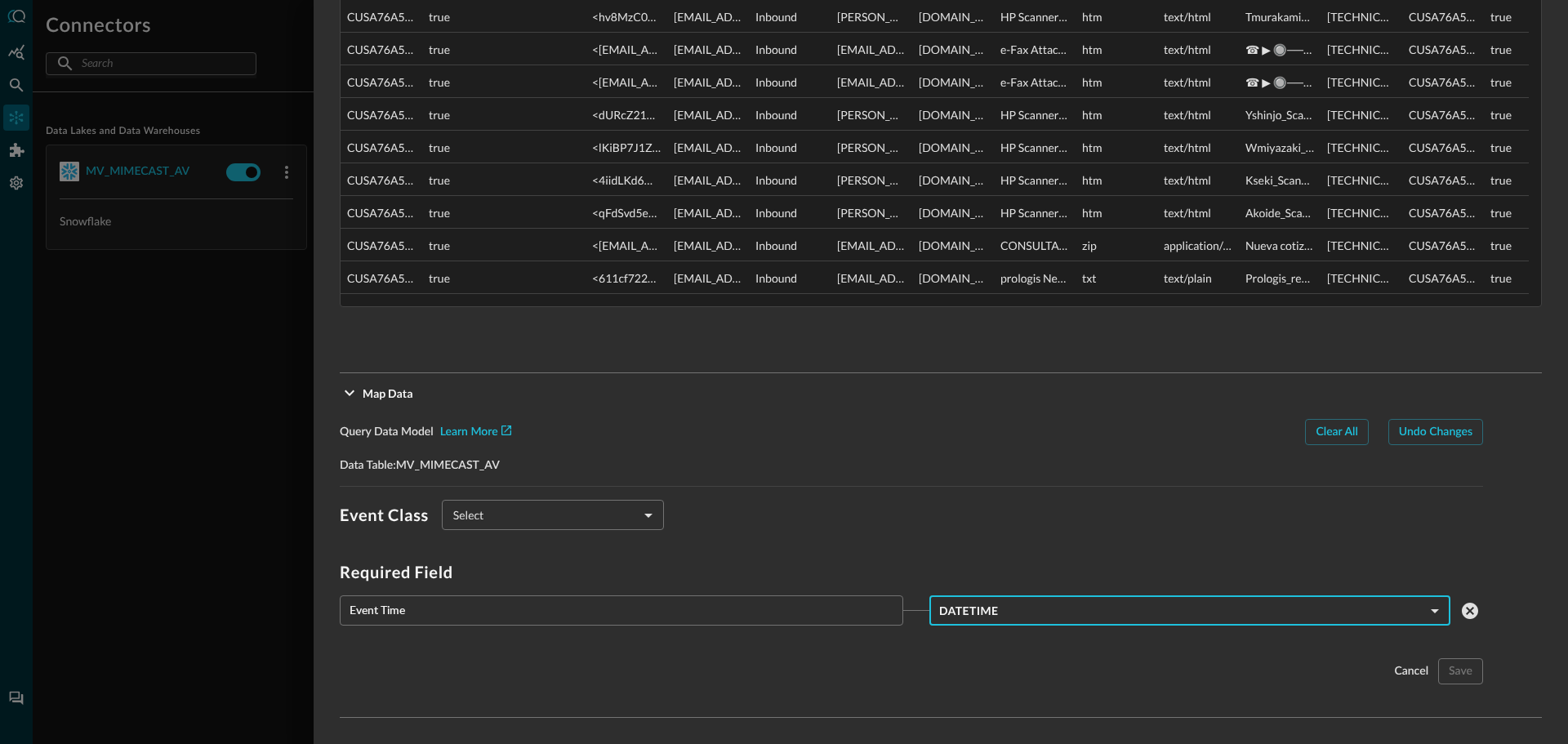
scroll to position [829, 0]
click at [500, 643] on div "Event Class Select ​ Select Required Field Event Time ​ DATETIME DATETIME ​ can…" at bounding box center [911, 592] width 1143 height 185
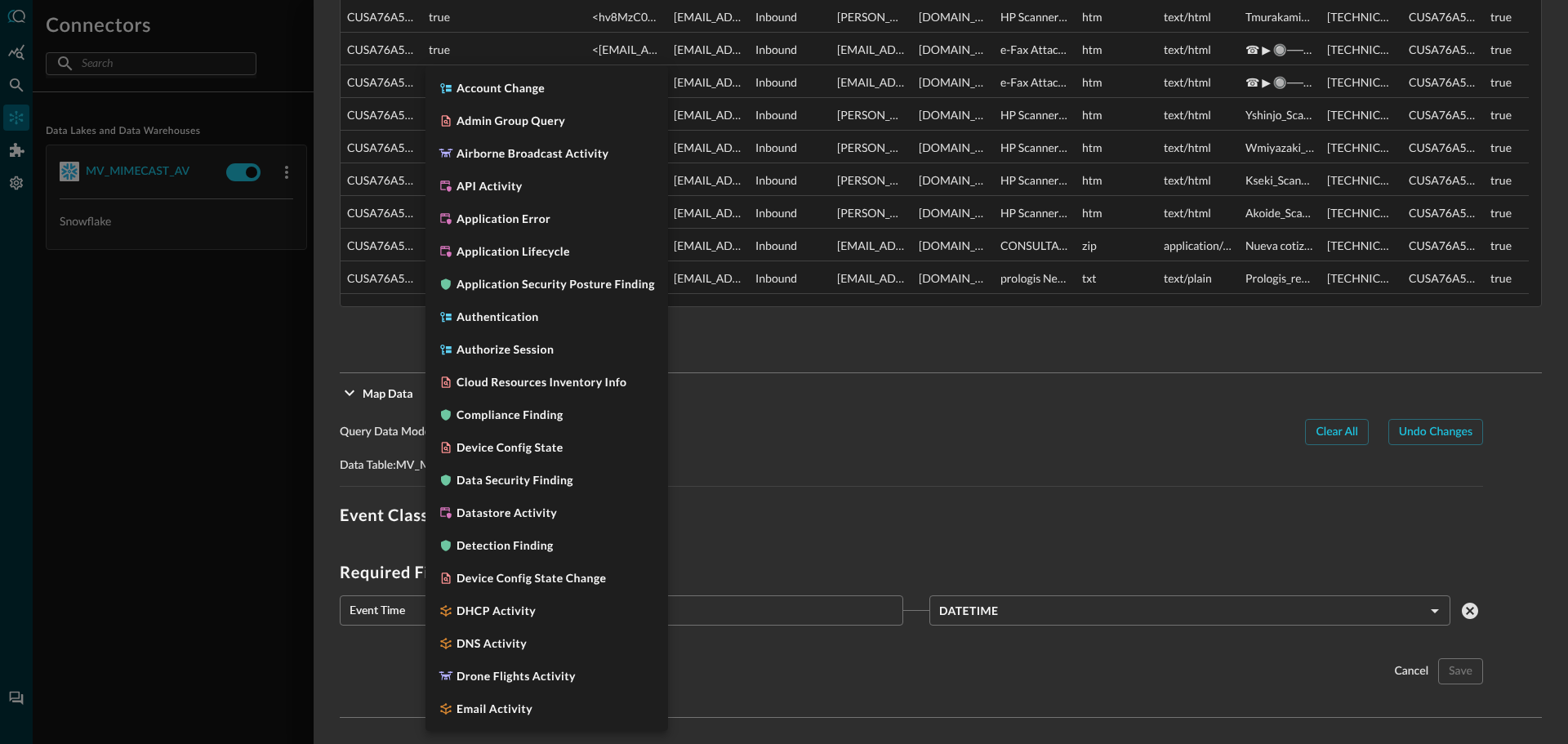
click at [519, 518] on body "Connectors Help Logout CS ​ ​ Add Connector Export Connectors Data Lakes and Da…" at bounding box center [784, 372] width 1568 height 744
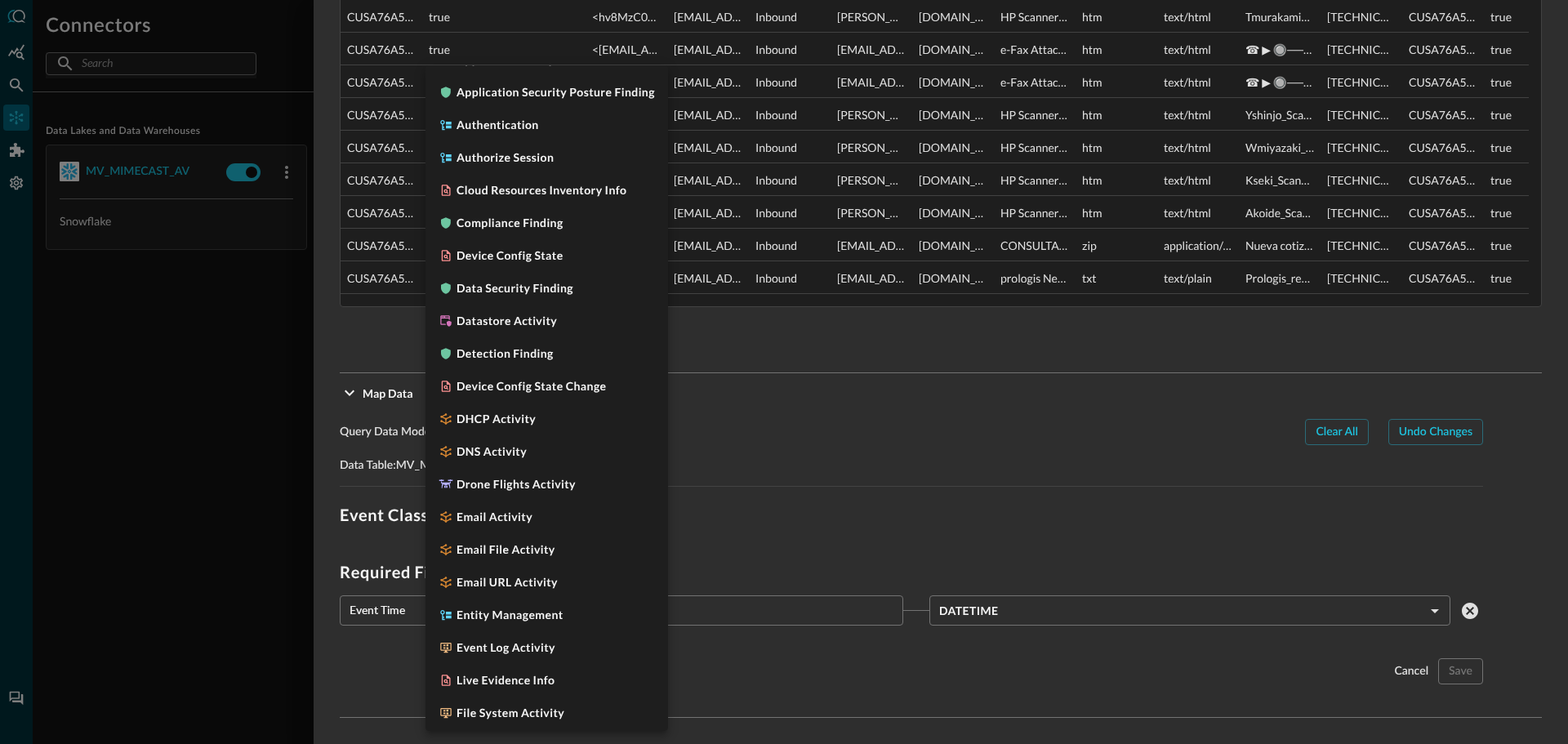
scroll to position [206, 0]
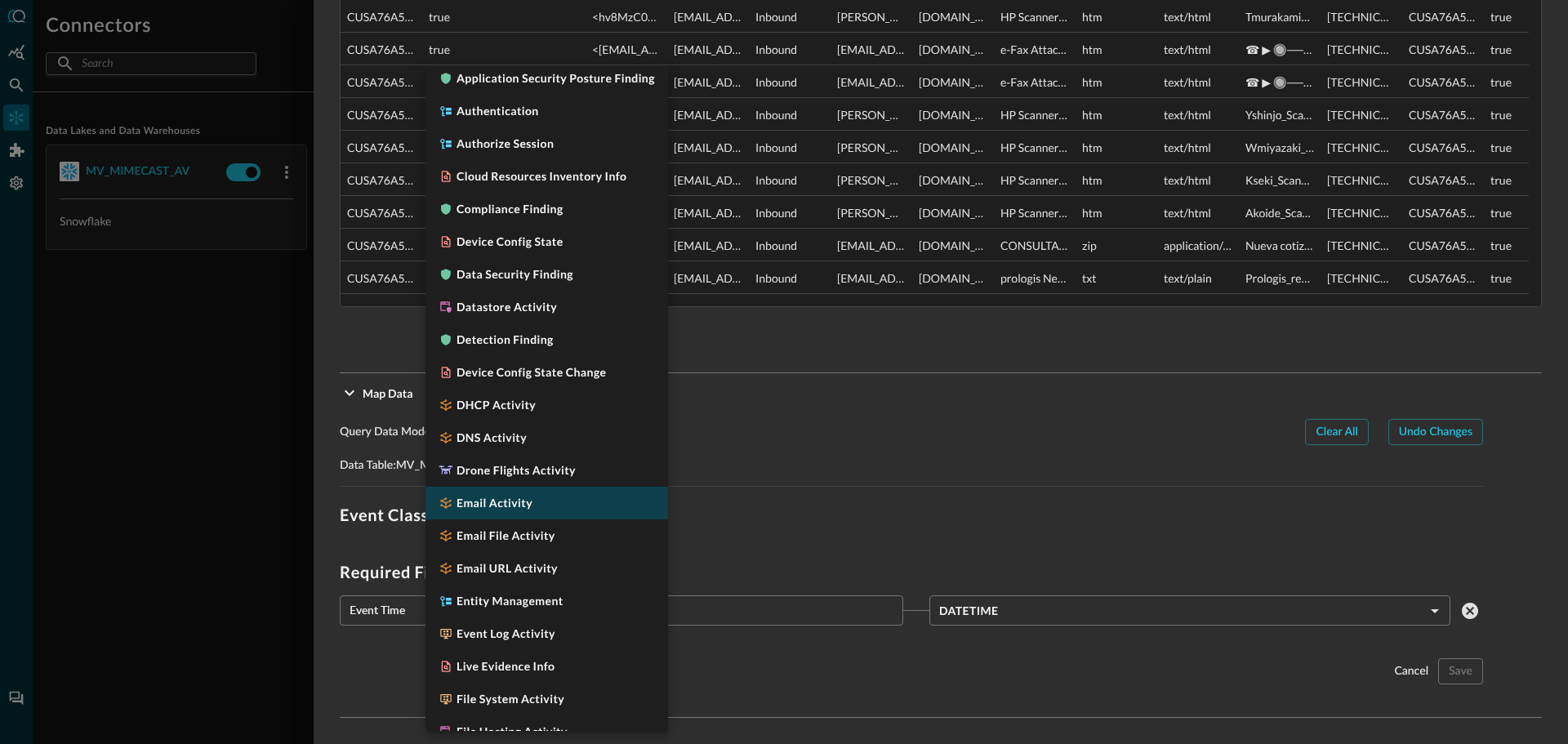
click at [526, 511] on li "Email Activity" at bounding box center [546, 503] width 243 height 33
click at [780, 456] on div at bounding box center [784, 372] width 1568 height 744
click at [772, 410] on div at bounding box center [784, 372] width 1568 height 744
click at [778, 395] on div at bounding box center [784, 372] width 1568 height 744
click at [299, 508] on div at bounding box center [784, 372] width 1568 height 744
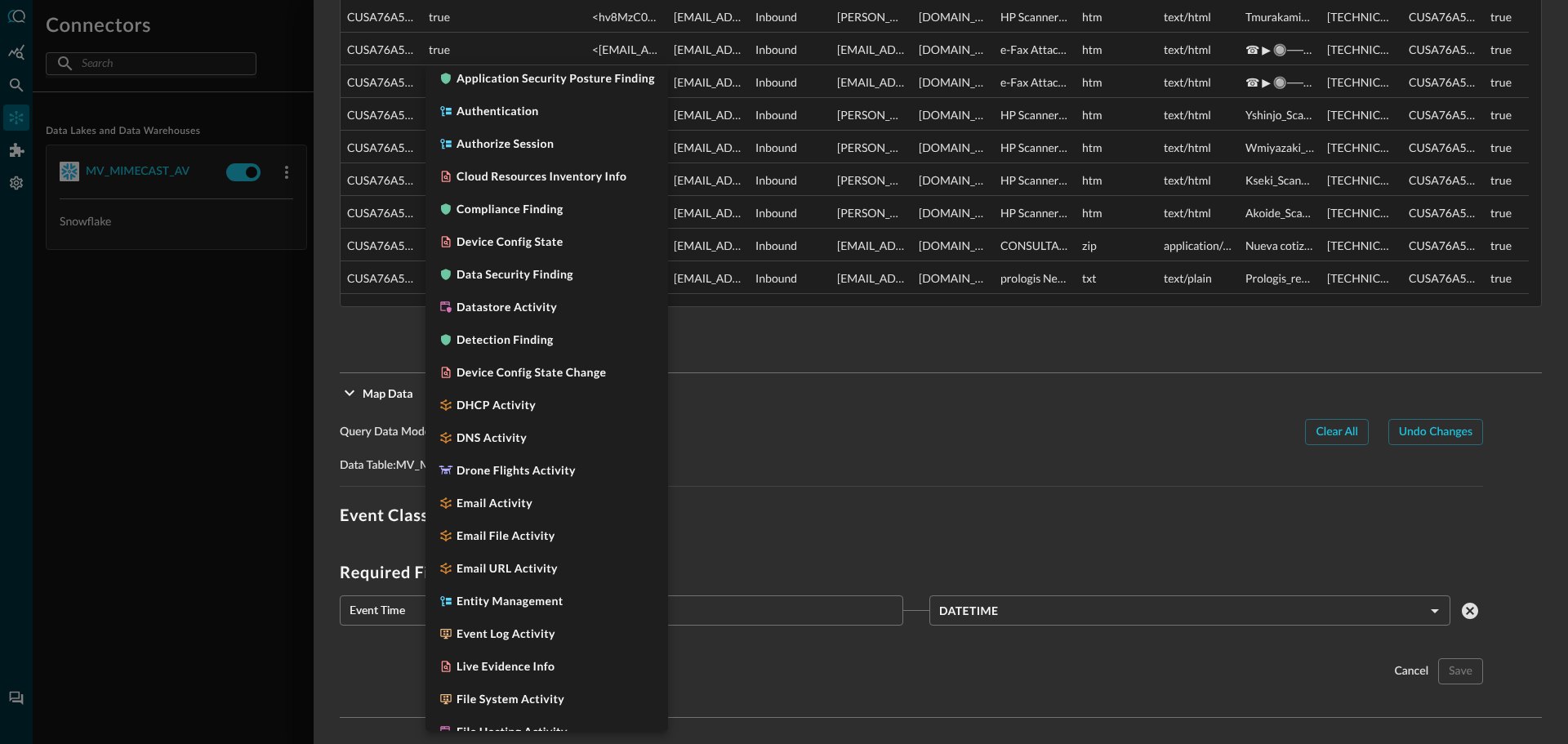
click at [391, 486] on div at bounding box center [784, 372] width 1568 height 744
click at [952, 469] on div at bounding box center [784, 372] width 1568 height 744
click at [933, 503] on div at bounding box center [784, 372] width 1568 height 744
click at [817, 606] on div at bounding box center [784, 372] width 1568 height 744
click at [821, 605] on div at bounding box center [784, 372] width 1568 height 744
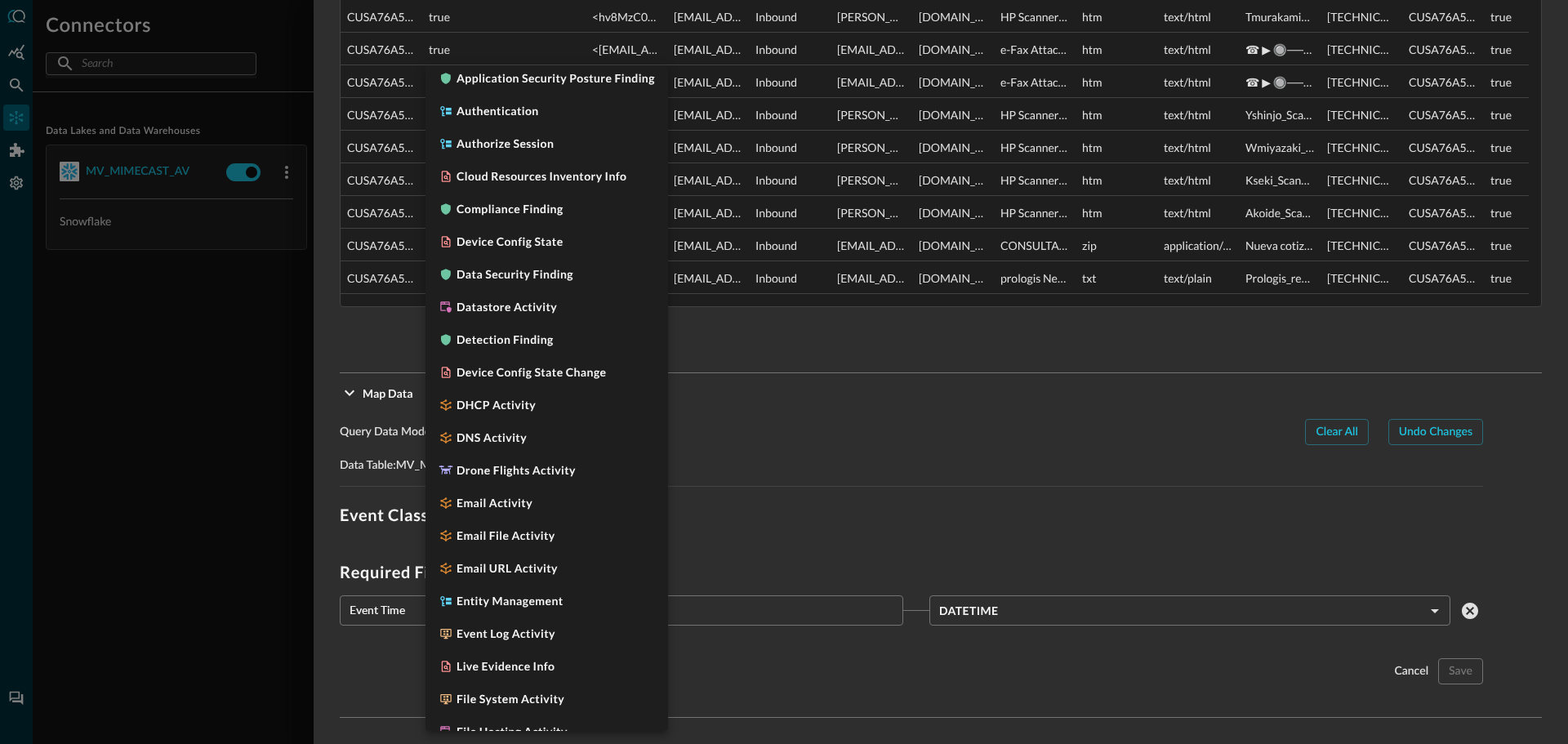
click at [876, 385] on div at bounding box center [784, 372] width 1568 height 744
click at [795, 445] on div at bounding box center [784, 372] width 1568 height 744
click at [795, 426] on div at bounding box center [784, 372] width 1568 height 744
type input "CLASS_EMAIL_ACTIVITY"
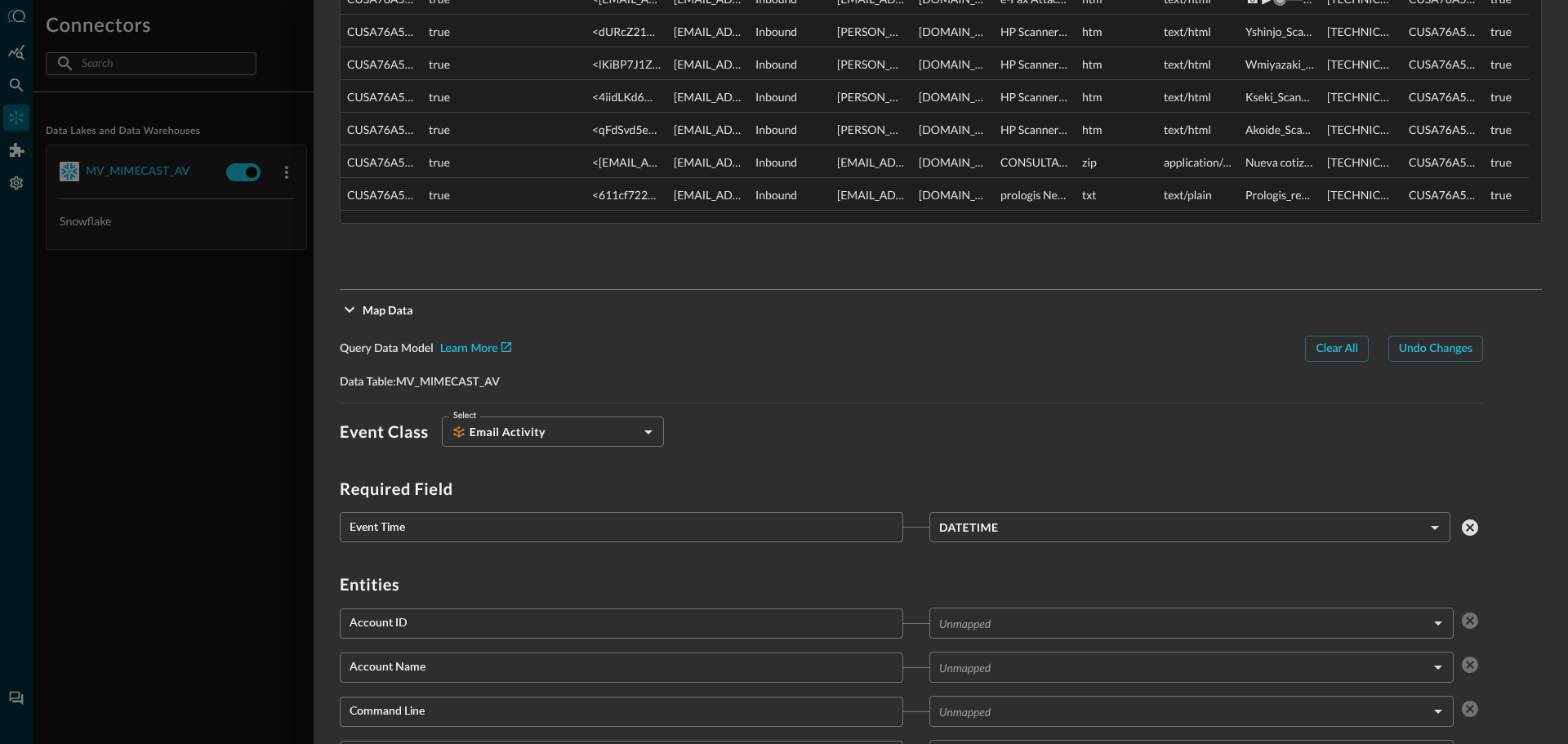
scroll to position [911, 0]
click at [595, 437] on body "Connectors Help Logout CS ​ ​ Add Connector Export Connectors Data Lakes and Da…" at bounding box center [784, 372] width 1568 height 744
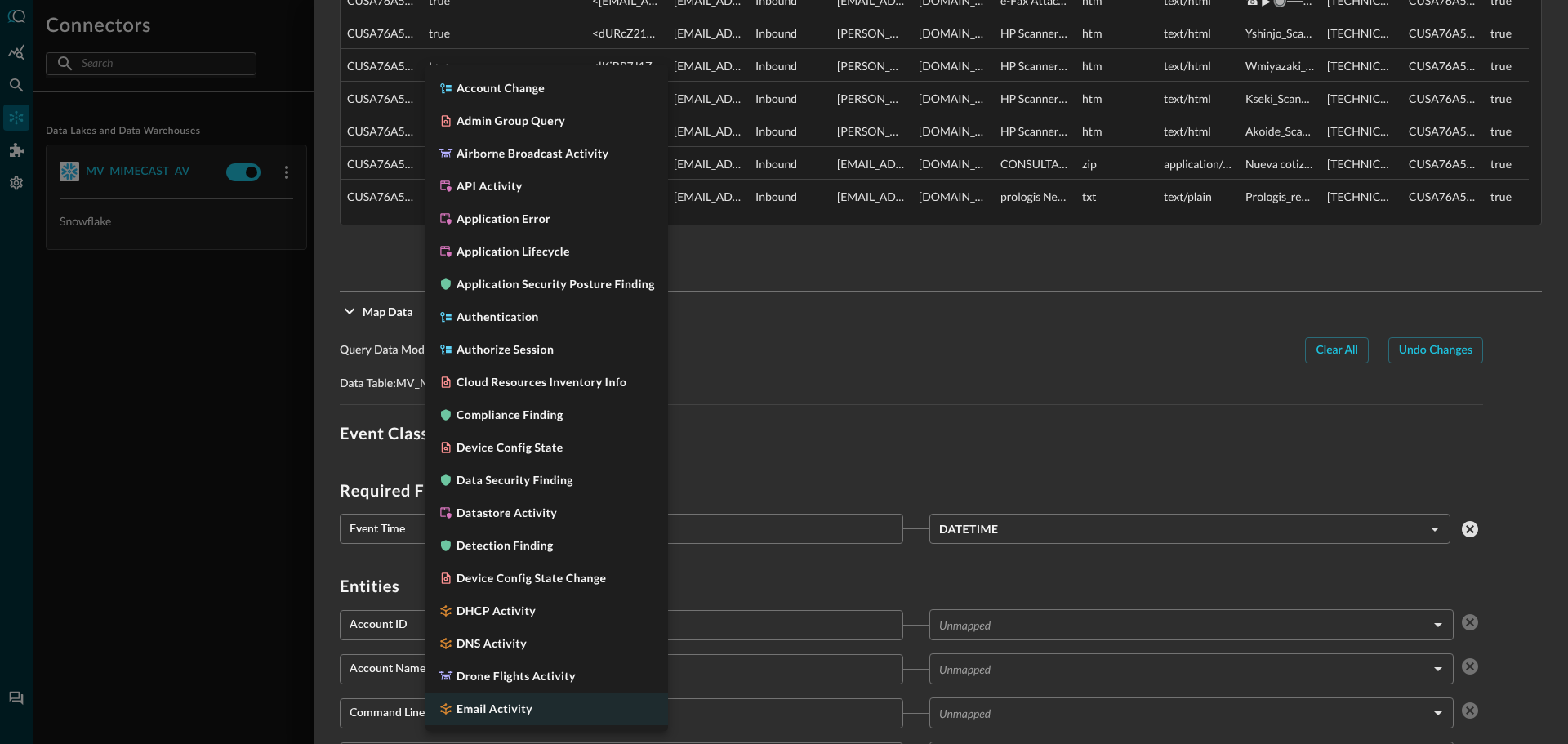
click at [946, 363] on div at bounding box center [784, 372] width 1568 height 744
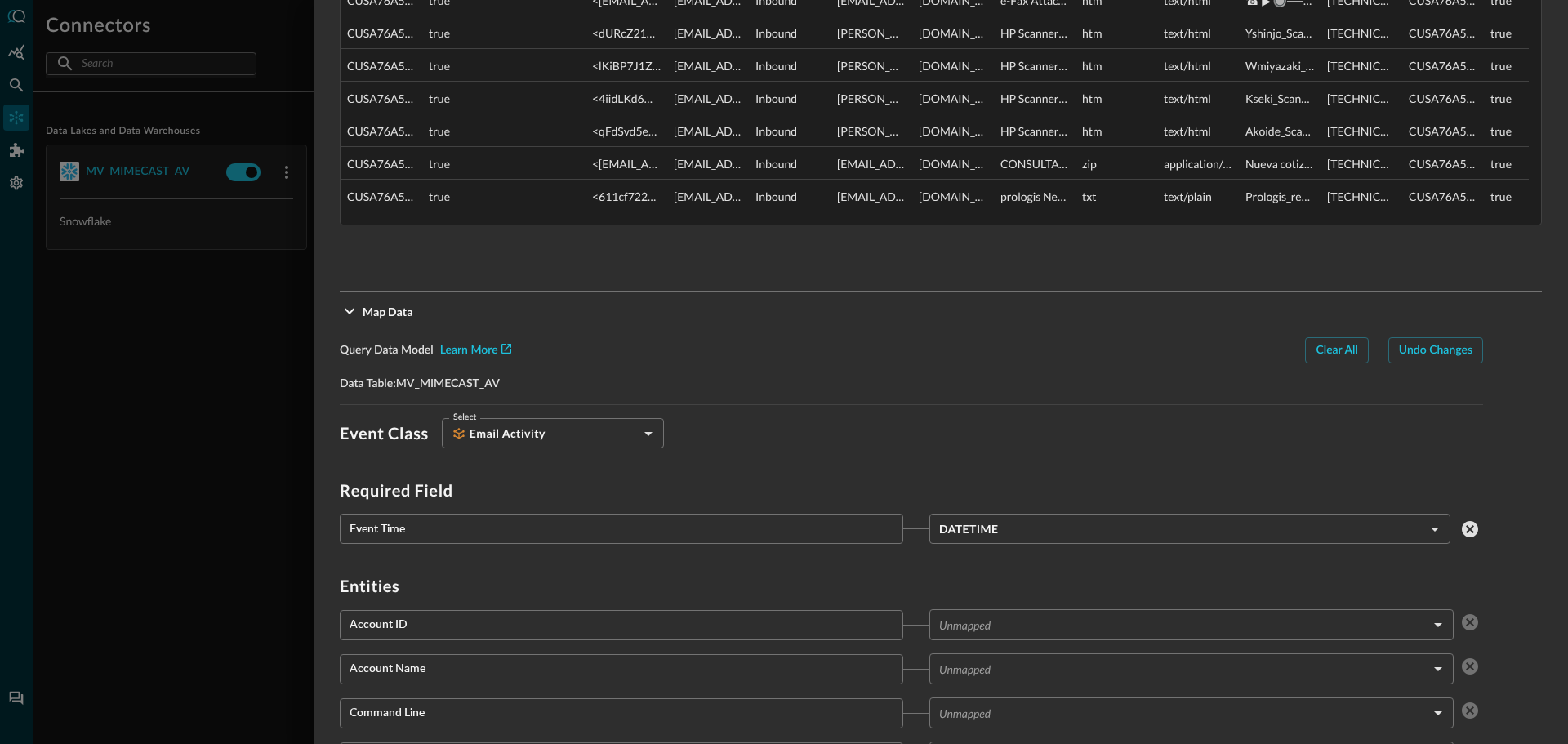
click at [893, 407] on div "Account Change Admin Group Query Airborne Broadcast Activity API Activity Appli…" at bounding box center [784, 372] width 1568 height 744
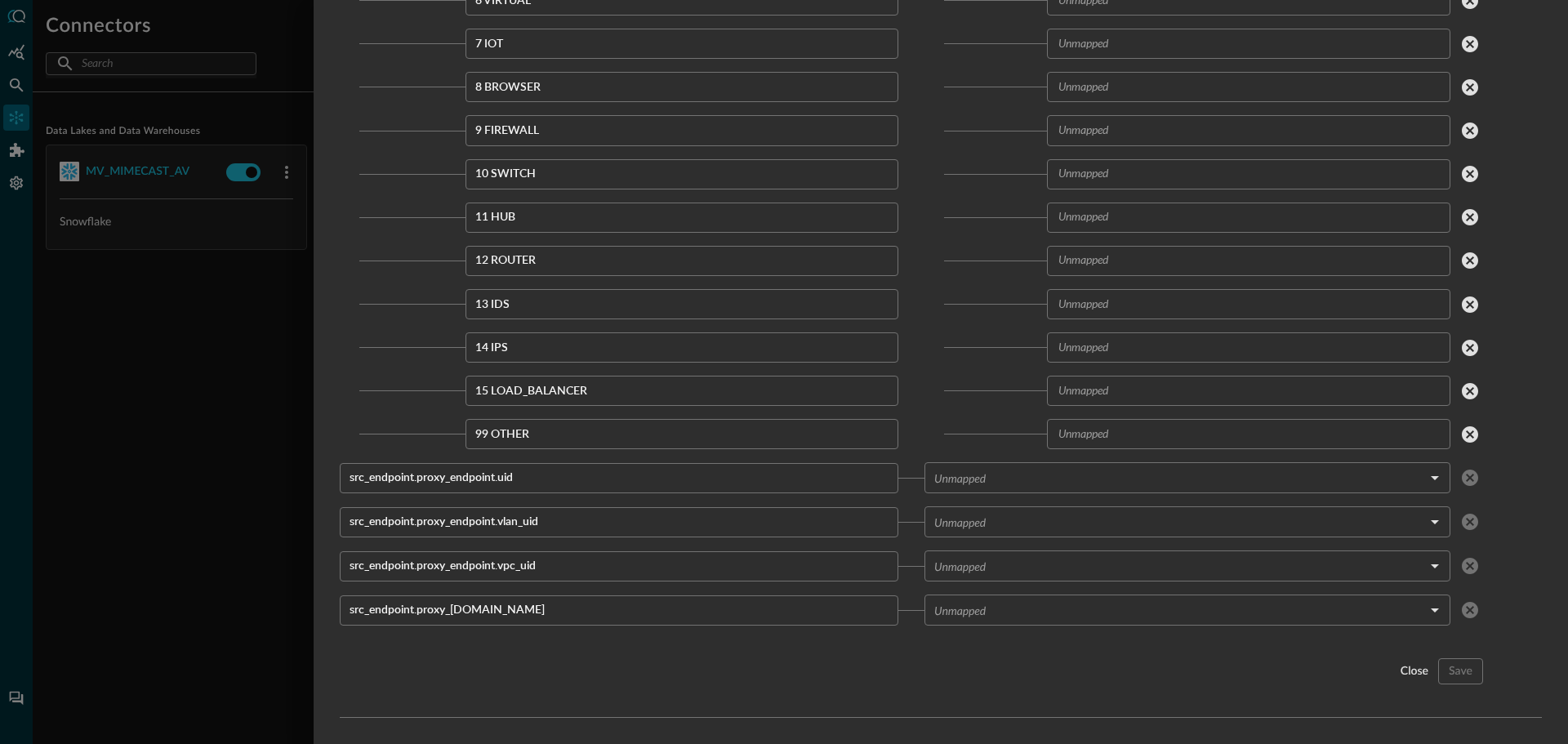
scroll to position [0, 0]
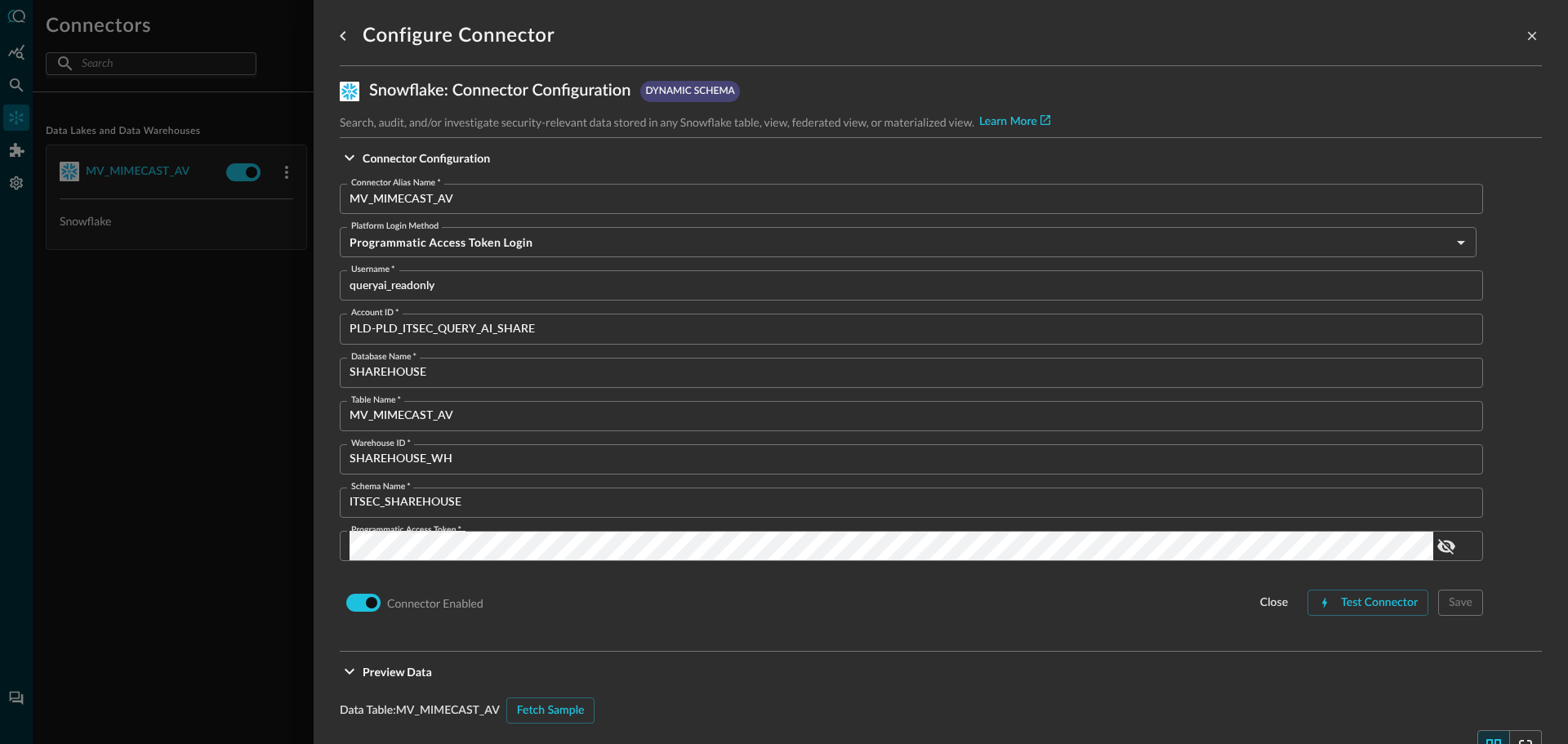
click at [1260, 603] on div "close" at bounding box center [1274, 603] width 27 height 20
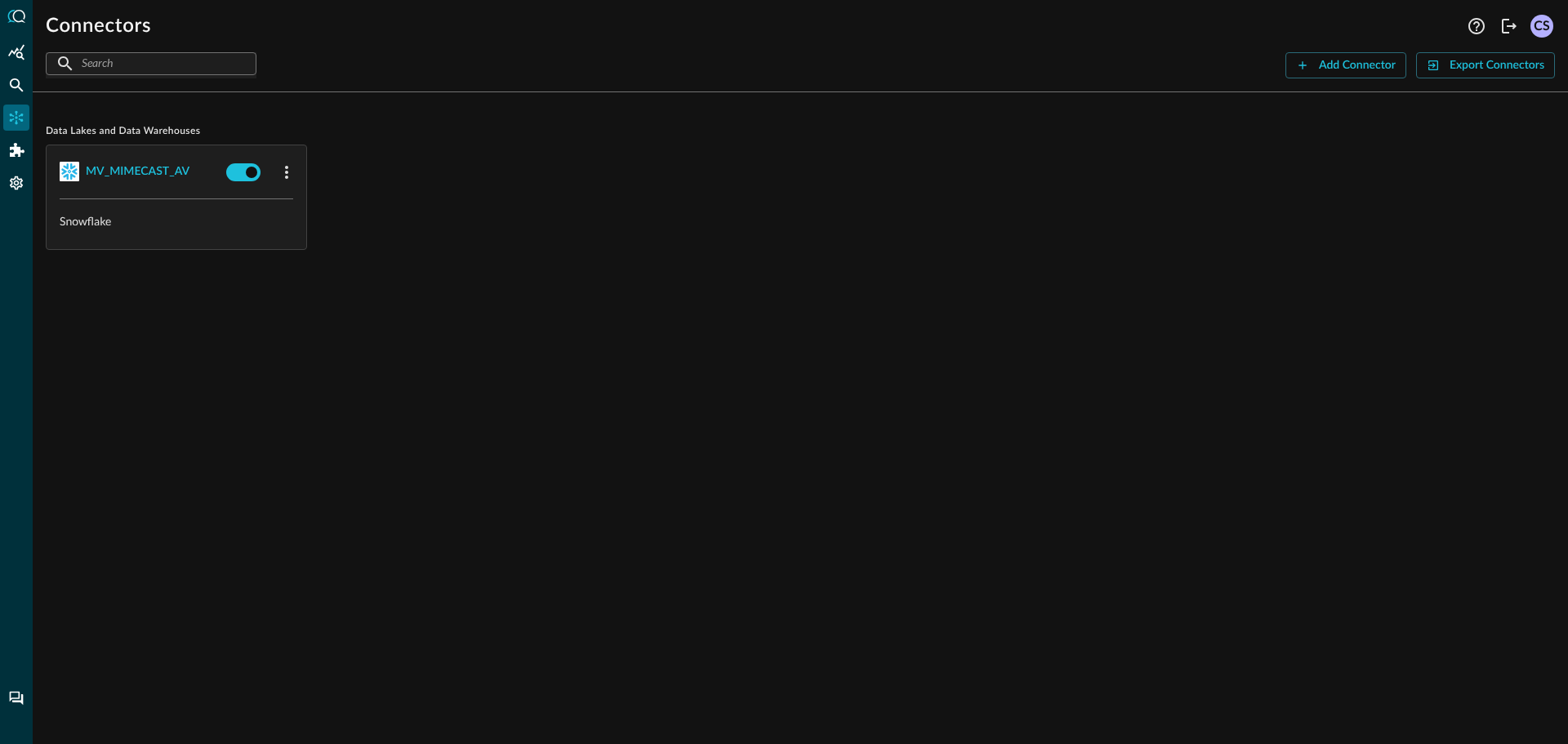
drag, startPoint x: 815, startPoint y: 269, endPoint x: 823, endPoint y: 253, distance: 17.9
click at [814, 264] on div "Data Lakes and Data Warehouses MV_MIMECAST_AV Snowflake" at bounding box center [800, 197] width 1509 height 184
